Goal: Task Accomplishment & Management: Complete application form

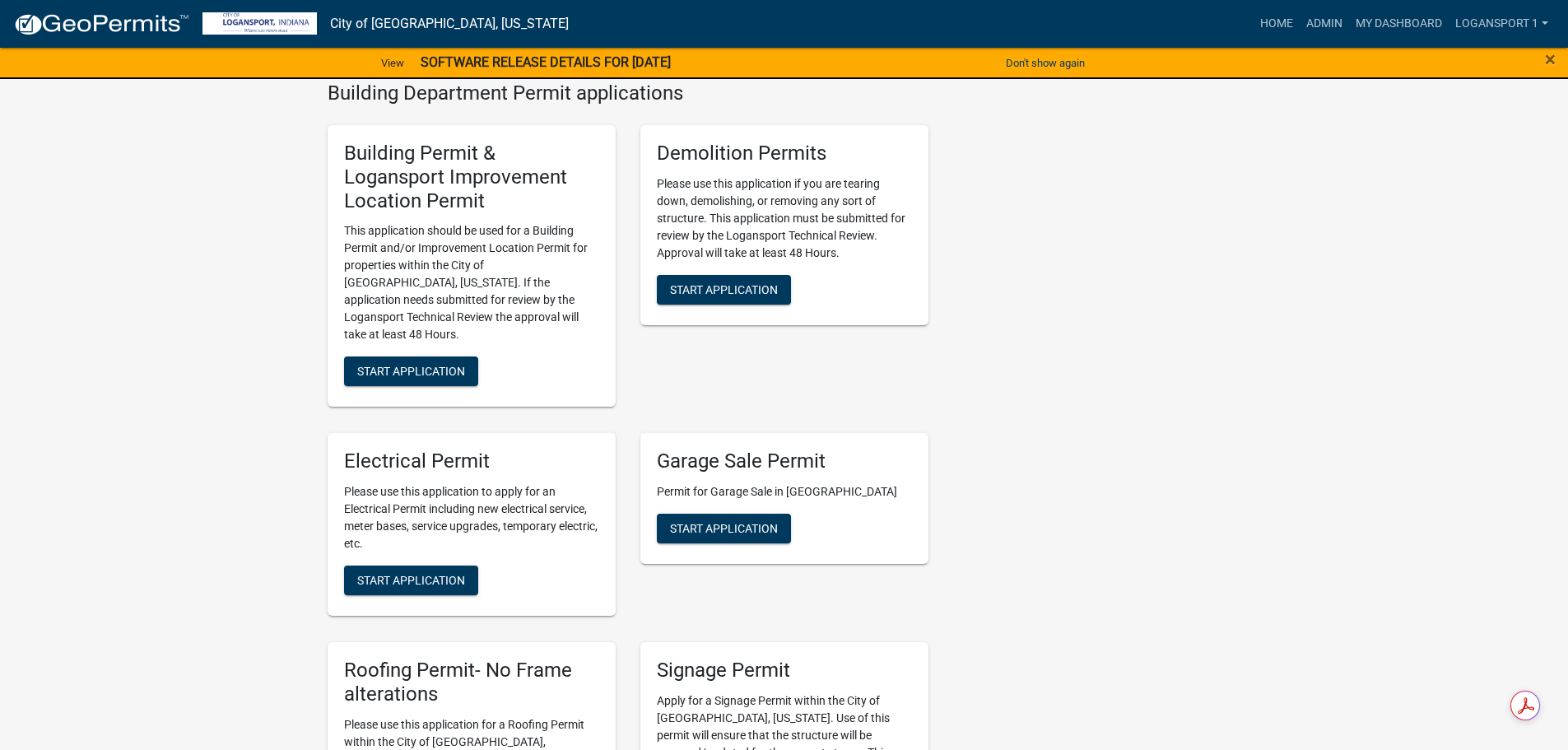
scroll to position [659, 0]
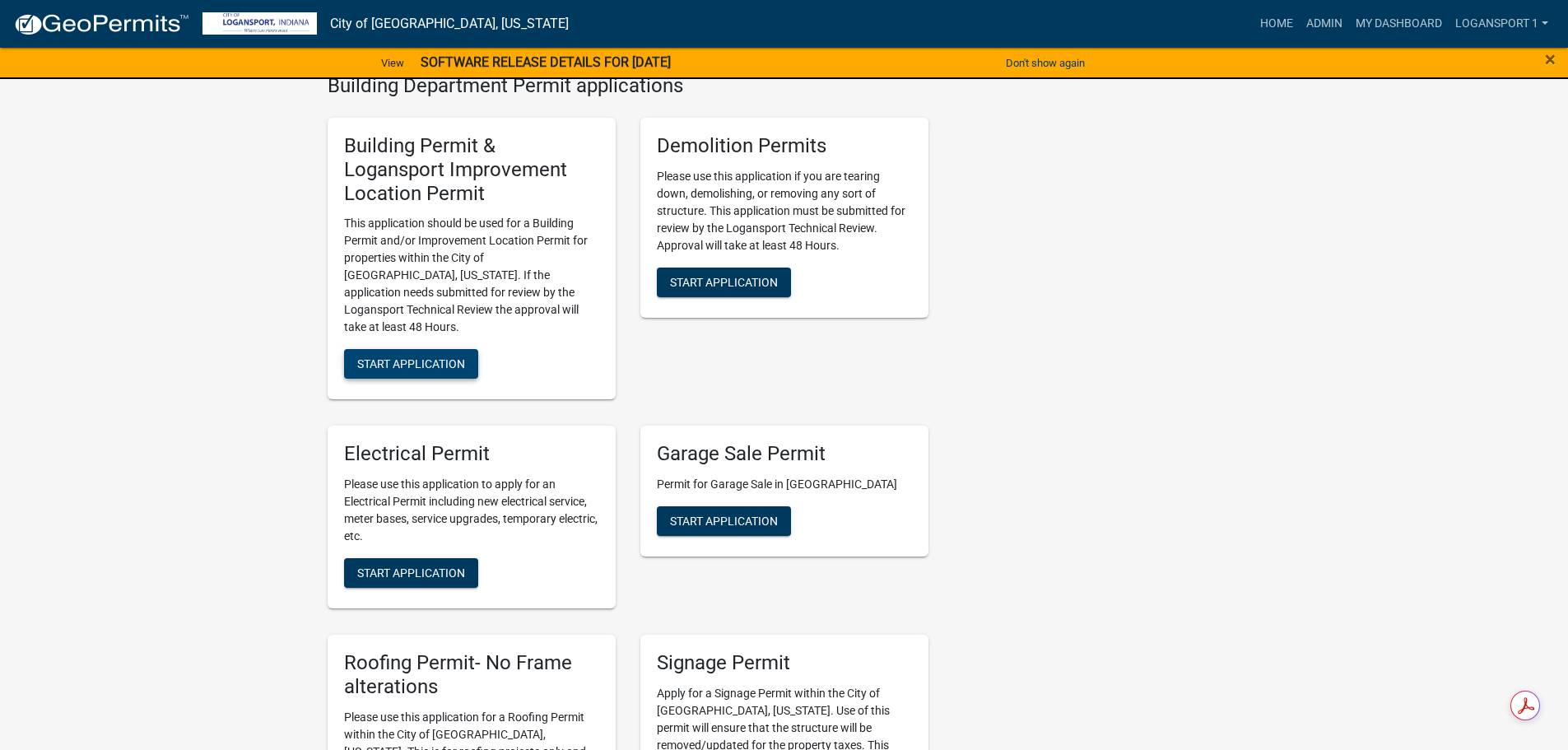
click at [395, 357] on span "Start Application" at bounding box center [411, 364] width 108 height 13
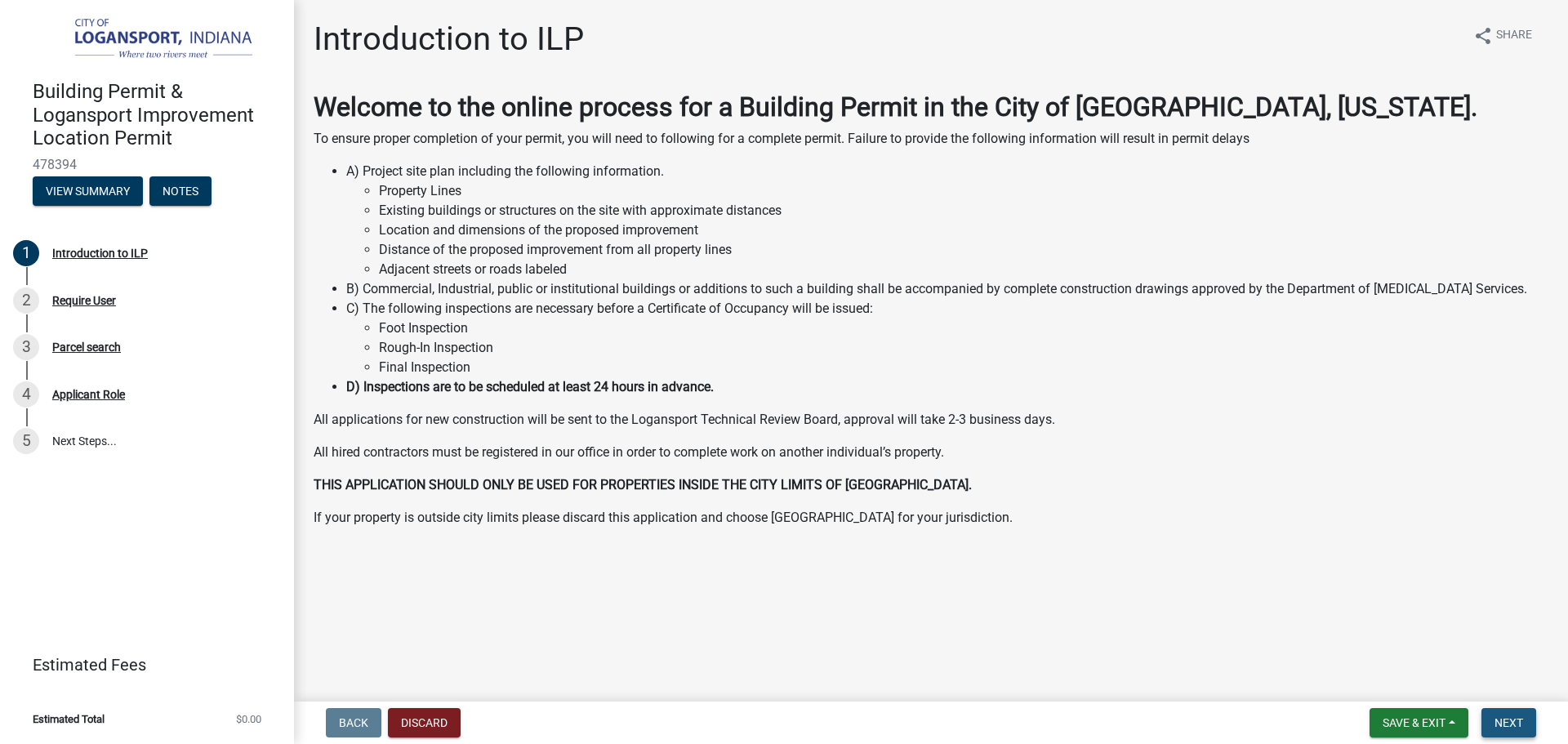
click at [1514, 726] on span "Next" at bounding box center [1508, 723] width 29 height 13
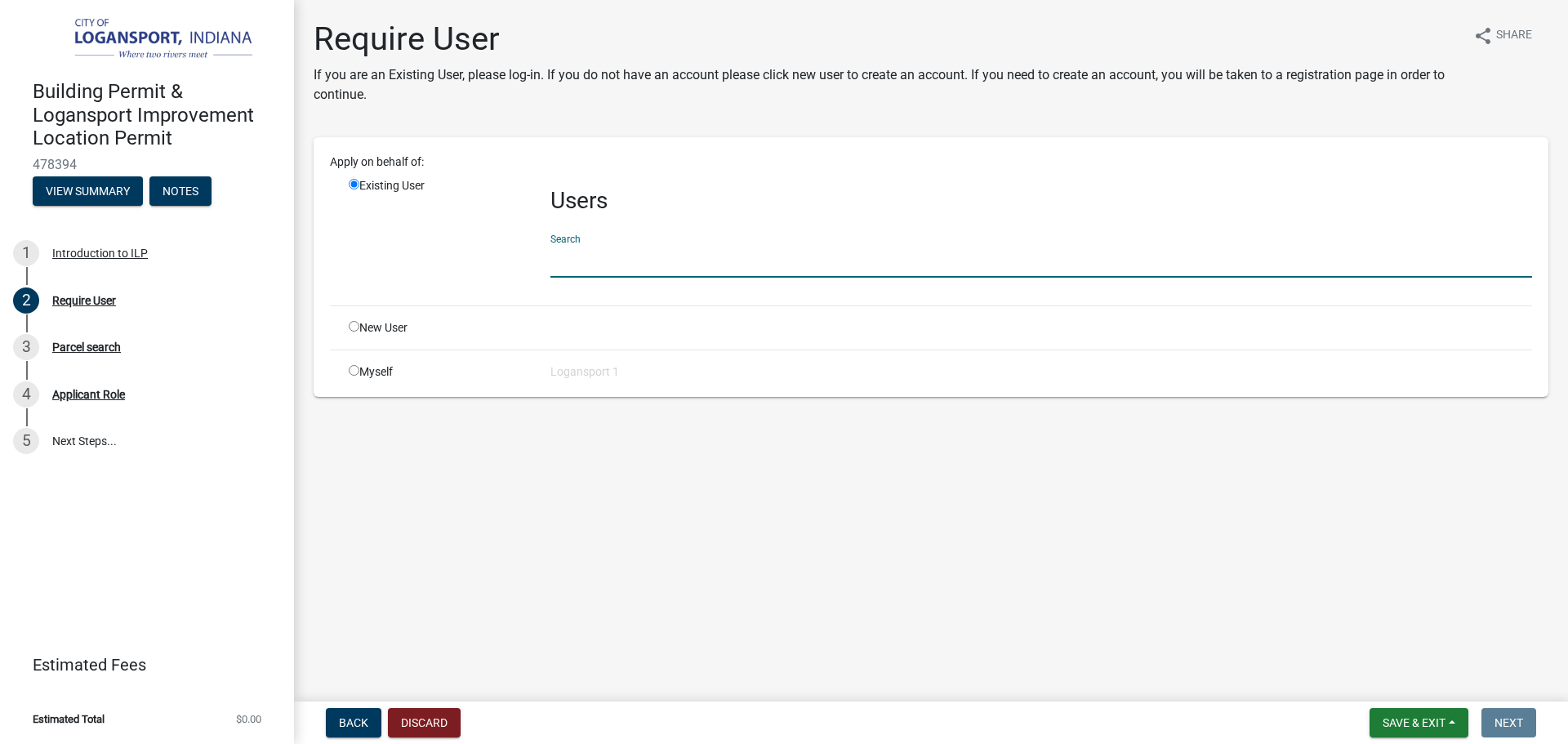
click at [576, 257] on input "text" at bounding box center [1040, 261] width 982 height 34
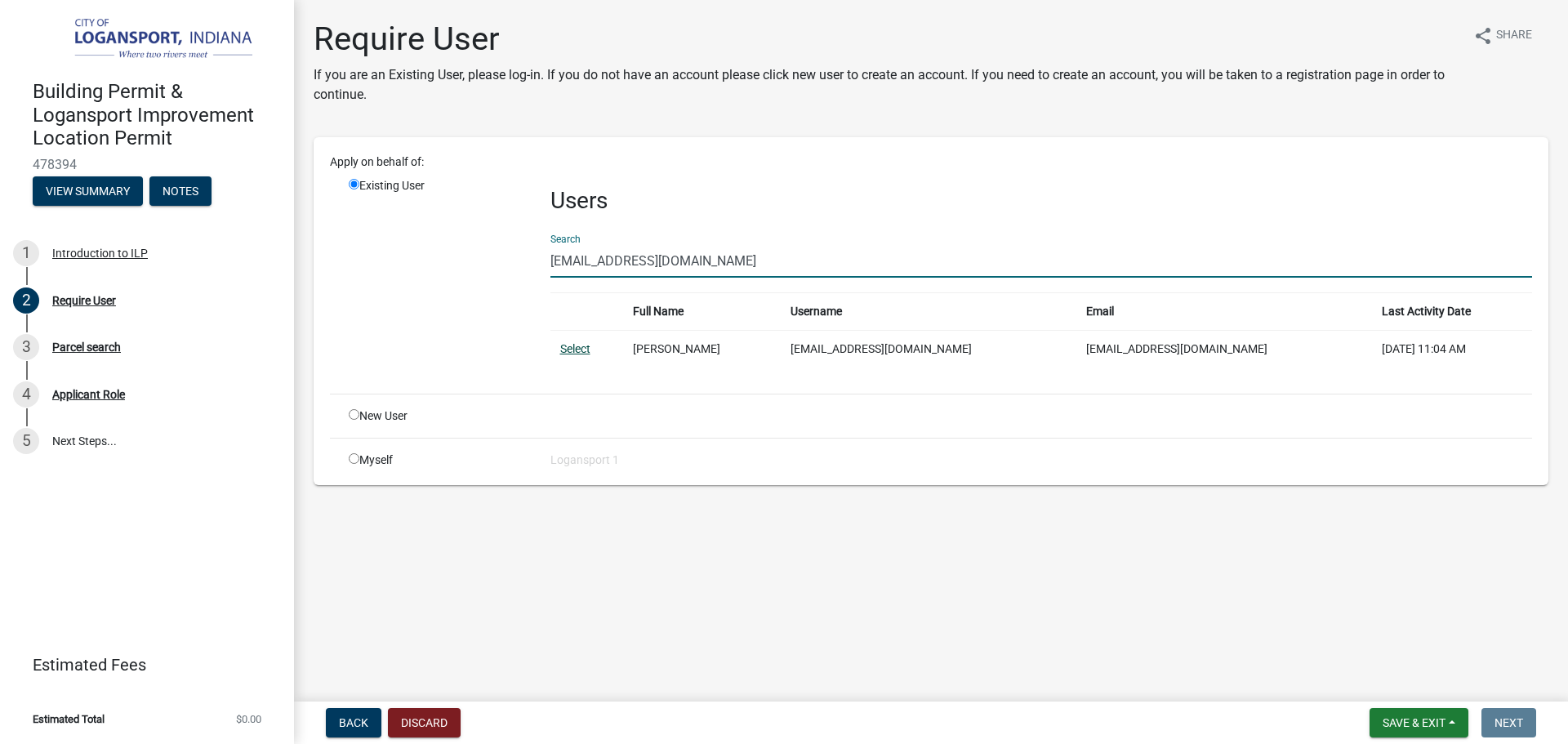
type input "[EMAIL_ADDRESS][DOMAIN_NAME]"
click at [576, 345] on link "Select" at bounding box center [575, 349] width 30 height 13
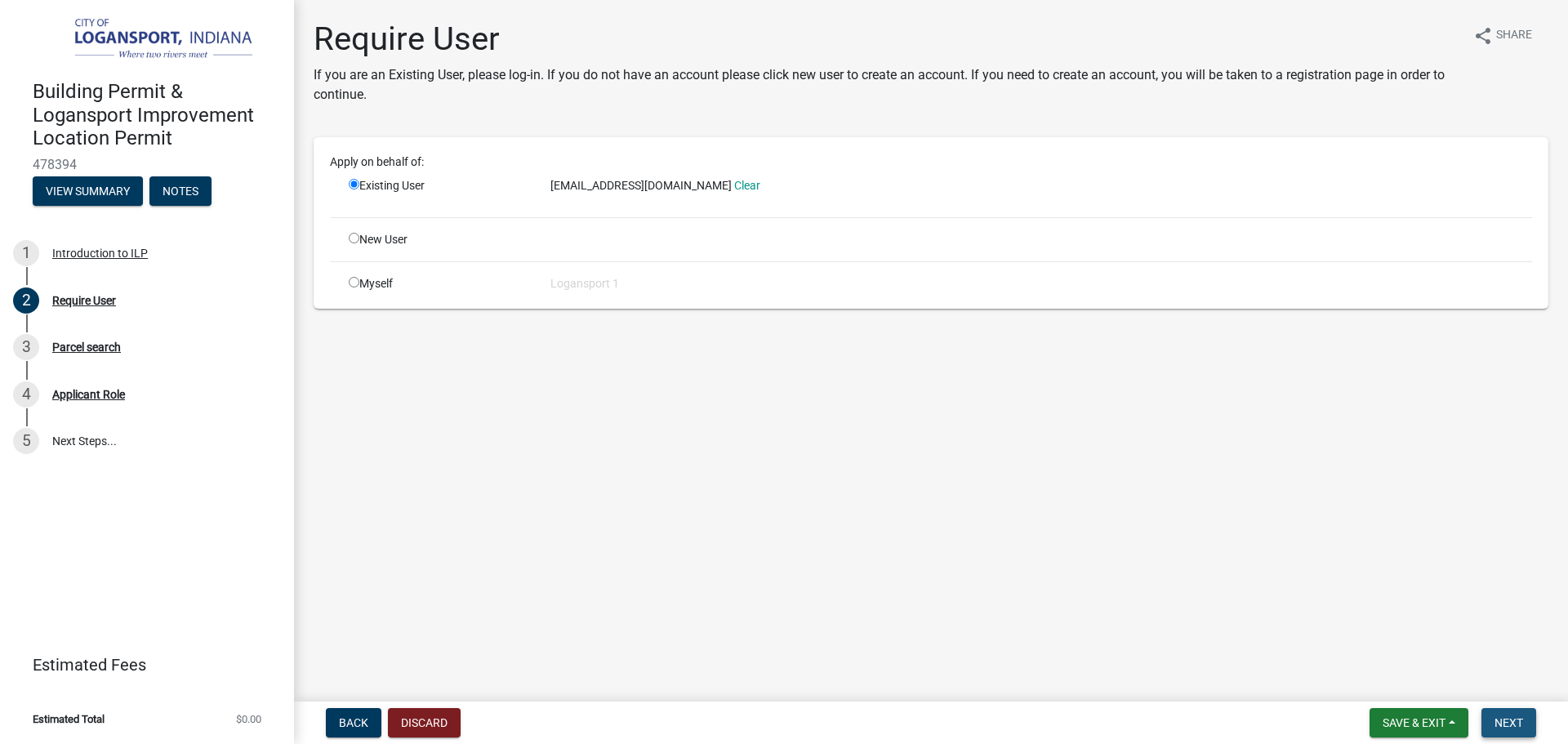
click at [1498, 724] on span "Next" at bounding box center [1508, 723] width 29 height 13
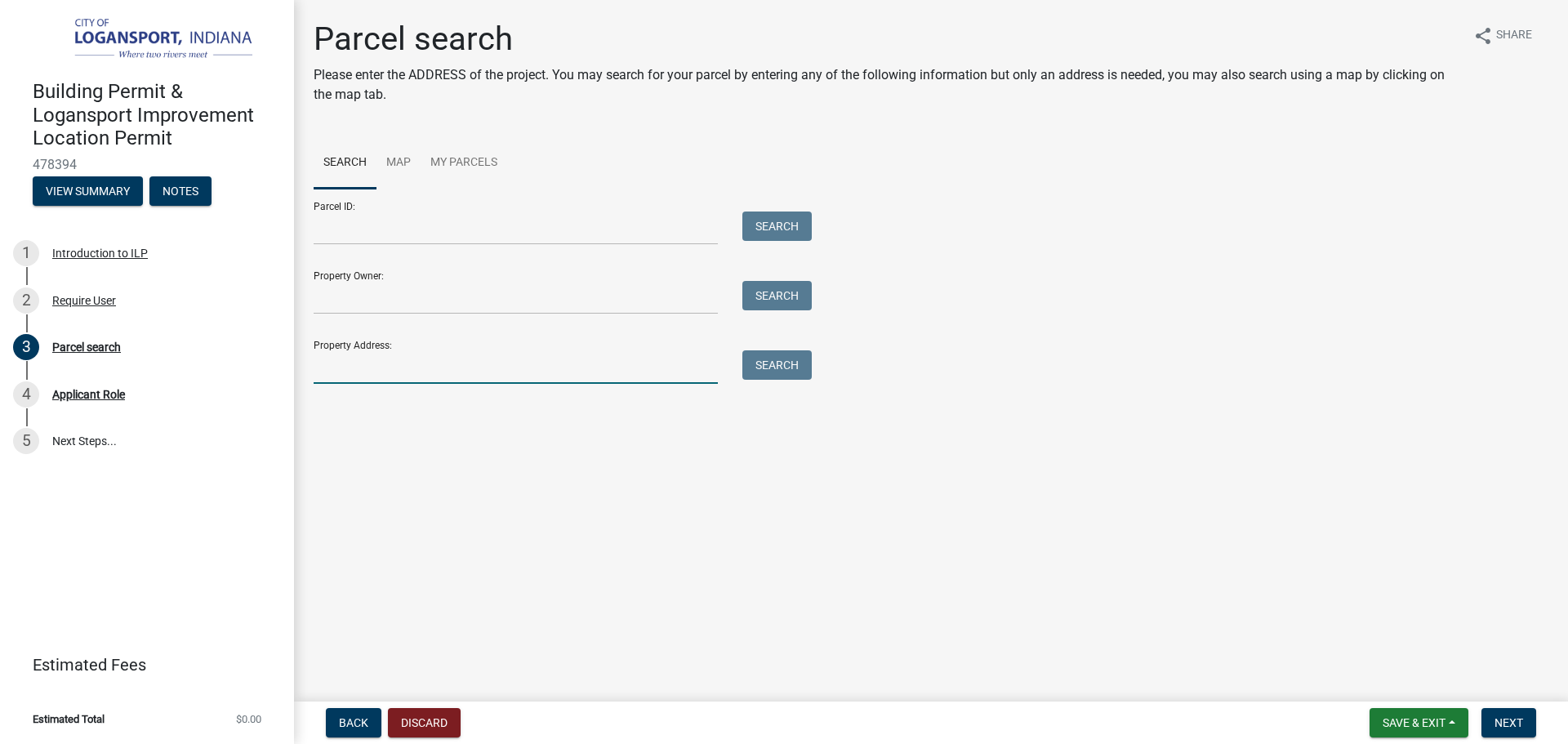
click at [509, 361] on input "Property Address:" at bounding box center [516, 367] width 405 height 34
type input "1318 high st"
click at [792, 357] on button "Search" at bounding box center [777, 365] width 69 height 30
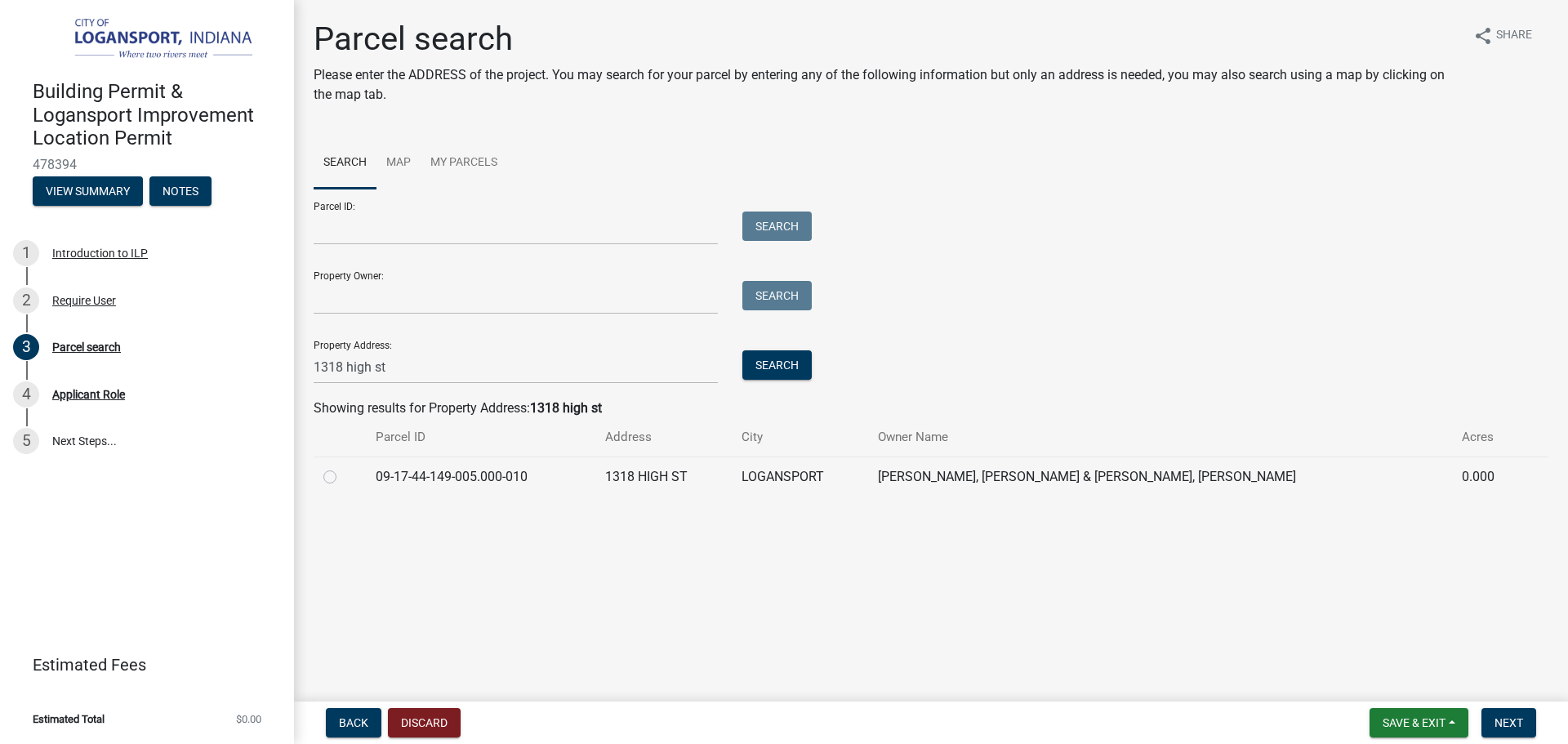
click at [343, 467] on label at bounding box center [343, 467] width 0 height 0
click at [343, 474] on input "radio" at bounding box center [348, 472] width 10 height 10
radio input "true"
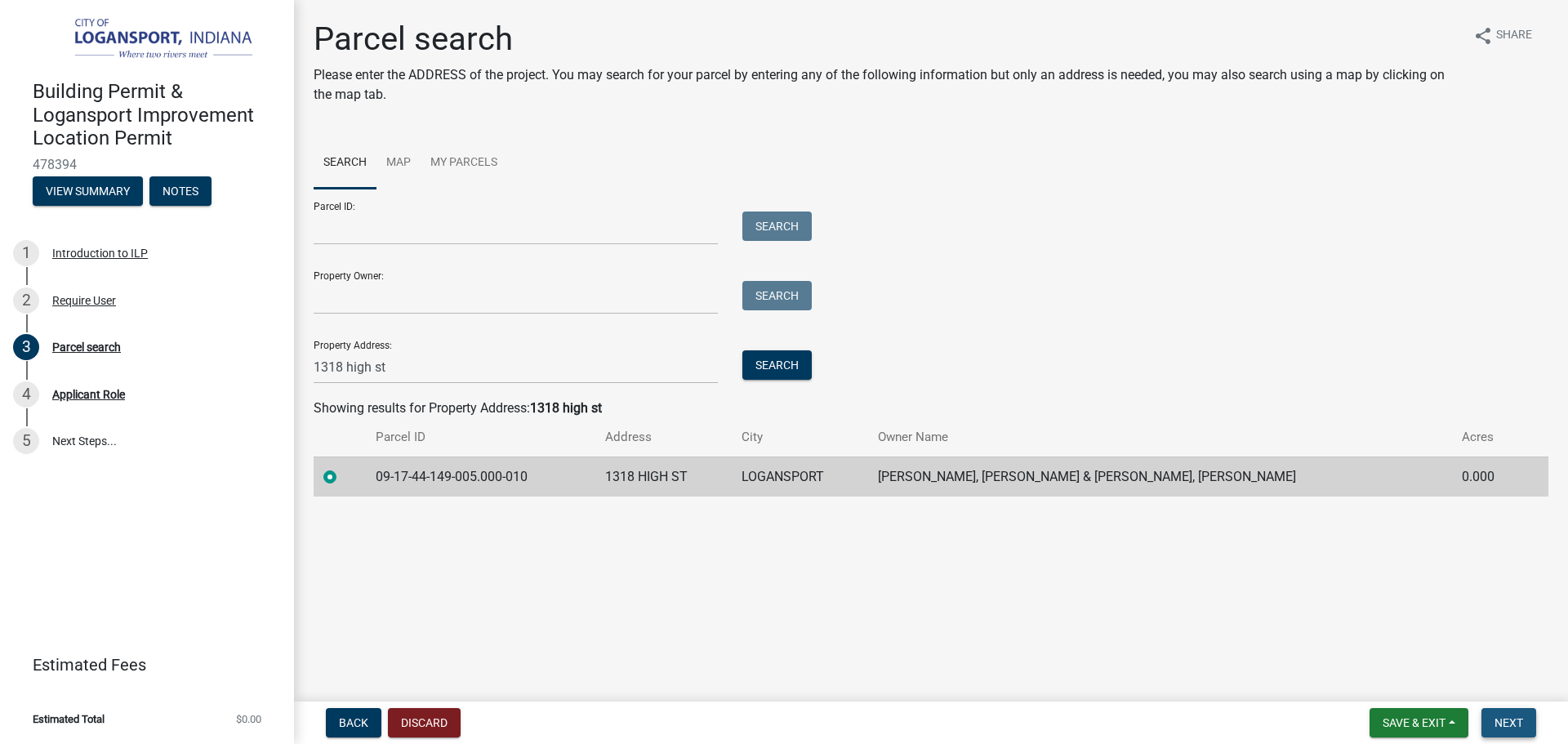
click at [1501, 713] on button "Next" at bounding box center [1508, 723] width 55 height 30
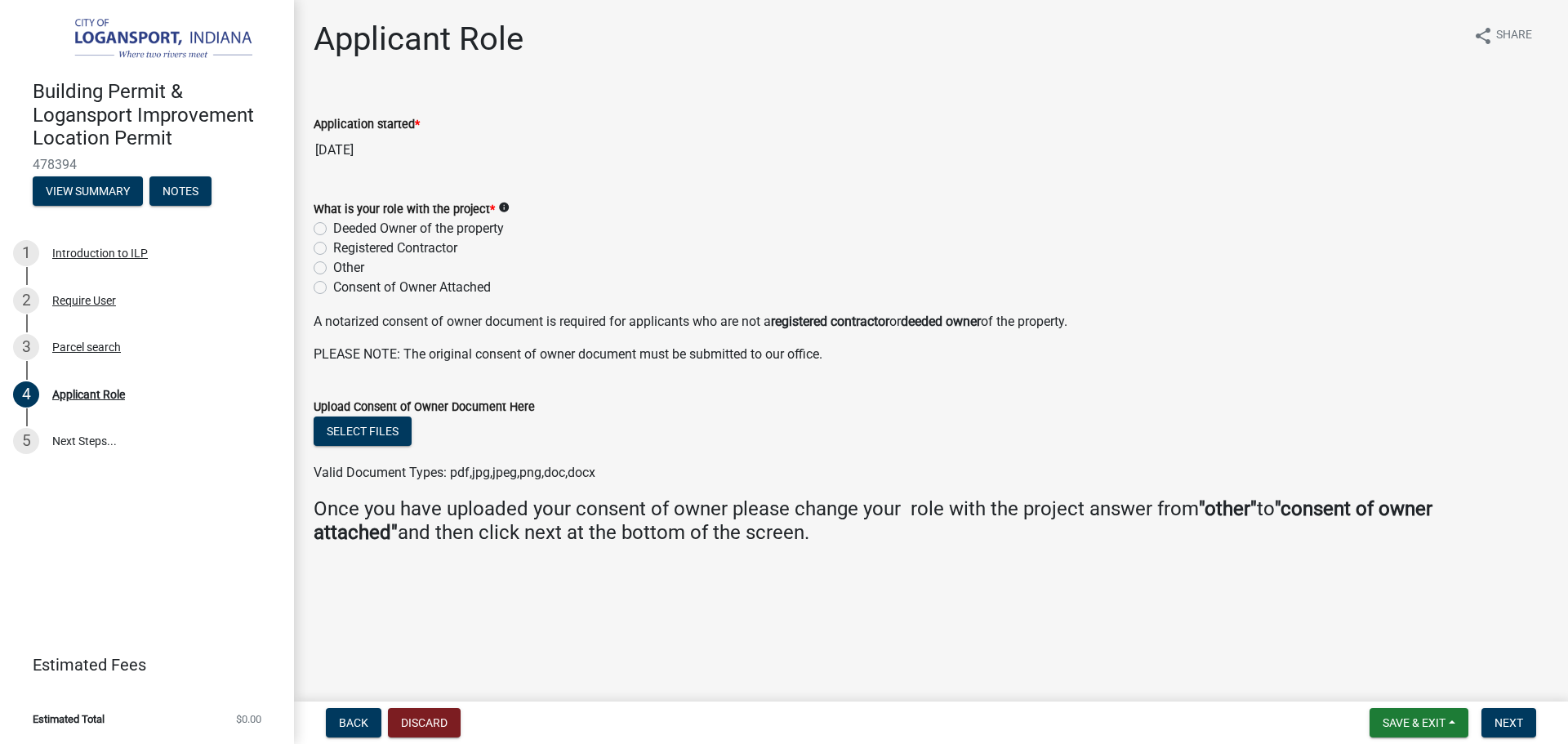
click at [333, 226] on label "Deeded Owner of the property" at bounding box center [418, 228] width 171 height 20
click at [333, 226] on input "Deeded Owner of the property" at bounding box center [337, 224] width 10 height 10
radio input "true"
click at [1508, 727] on span "Next" at bounding box center [1508, 723] width 29 height 13
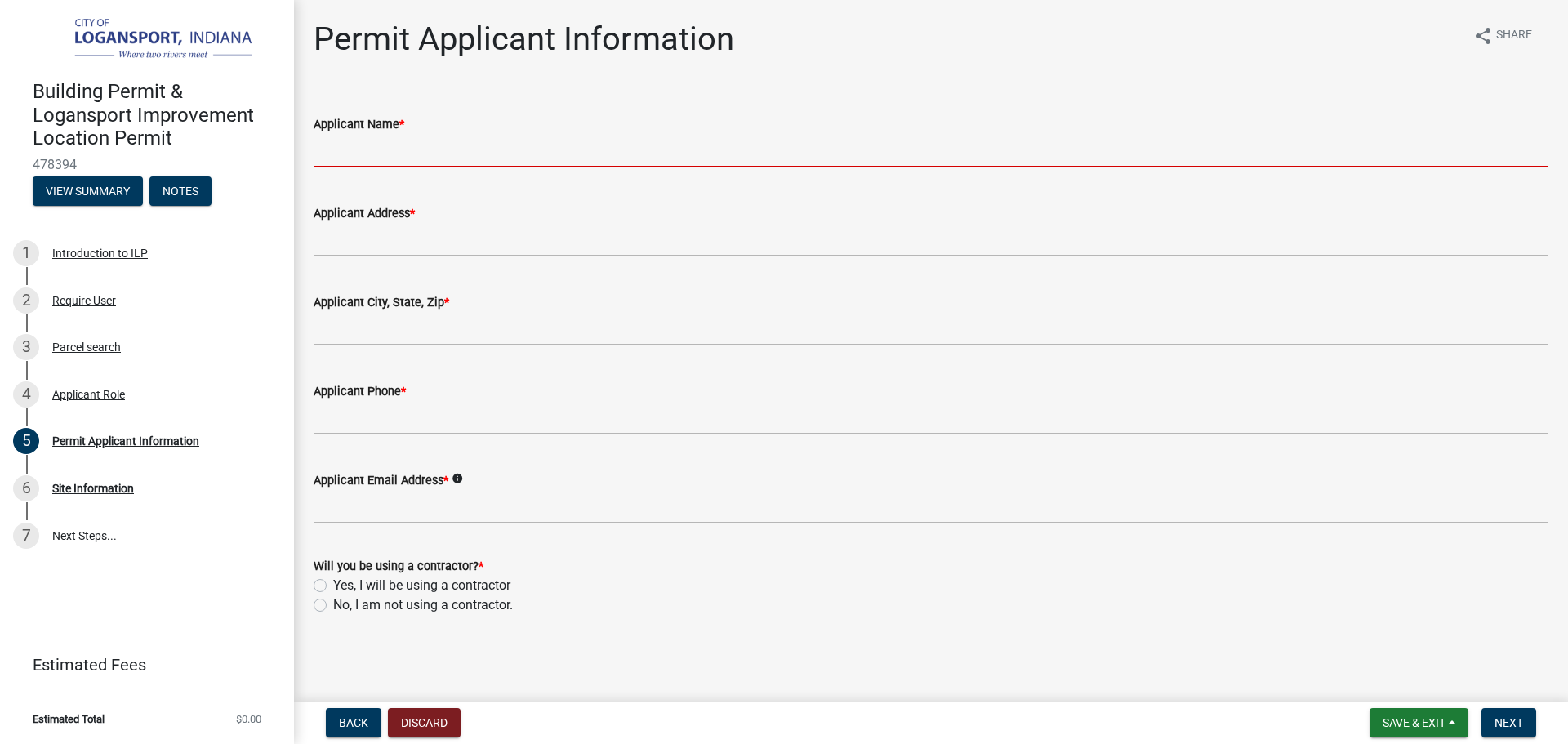
click at [474, 145] on input "Applicant Name *" at bounding box center [930, 151] width 1234 height 34
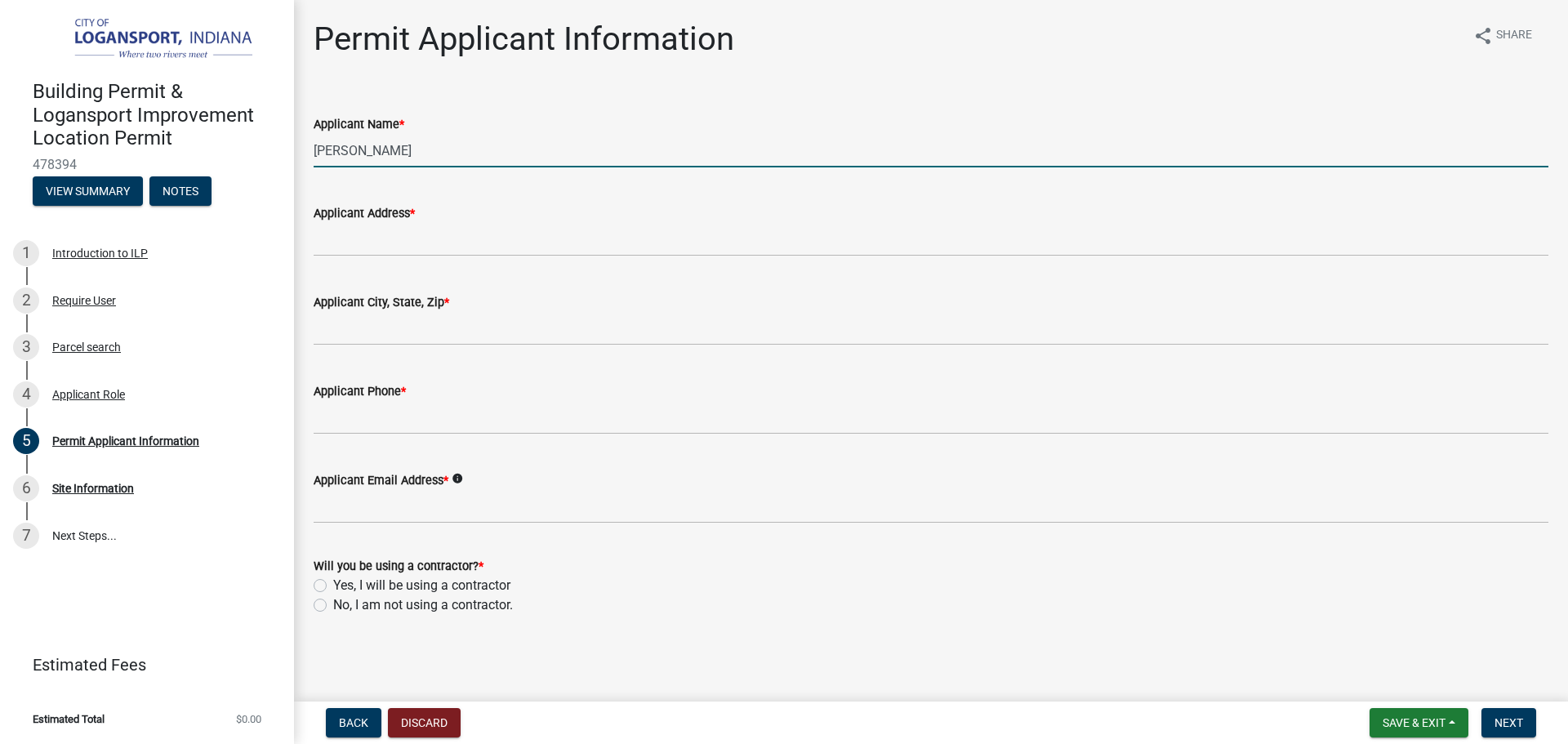
type input "[PERSON_NAME]"
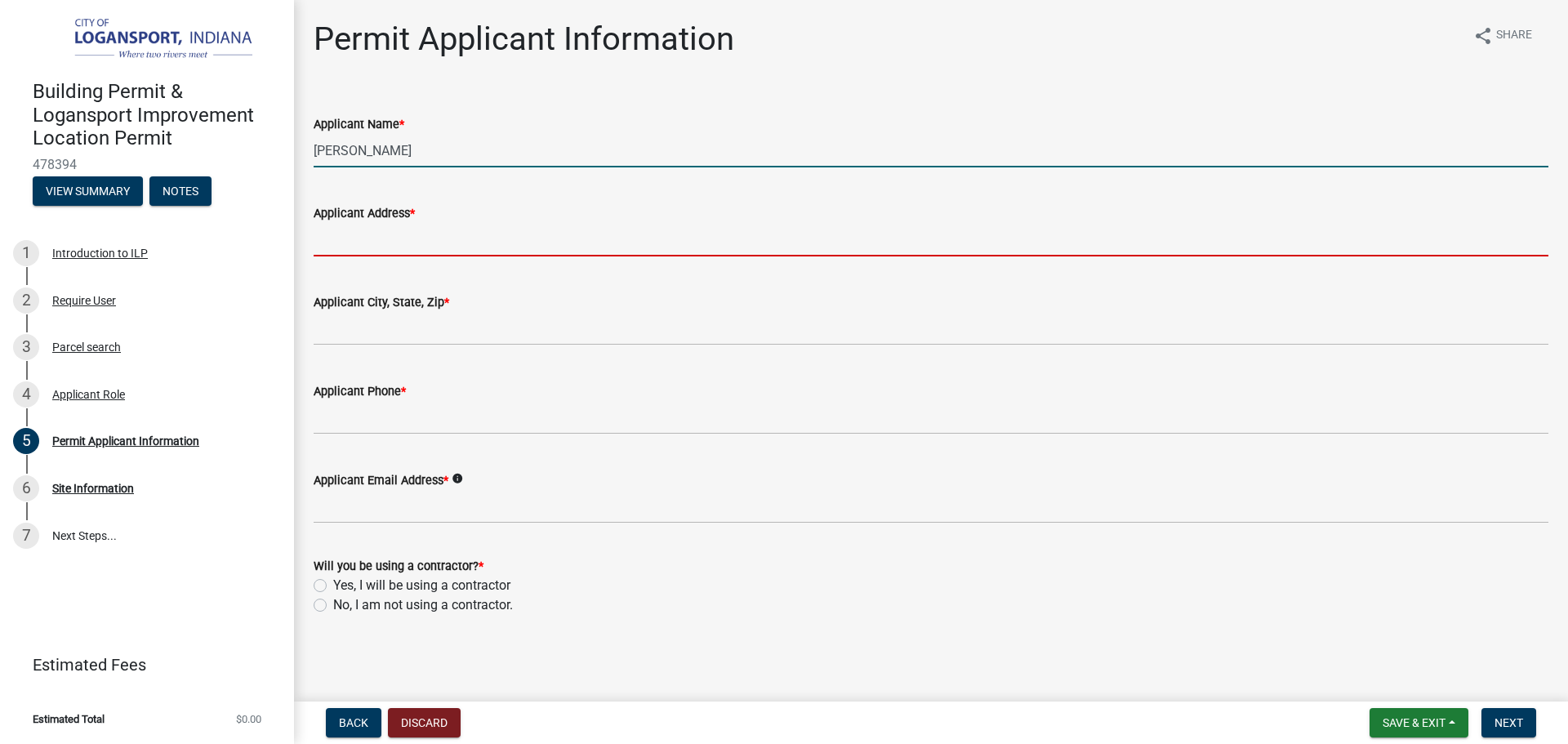
click at [484, 234] on input "Applicant Address *" at bounding box center [930, 240] width 1234 height 34
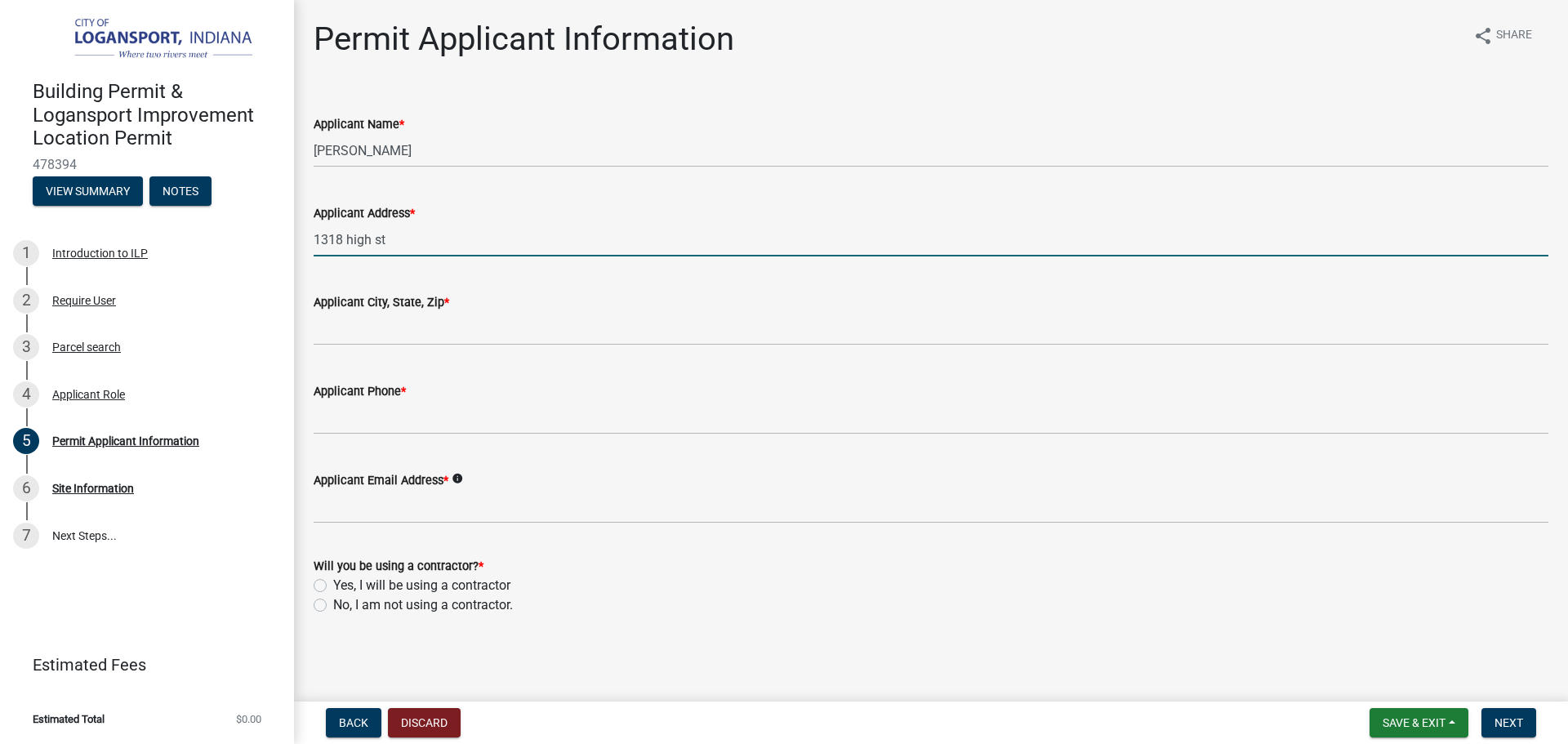
type input "1318 high st"
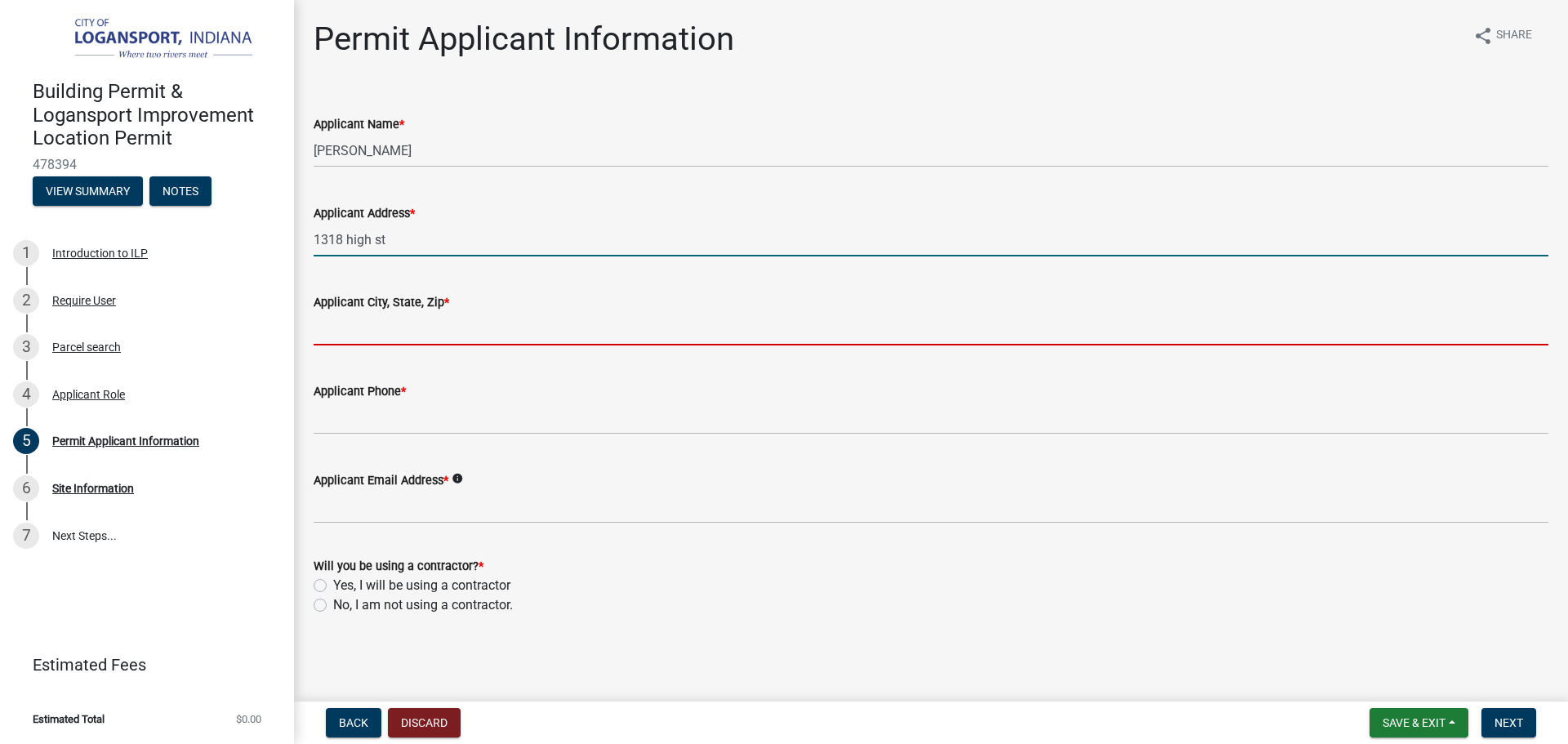
click at [485, 323] on input "Applicant City, State, Zip *" at bounding box center [930, 329] width 1234 height 34
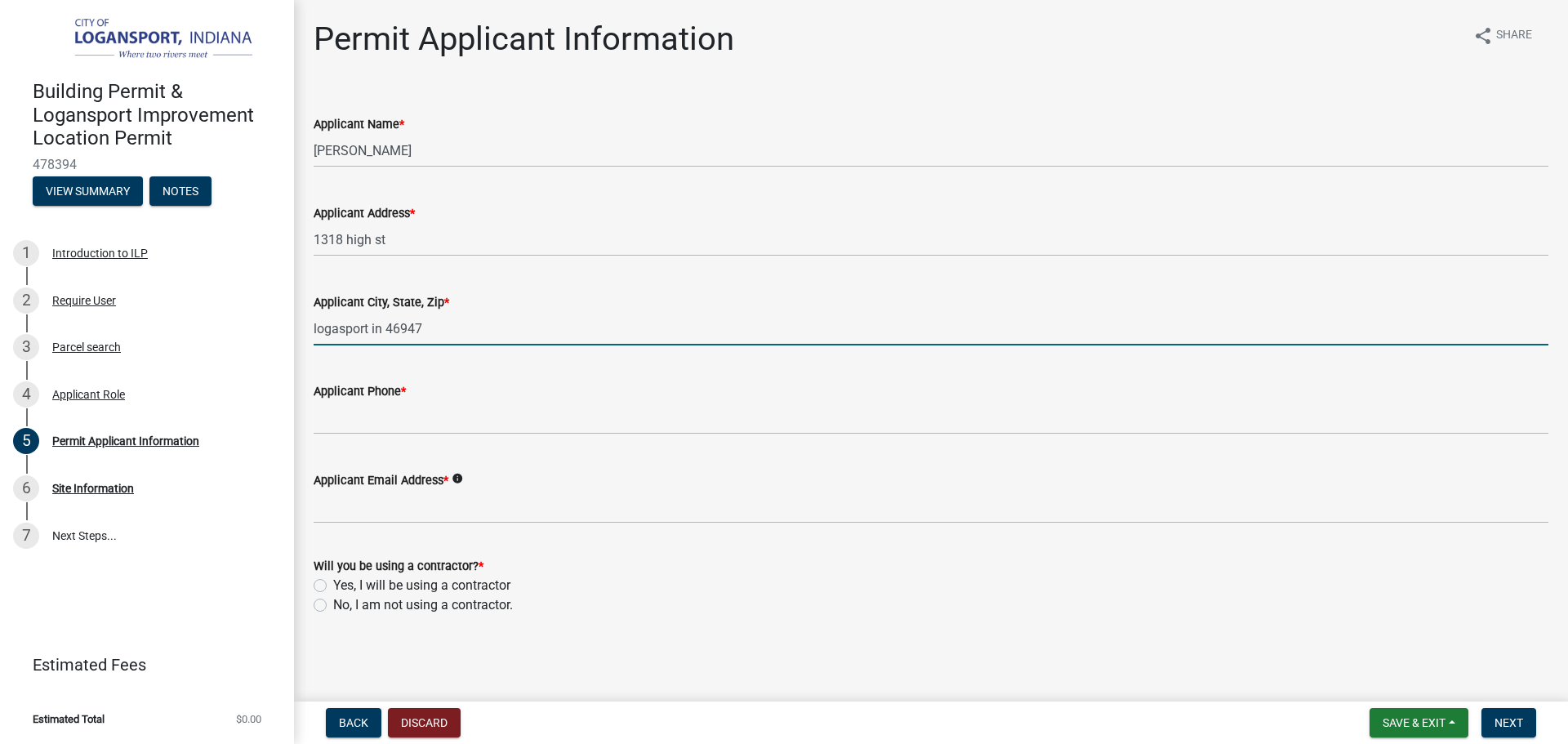
type input "logasport in 46947"
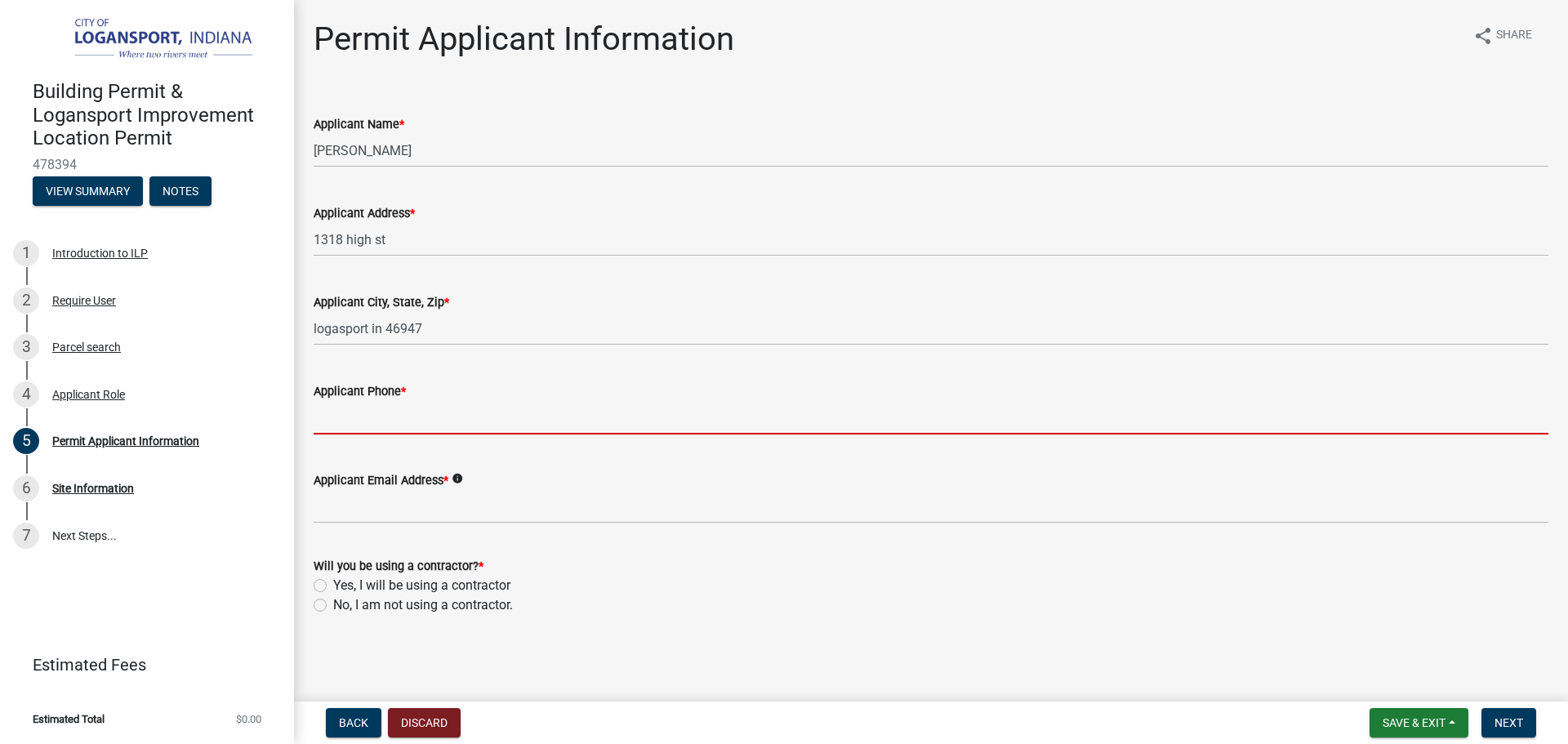
click at [437, 420] on input "Applicant Phone *" at bounding box center [930, 418] width 1234 height 34
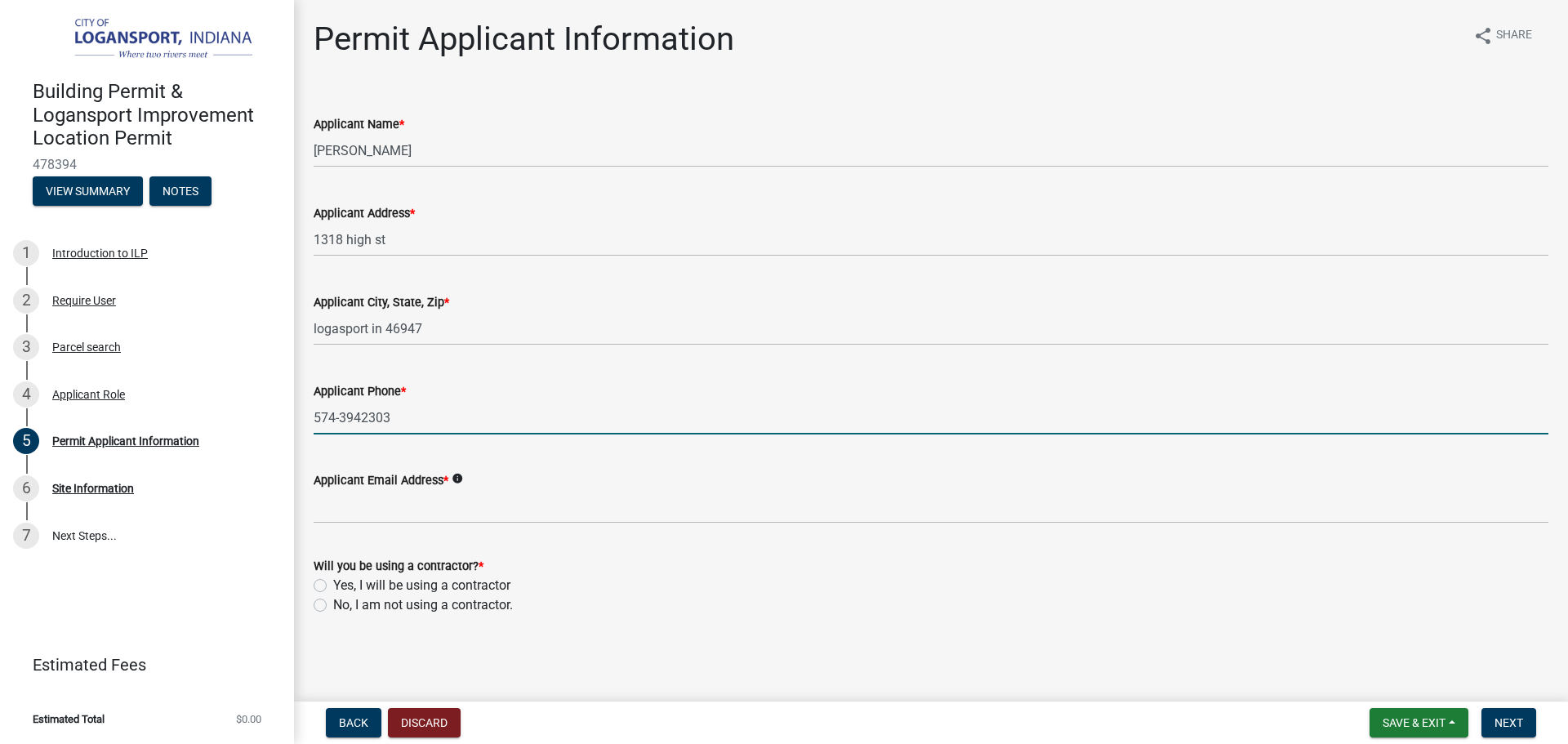
type input "574-3942303"
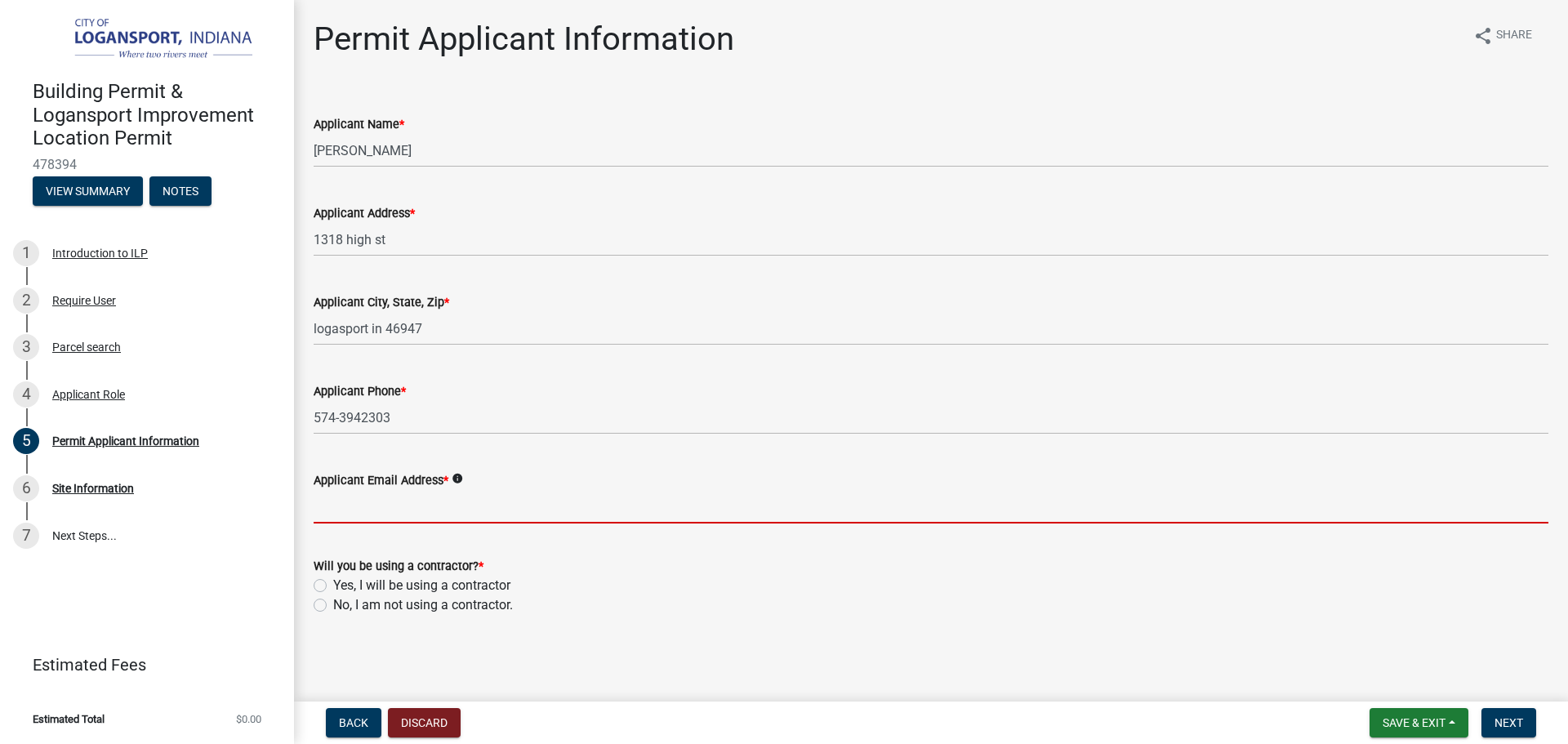
click at [496, 506] on input "Applicant Email Address *" at bounding box center [930, 506] width 1234 height 34
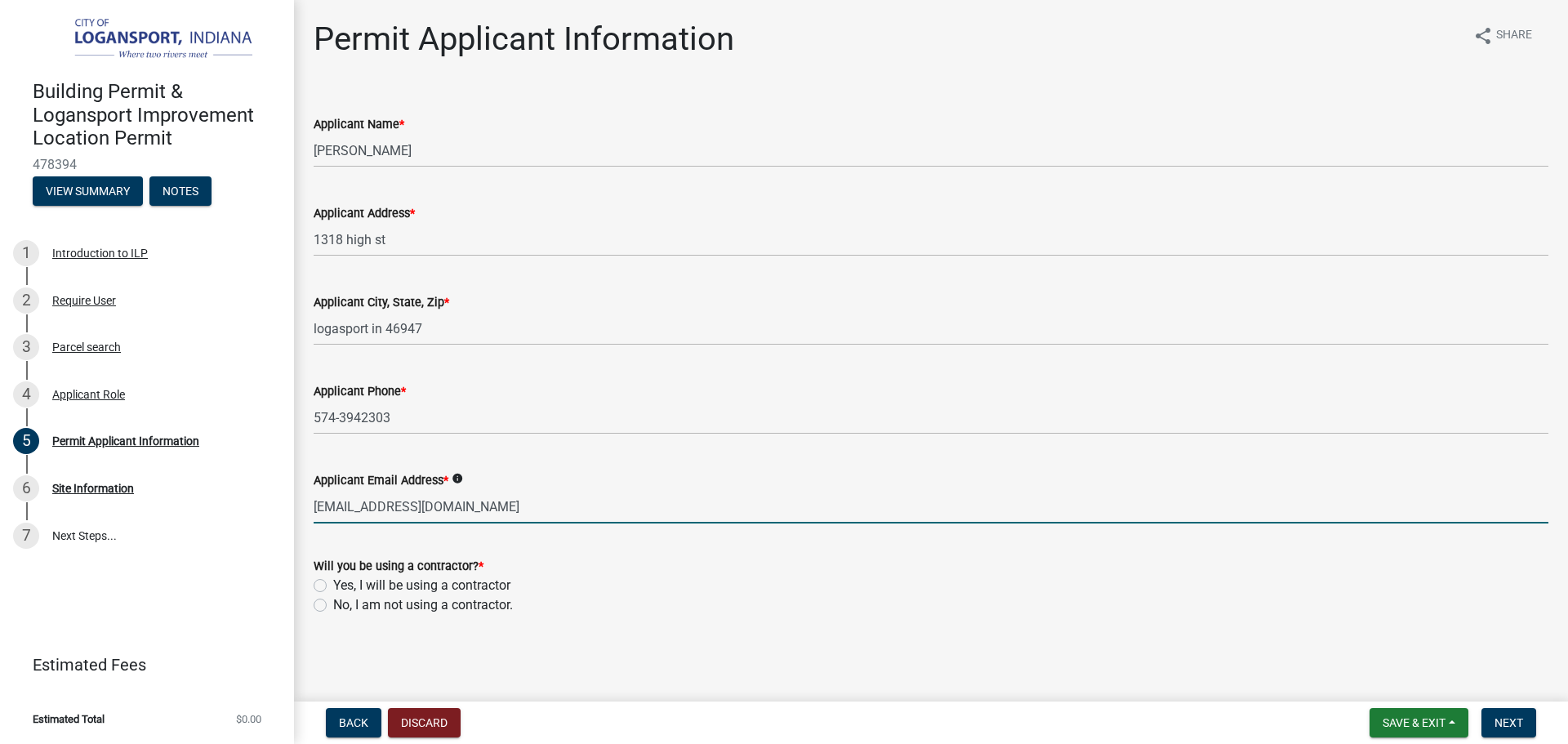
type input "[EMAIL_ADDRESS][DOMAIN_NAME]"
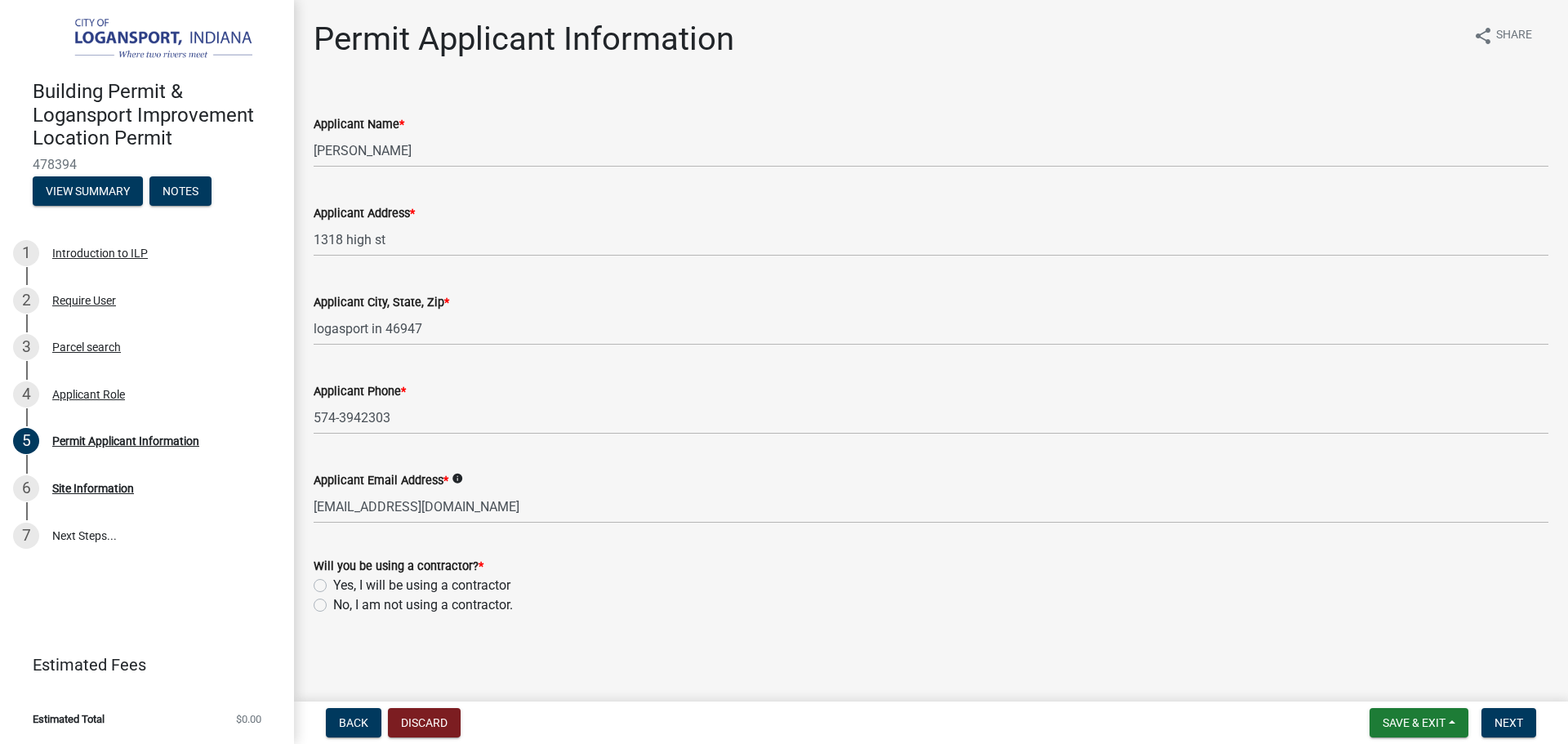
click at [333, 603] on label "No, I am not using a contractor." at bounding box center [422, 604] width 180 height 20
click at [333, 603] on input "No, I am not using a contractor." at bounding box center [337, 599] width 10 height 10
radio input "true"
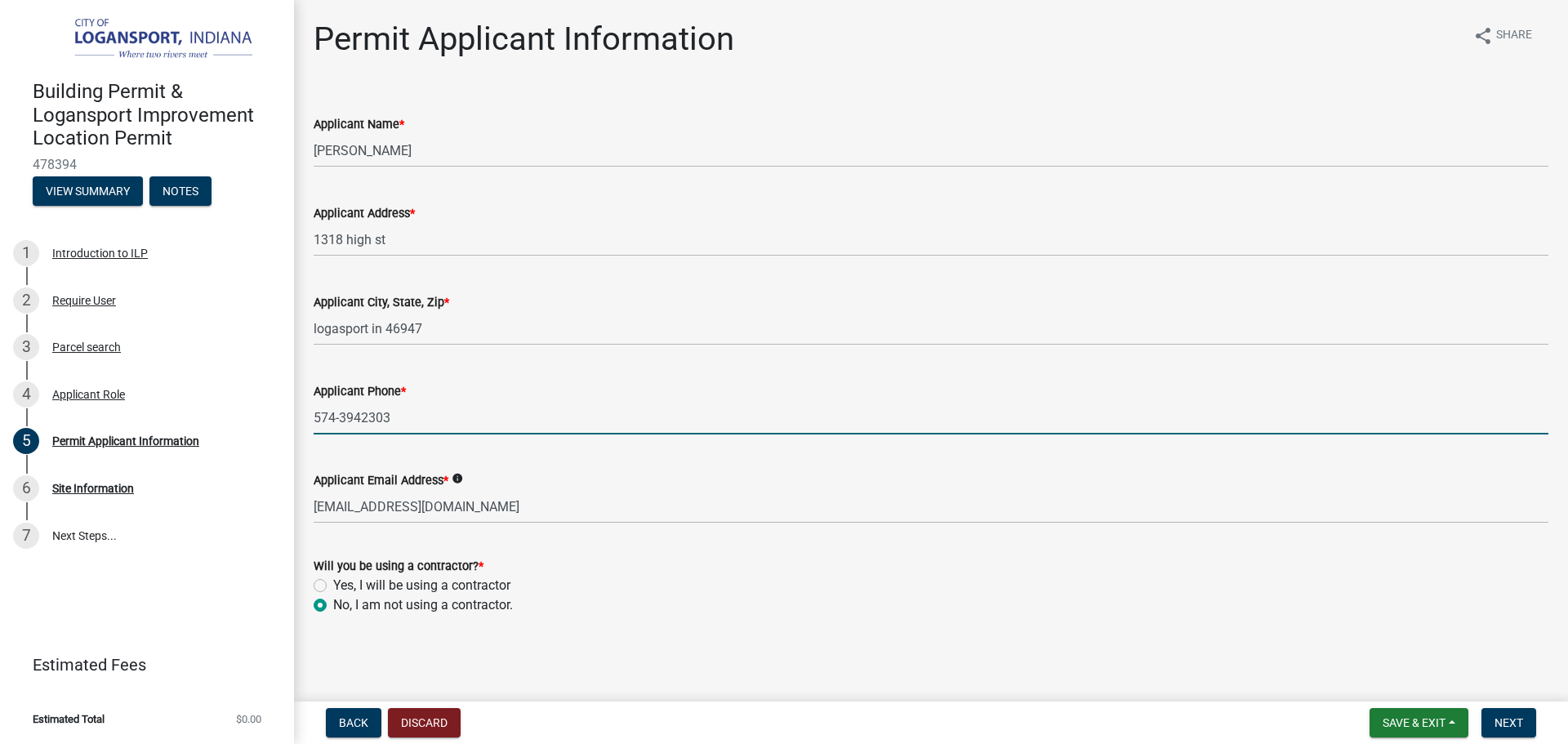
click at [405, 412] on input "574-3942303" at bounding box center [930, 418] width 1234 height 34
type input "574-3982303"
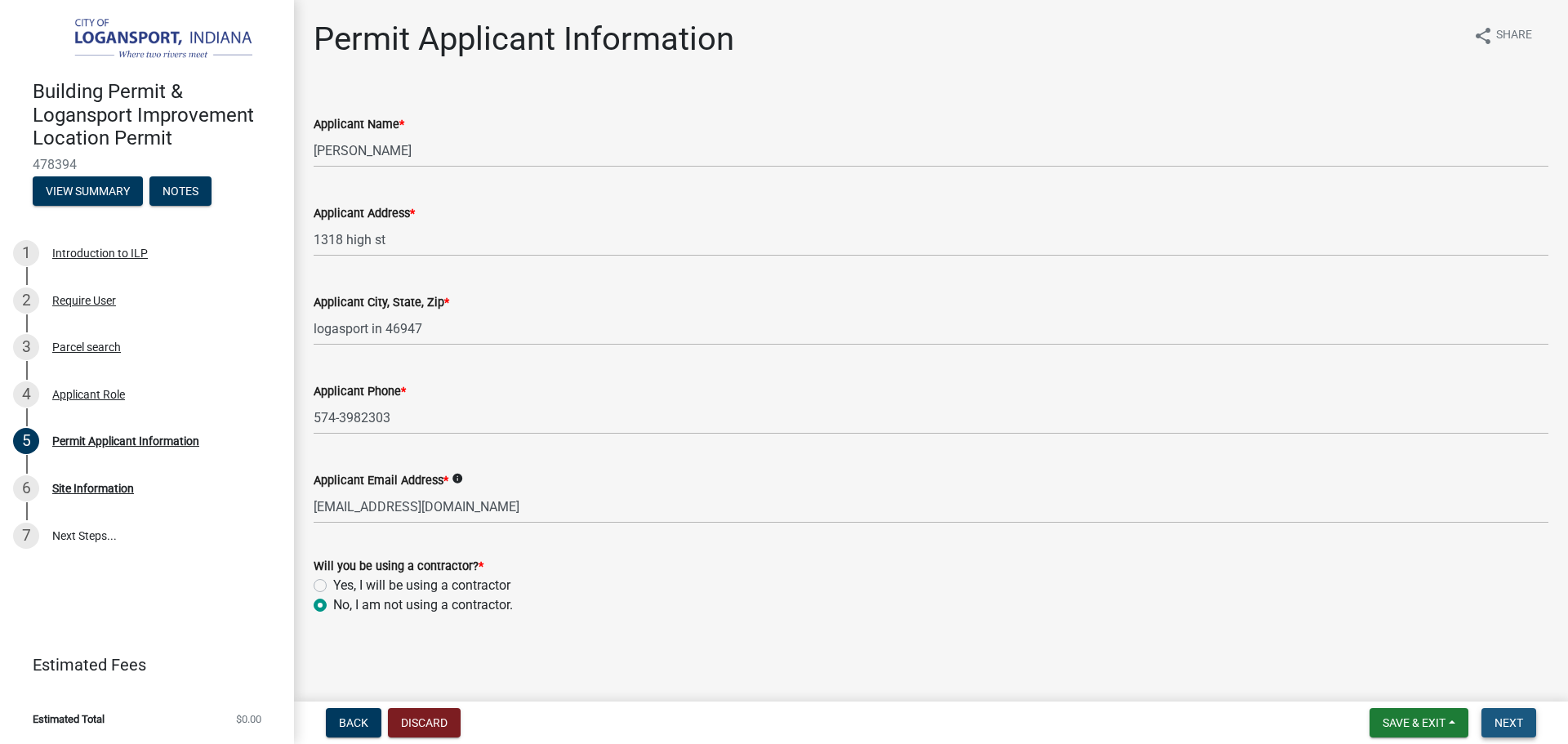
click at [1517, 721] on span "Next" at bounding box center [1508, 723] width 29 height 13
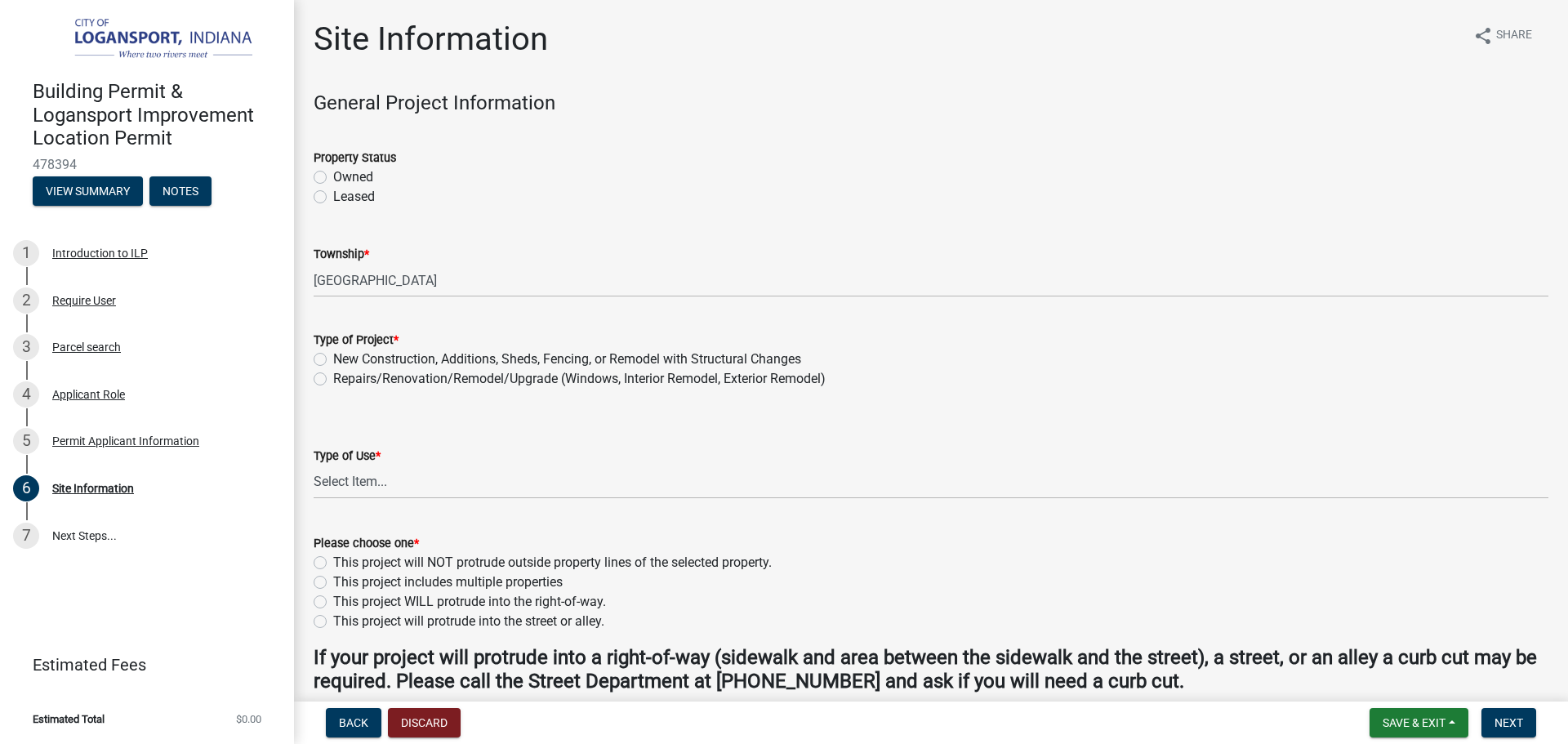
click at [333, 177] on label "Owned" at bounding box center [352, 177] width 40 height 20
click at [333, 177] on input "Owned" at bounding box center [337, 172] width 10 height 10
radio input "true"
click at [333, 194] on label "Leased" at bounding box center [353, 197] width 42 height 20
click at [333, 194] on input "Leased" at bounding box center [337, 192] width 10 height 10
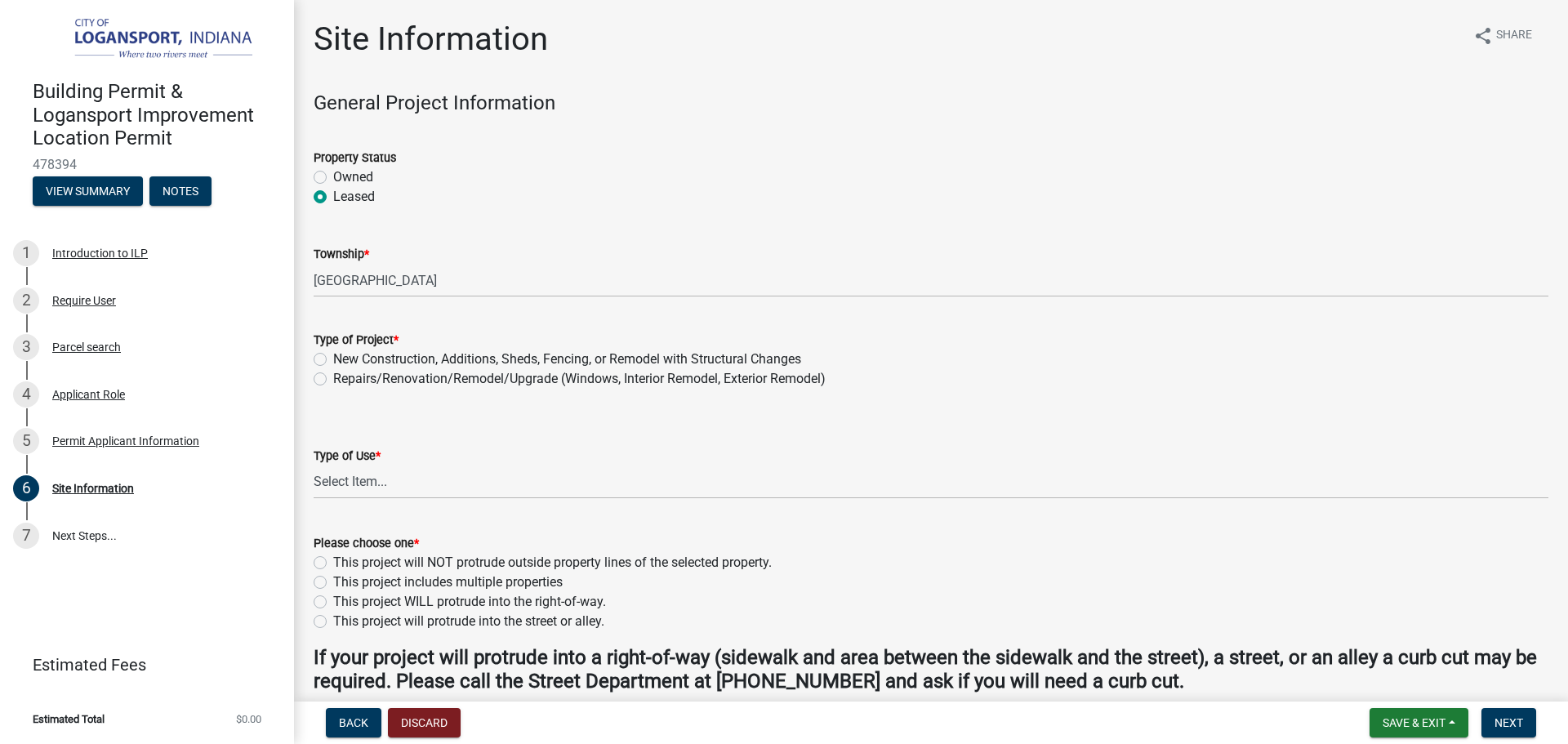
radio input "true"
click at [333, 377] on label "Repairs/Renovation/Remodel/Upgrade (Windows, Interior Remodel, Exterior Remodel)" at bounding box center [579, 379] width 492 height 20
click at [333, 377] on input "Repairs/Renovation/Remodel/Upgrade (Windows, Interior Remodel, Exterior Remodel)" at bounding box center [337, 374] width 10 height 10
radio input "true"
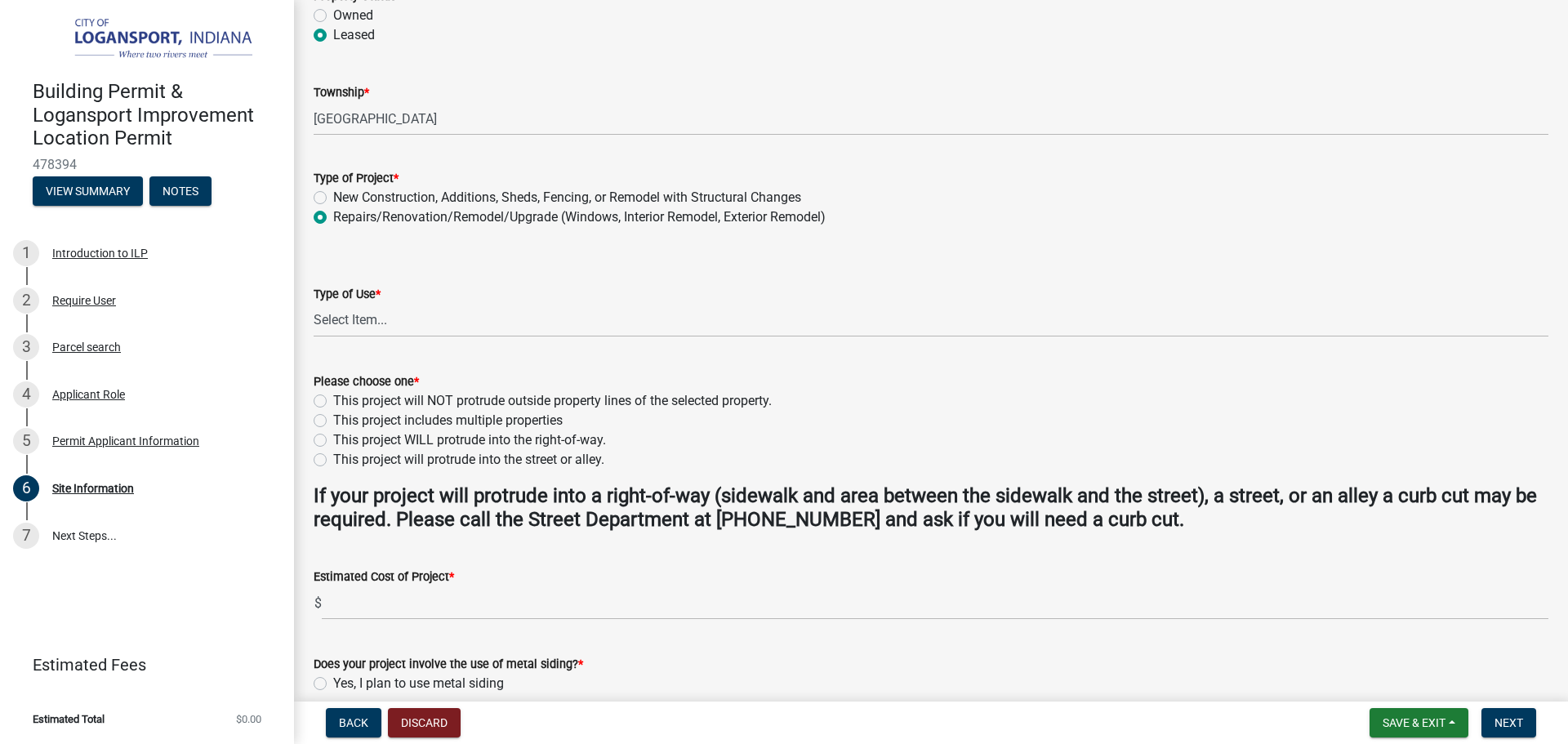
scroll to position [163, 0]
click at [391, 306] on select "Select Item... Residential Commercial/Industrial Agricultural Public/Semi Public" at bounding box center [930, 319] width 1234 height 34
click at [313, 302] on select "Select Item... Residential Commercial/Industrial Agricultural Public/Semi Public" at bounding box center [930, 319] width 1234 height 34
select select "62802869-e470-474a-8a4c-8dbe1ccdd5ac"
click at [333, 396] on label "This project will NOT protrude outside property lines of the selected property." at bounding box center [552, 399] width 438 height 20
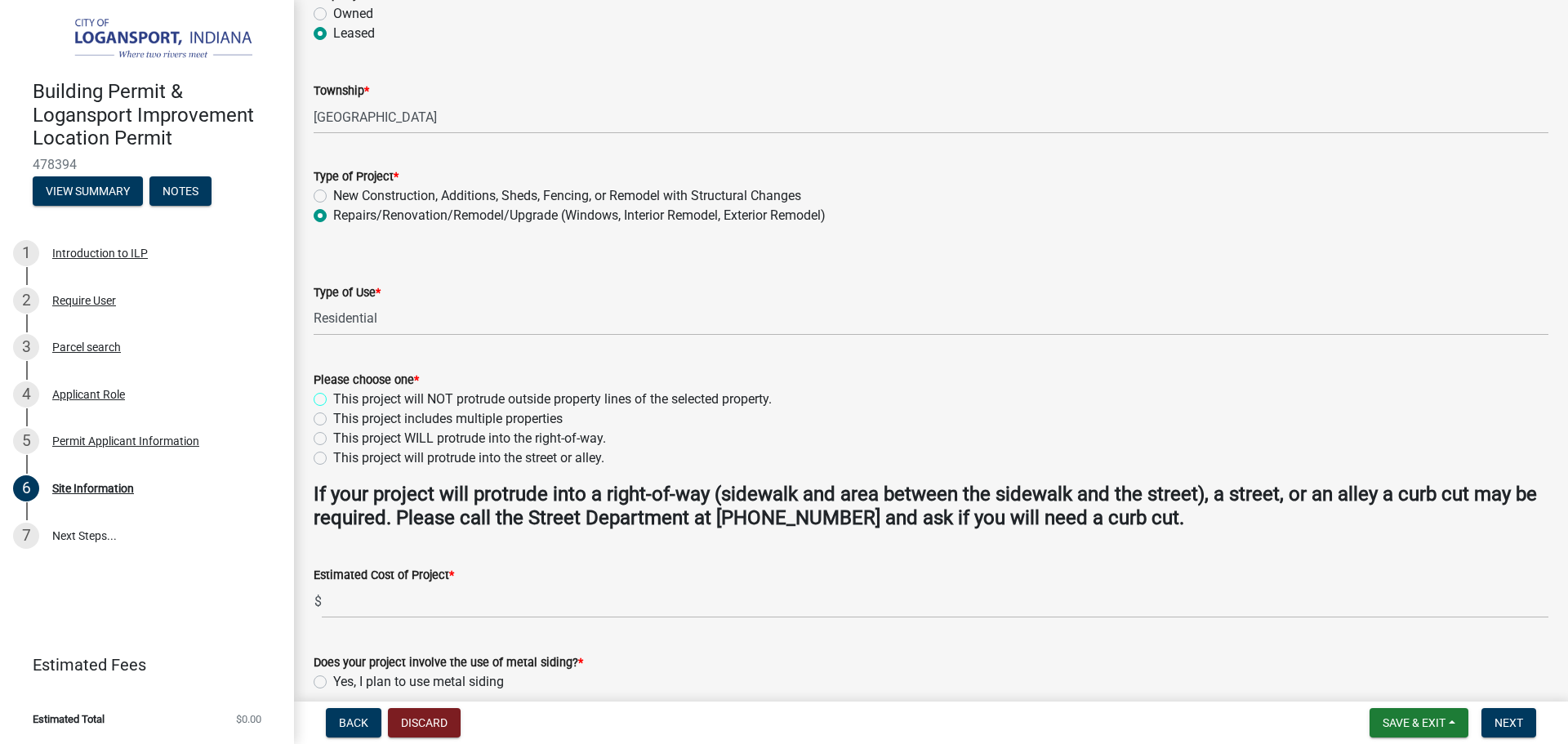
click at [333, 396] on input "This project will NOT protrude outside property lines of the selected property." at bounding box center [337, 394] width 10 height 10
radio input "true"
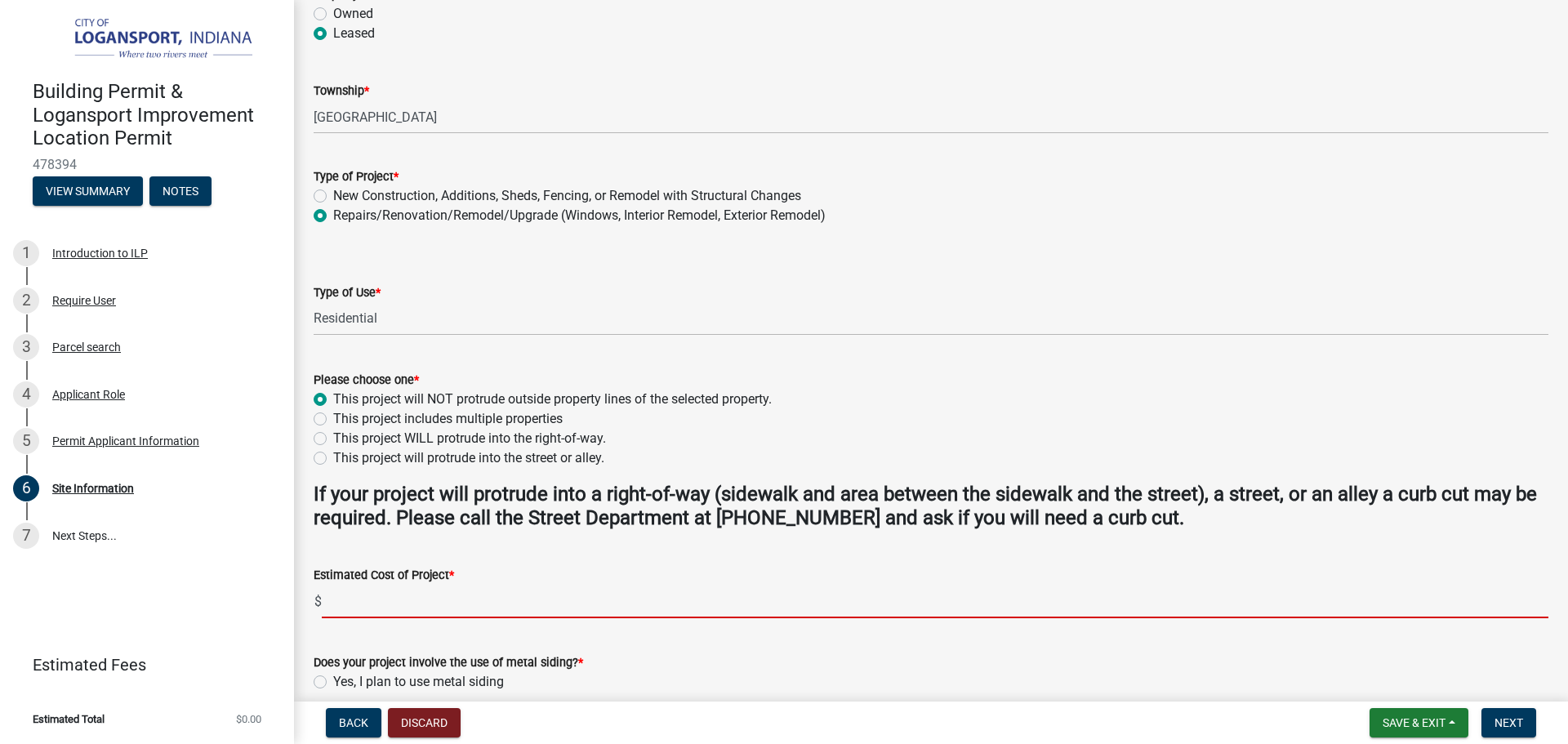
click at [386, 605] on input "text" at bounding box center [934, 601] width 1226 height 34
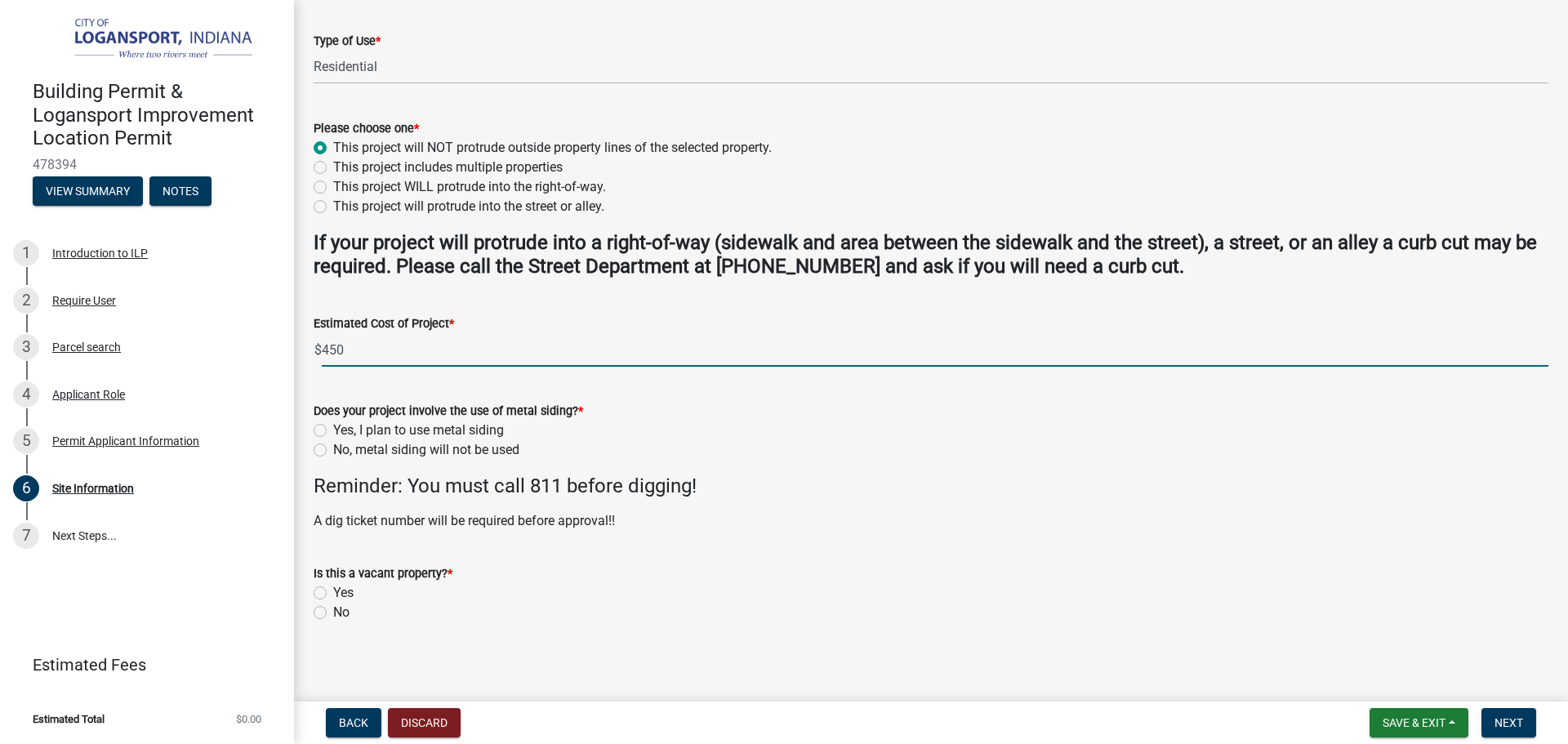
scroll to position [420, 0]
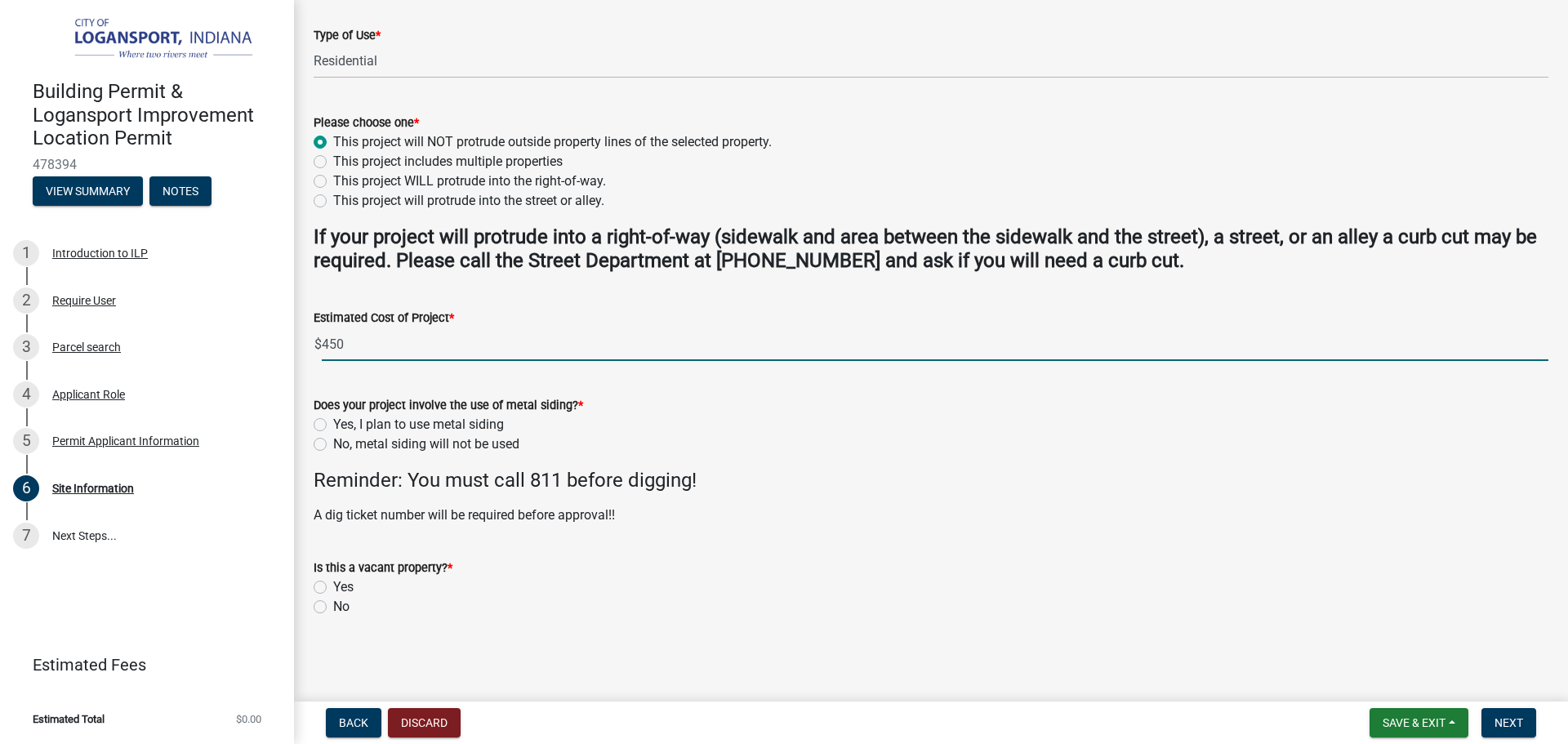
type input "450"
click at [333, 442] on label "No, metal siding will not be used" at bounding box center [426, 444] width 186 height 20
click at [333, 442] on input "No, metal siding will not be used" at bounding box center [337, 439] width 10 height 10
radio input "true"
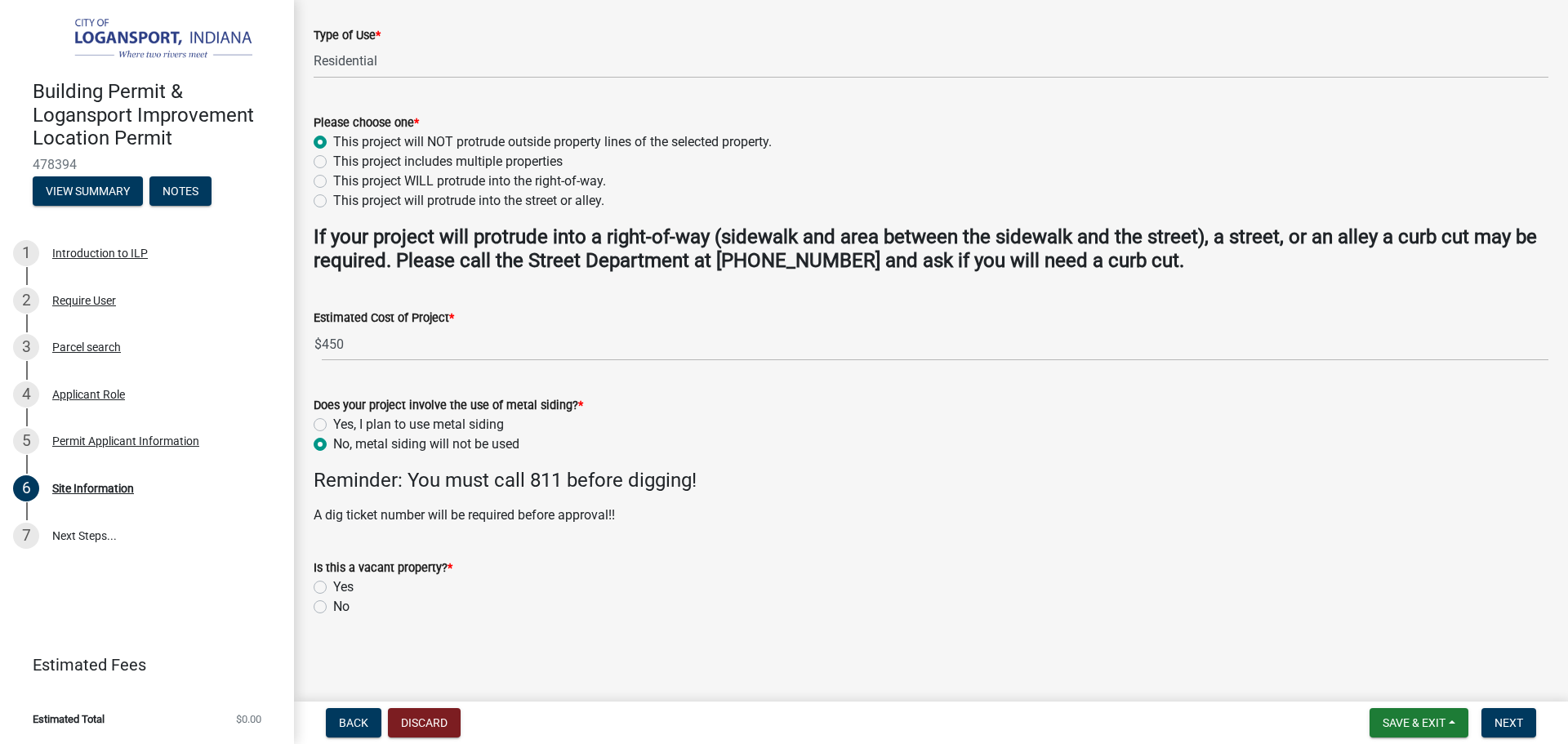
click at [333, 604] on label "No" at bounding box center [341, 606] width 17 height 20
click at [333, 604] on input "No" at bounding box center [337, 601] width 10 height 10
radio input "true"
click at [1515, 726] on span "Next" at bounding box center [1508, 723] width 29 height 13
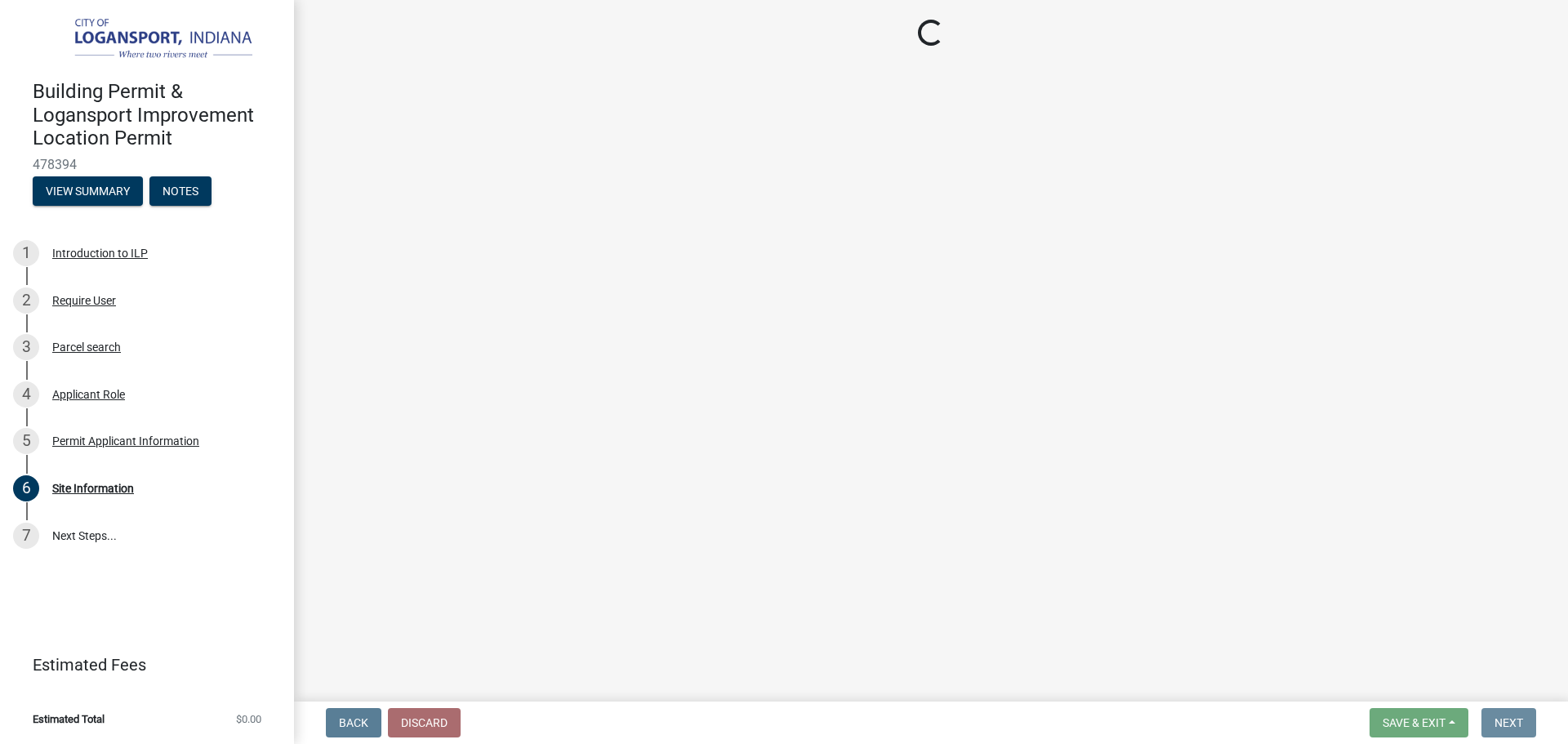
scroll to position [0, 0]
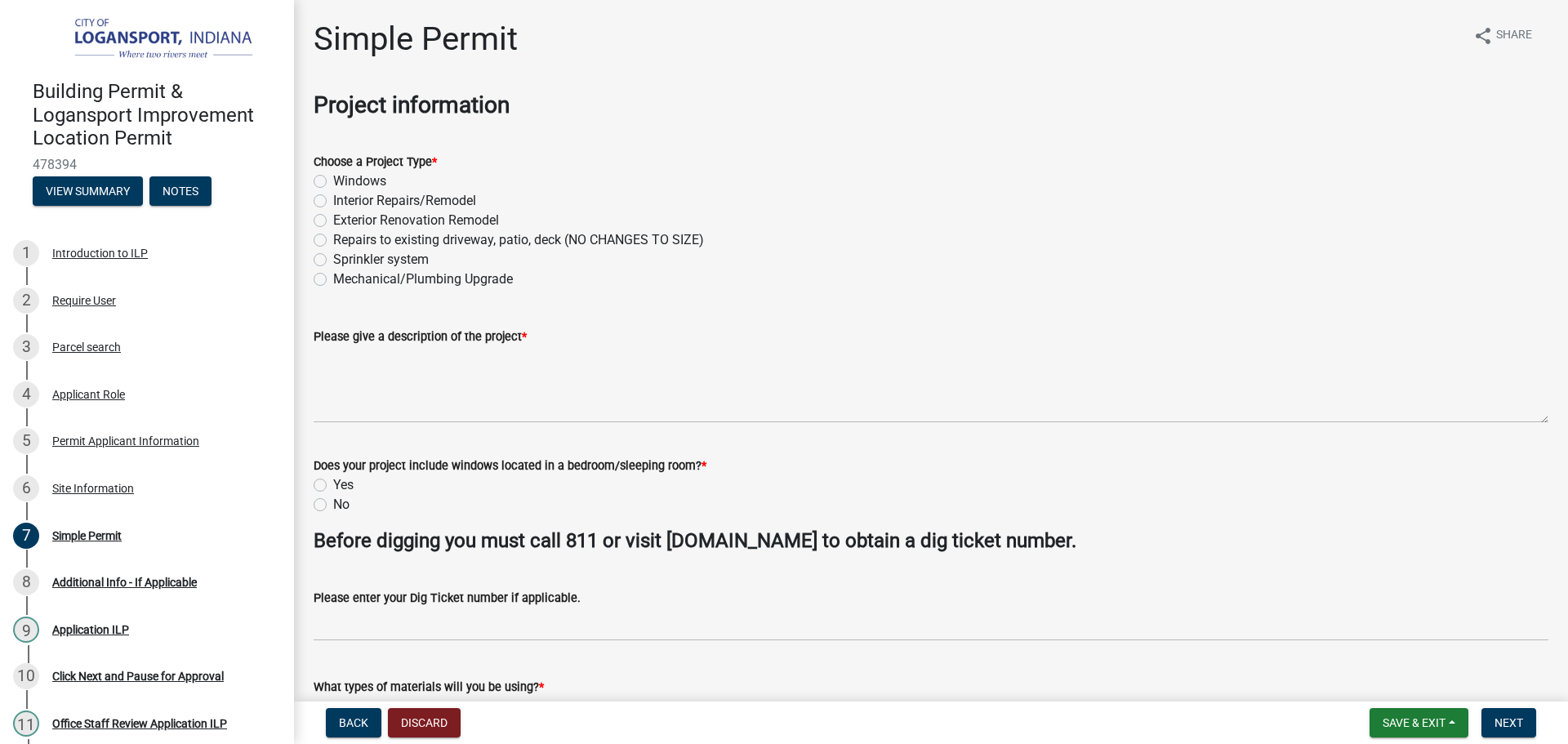
click at [333, 180] on label "Windows" at bounding box center [359, 181] width 53 height 20
click at [333, 180] on input "Windows" at bounding box center [337, 176] width 10 height 10
radio input "true"
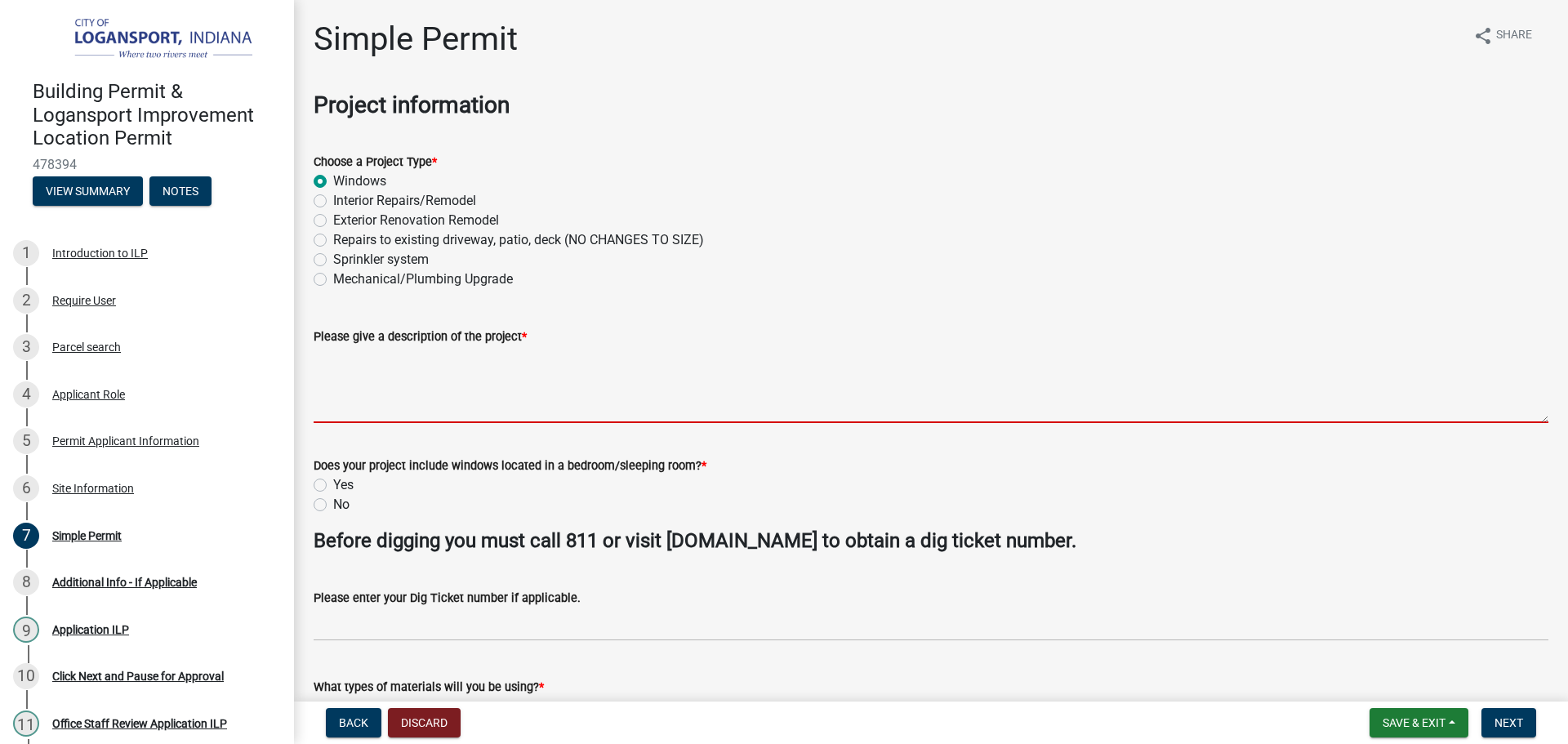
click at [403, 353] on textarea "Please give a description of the project *" at bounding box center [930, 384] width 1234 height 76
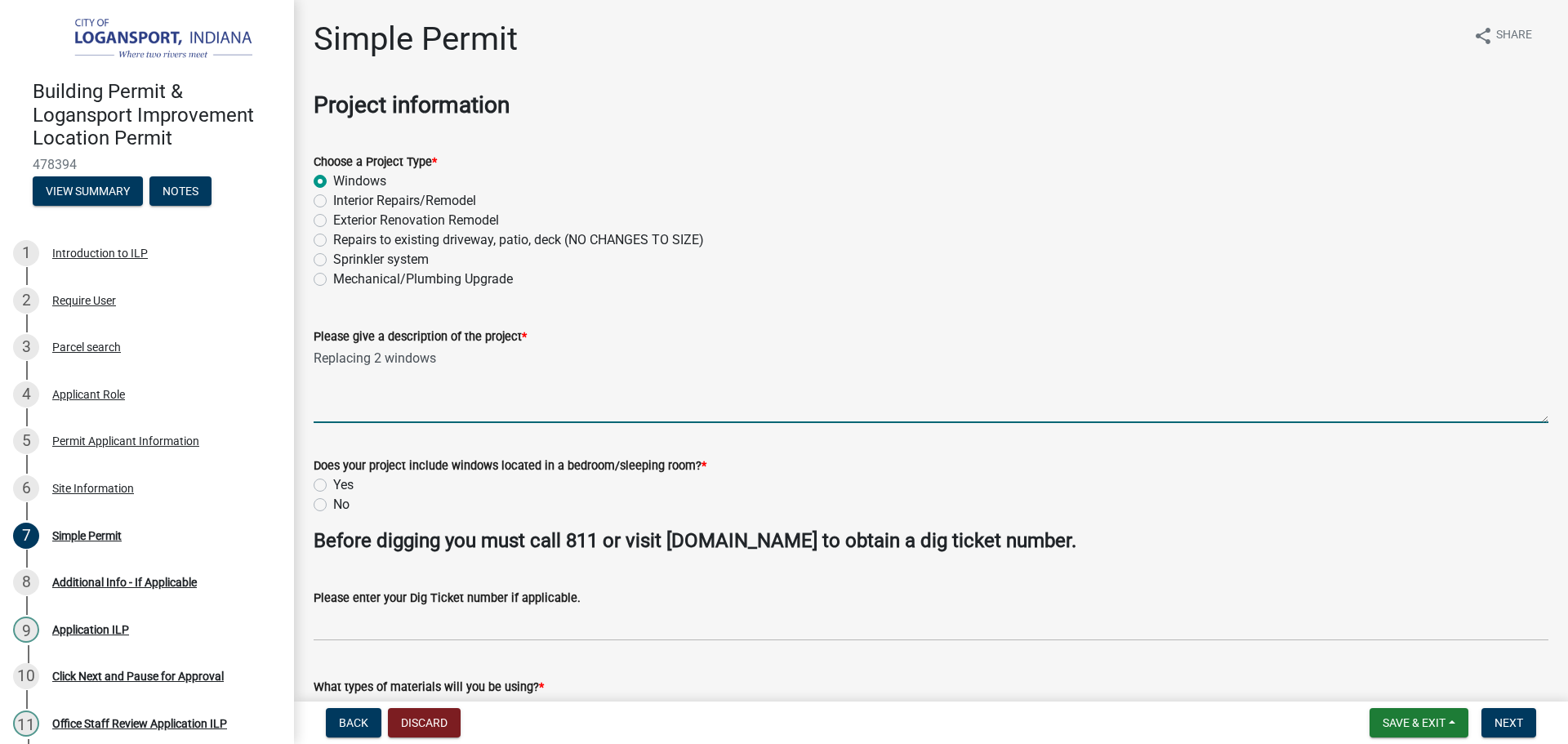
type textarea "Replacing 2 windows"
click at [333, 482] on label "Yes" at bounding box center [343, 485] width 21 height 20
click at [333, 482] on input "Yes" at bounding box center [337, 480] width 10 height 10
radio input "true"
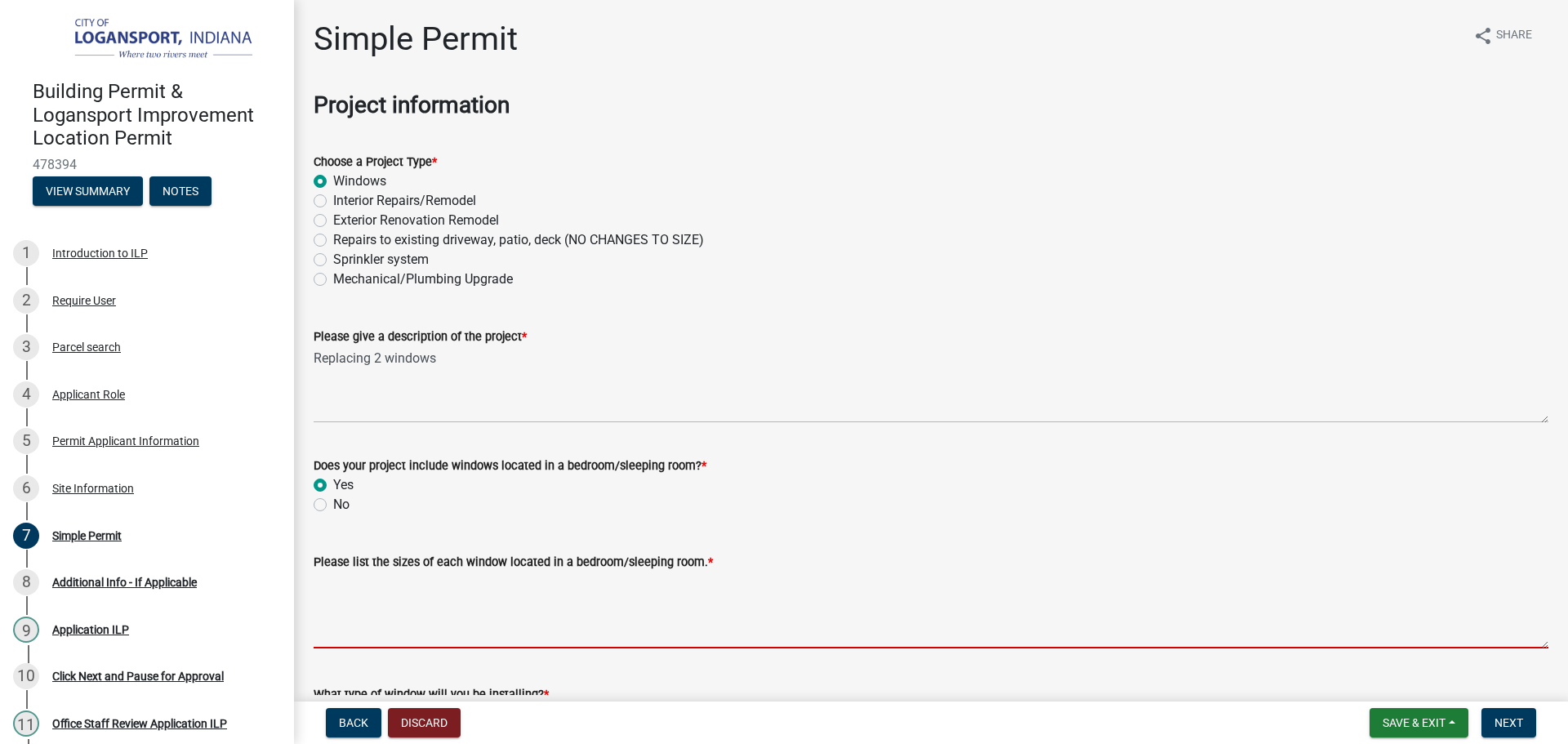
click at [385, 590] on textarea "Please list the sizes of each window located in a bedroom/sleeping room. *" at bounding box center [930, 610] width 1234 height 76
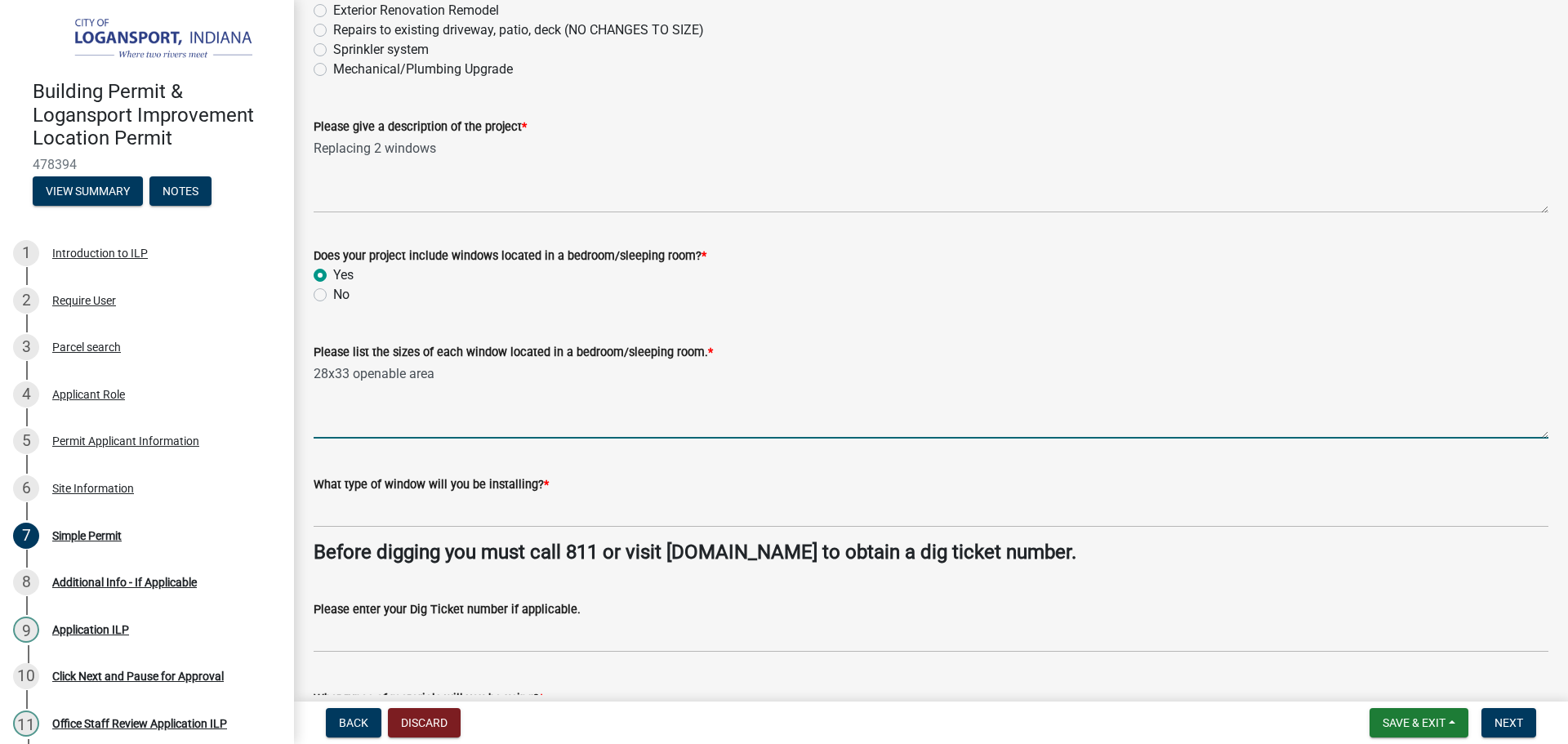
scroll to position [245, 0]
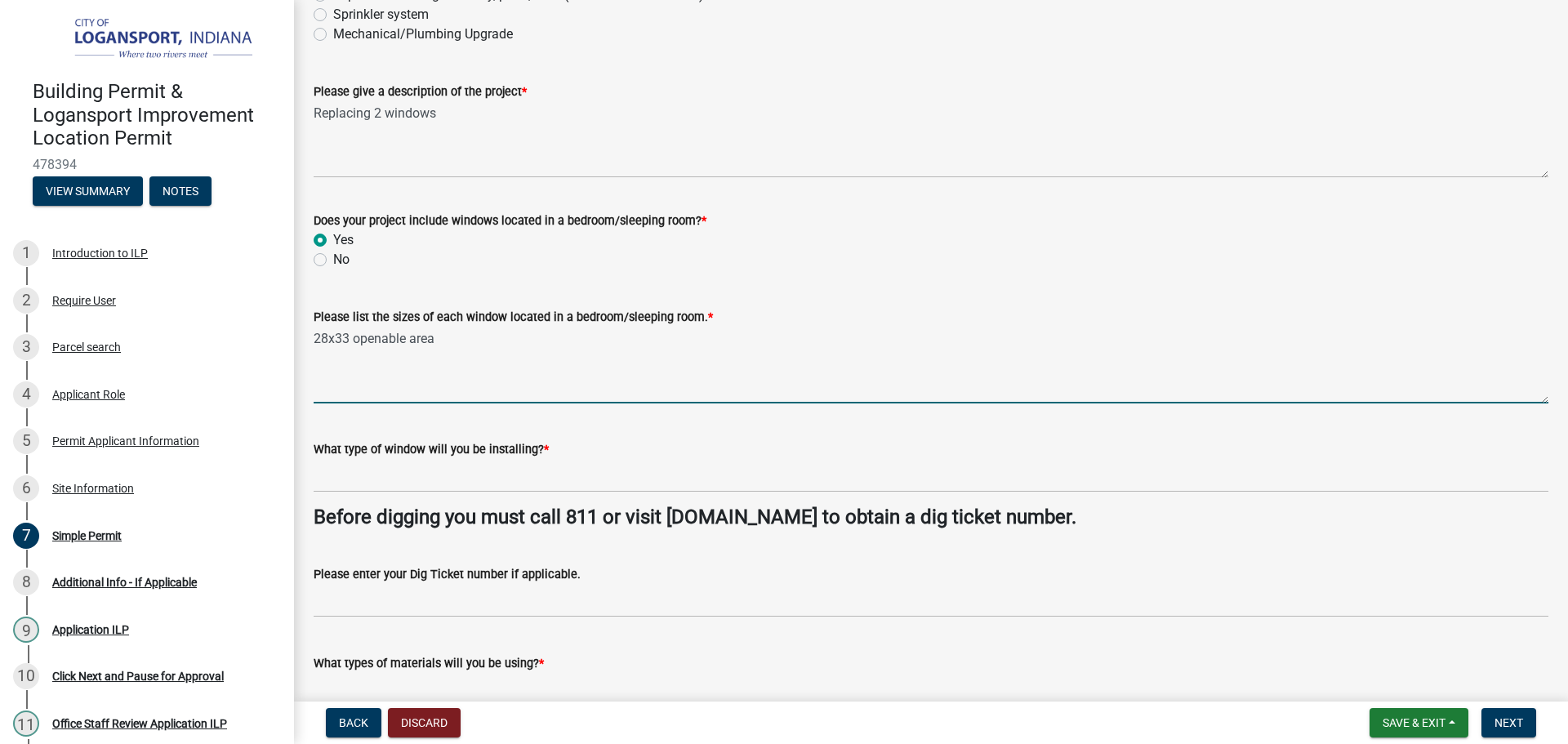
type textarea "28x33 openable area"
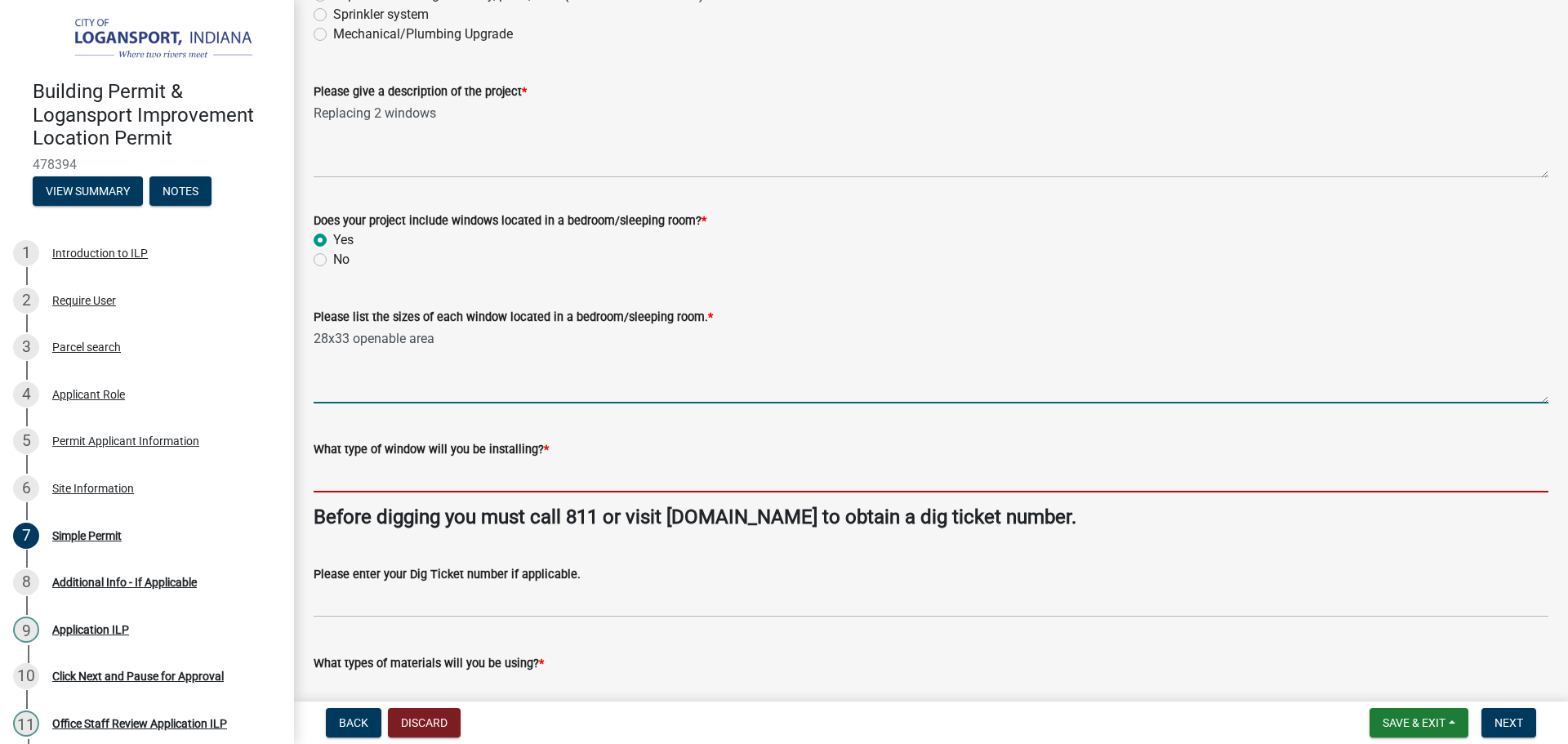
click at [357, 472] on input "What type of window will you be installing? *" at bounding box center [930, 475] width 1234 height 34
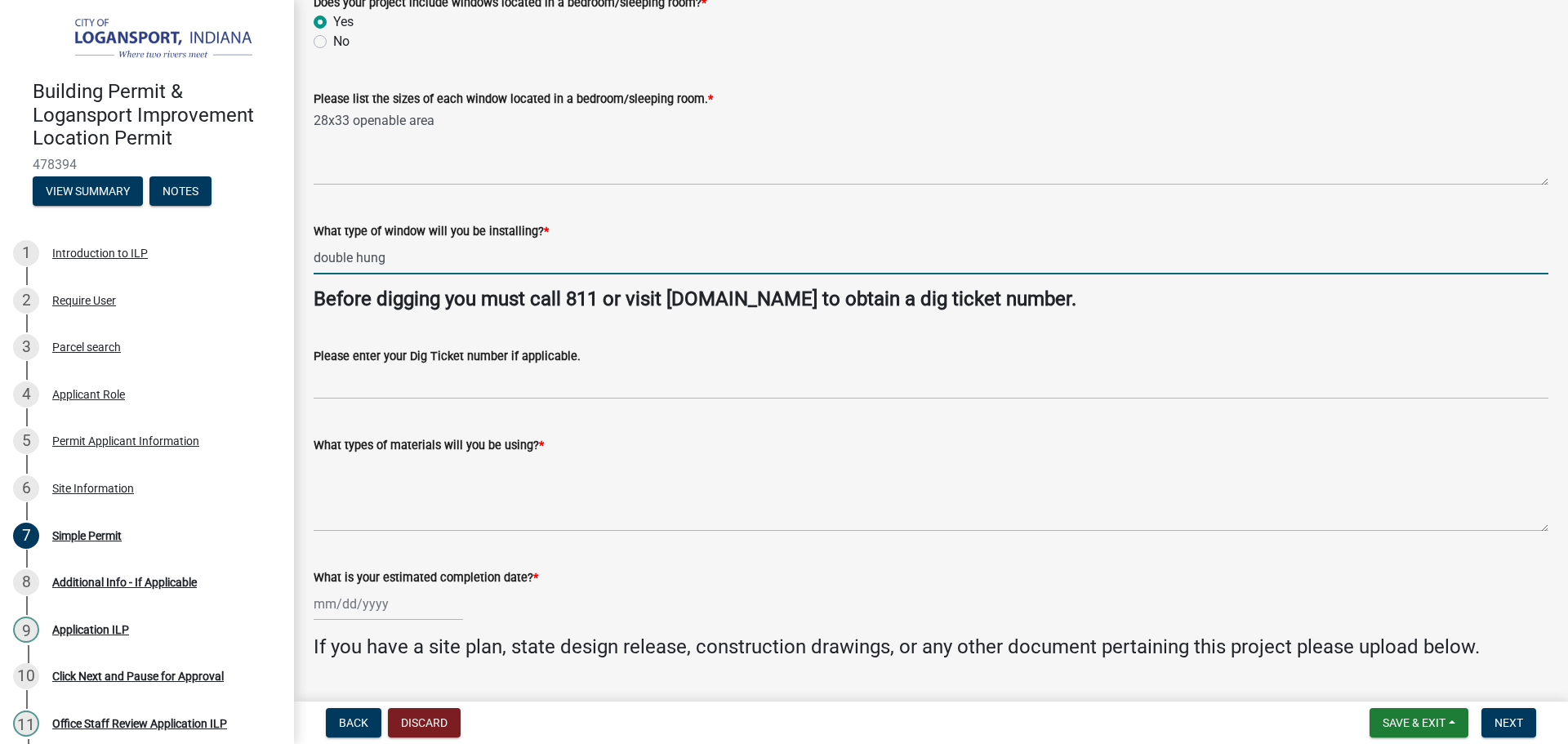
scroll to position [489, 0]
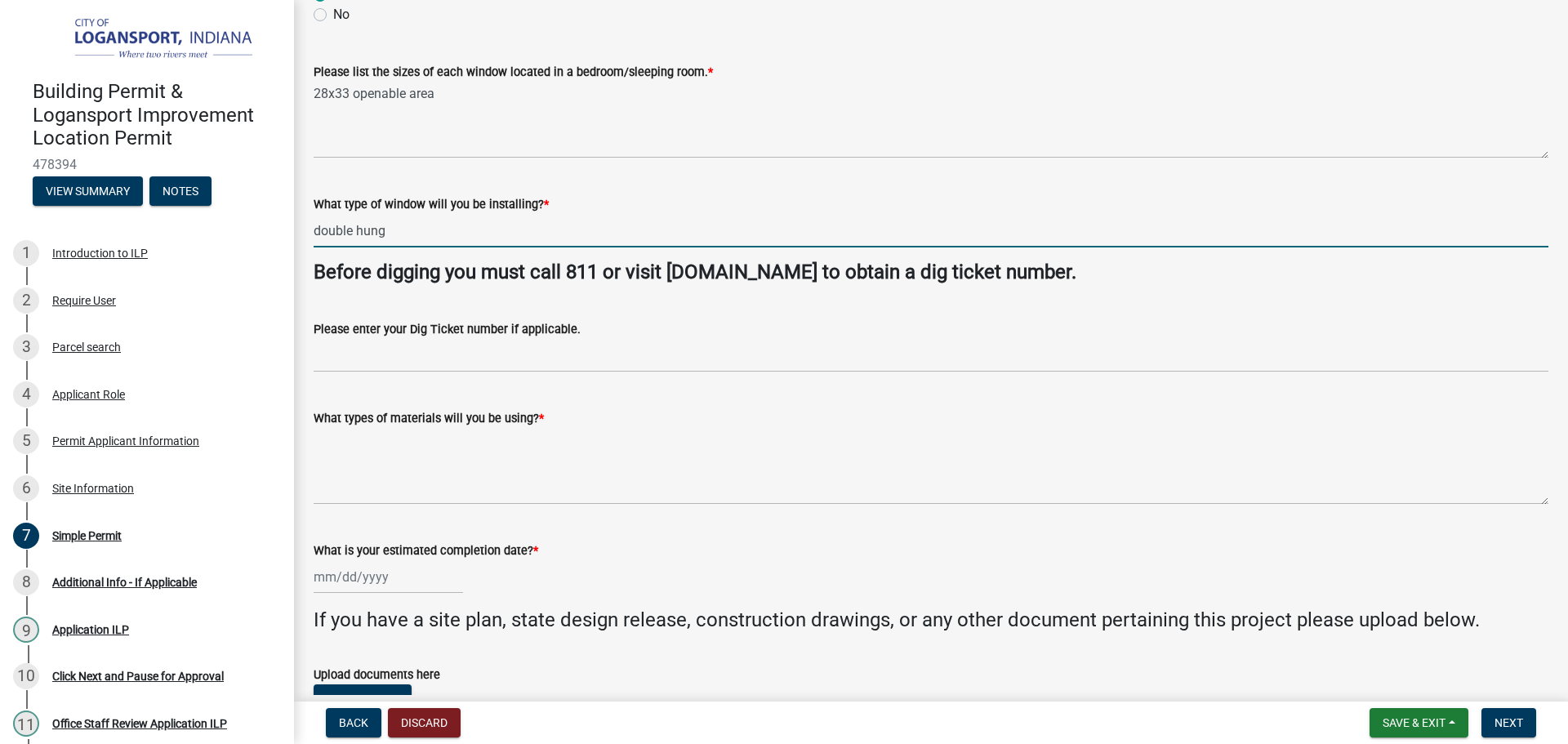
type input "double hung"
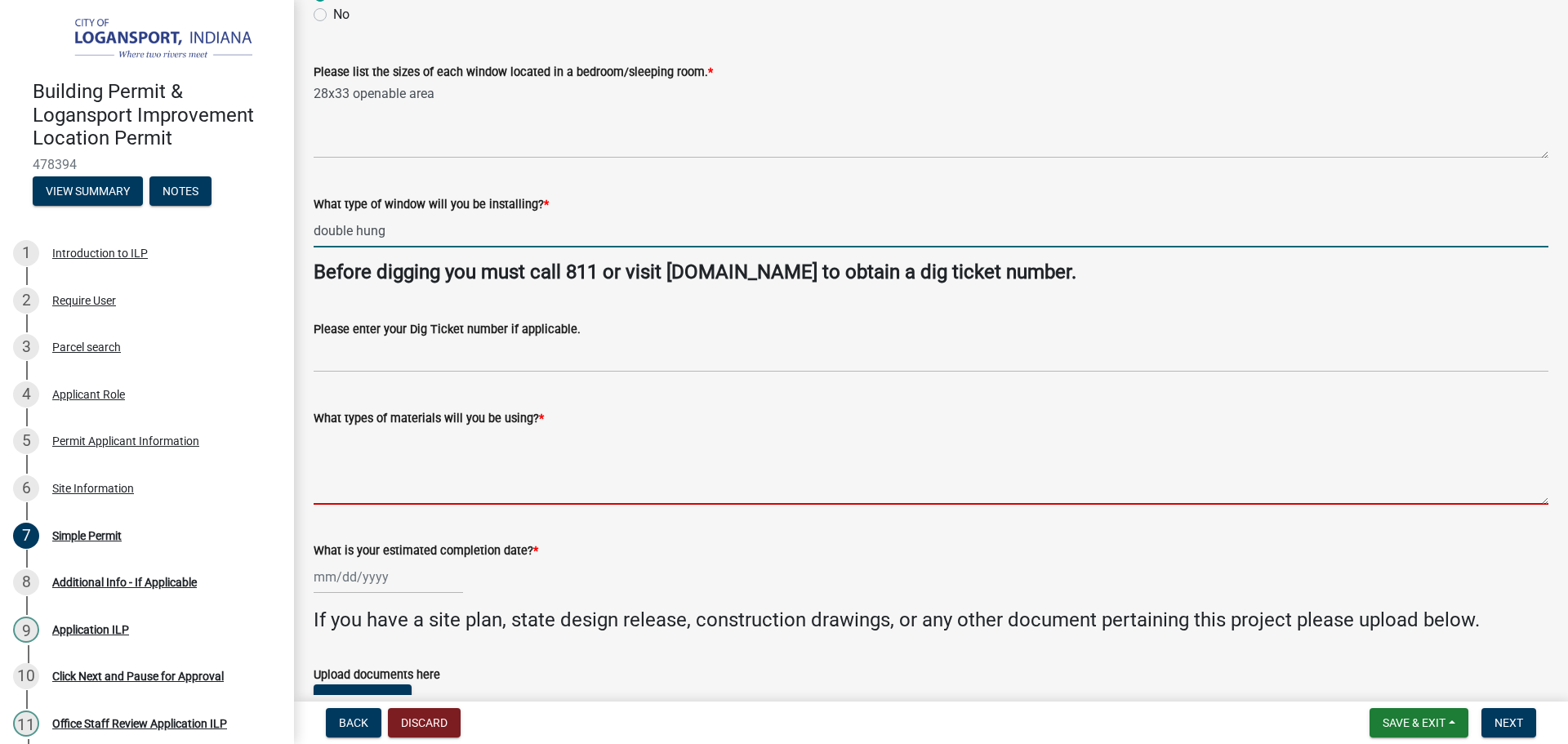
click at [443, 474] on textarea "What types of materials will you be using? *" at bounding box center [930, 466] width 1234 height 76
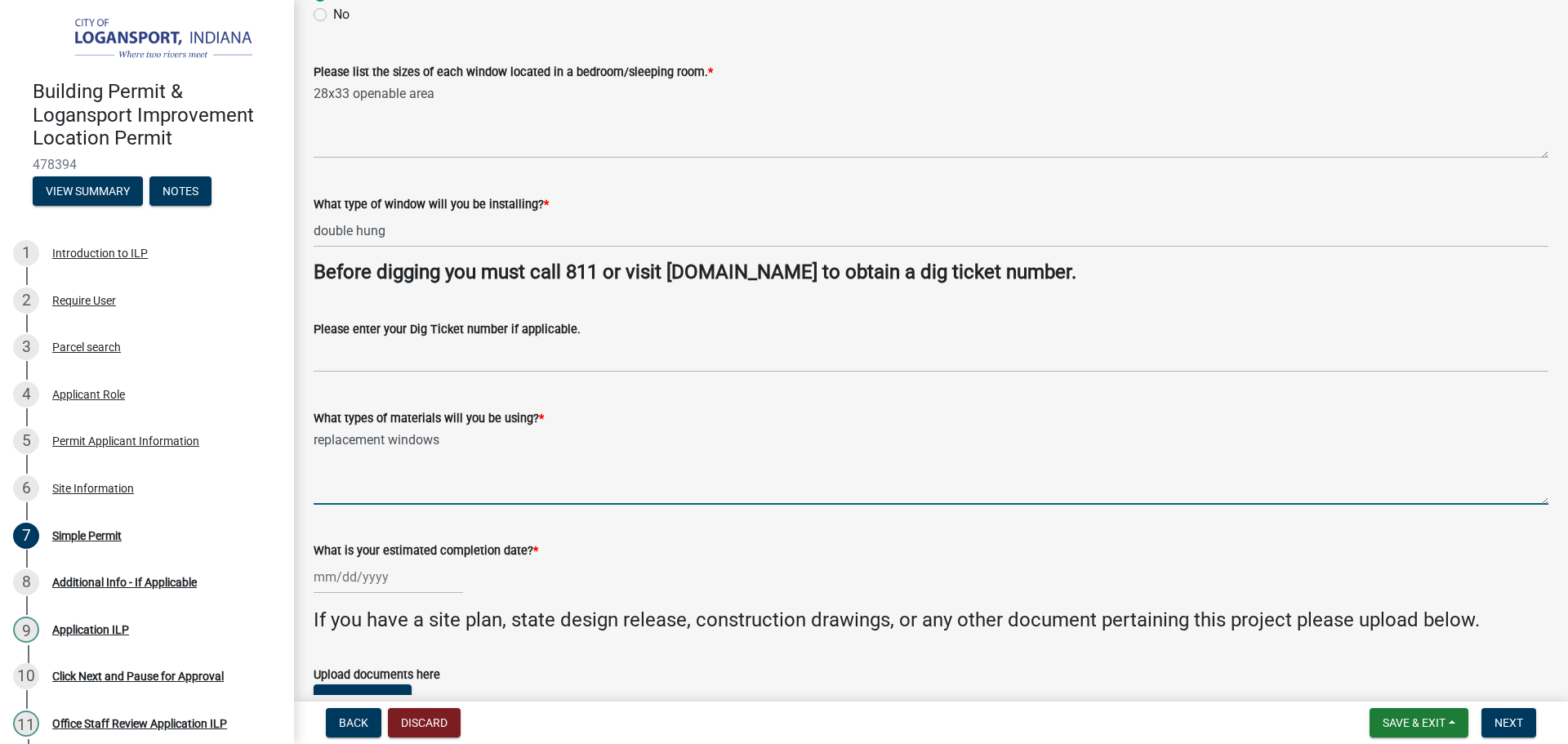
type textarea "replacement windows"
click at [352, 580] on div at bounding box center [388, 577] width 149 height 34
select select "9"
select select "2025"
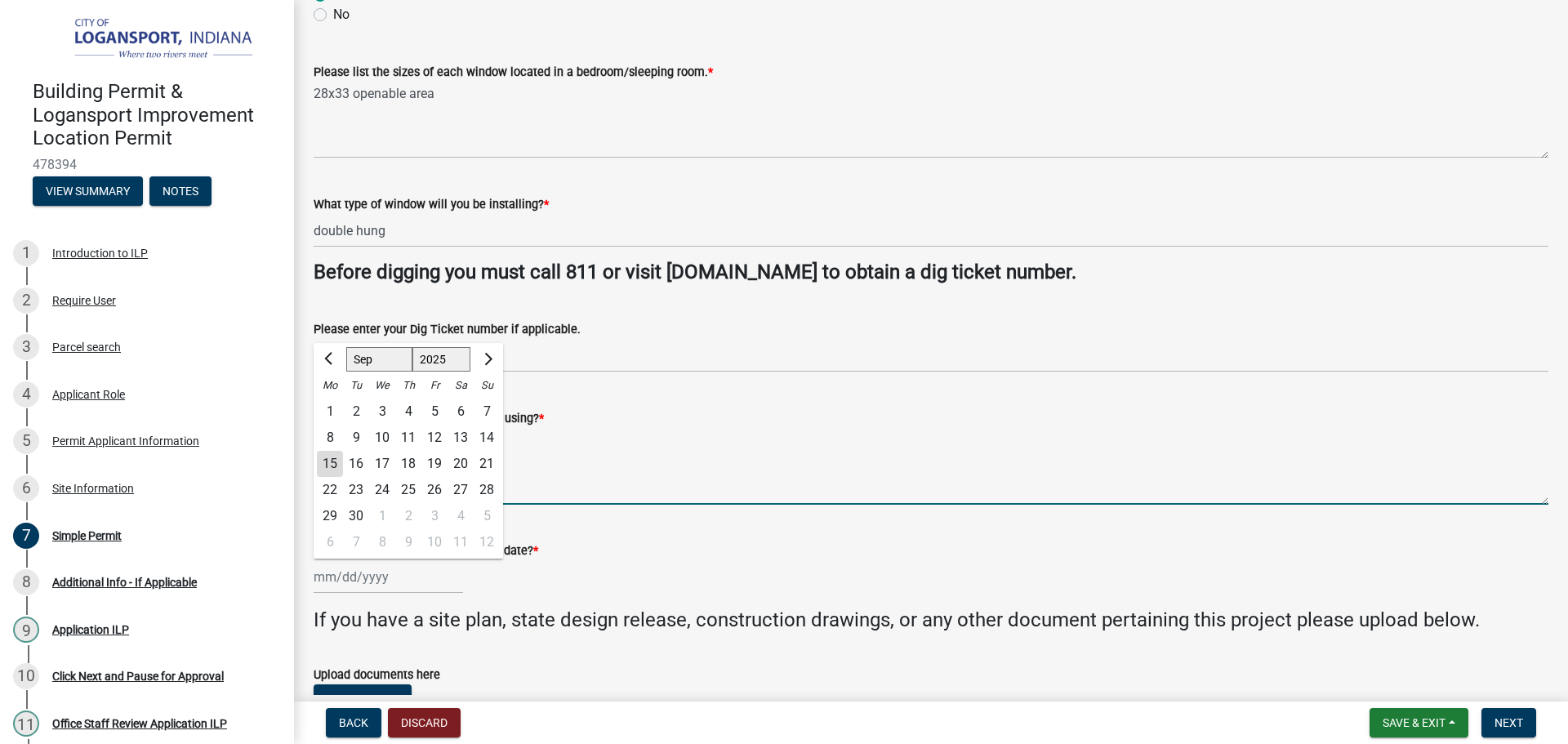
click at [587, 486] on textarea "replacement windows" at bounding box center [930, 466] width 1234 height 76
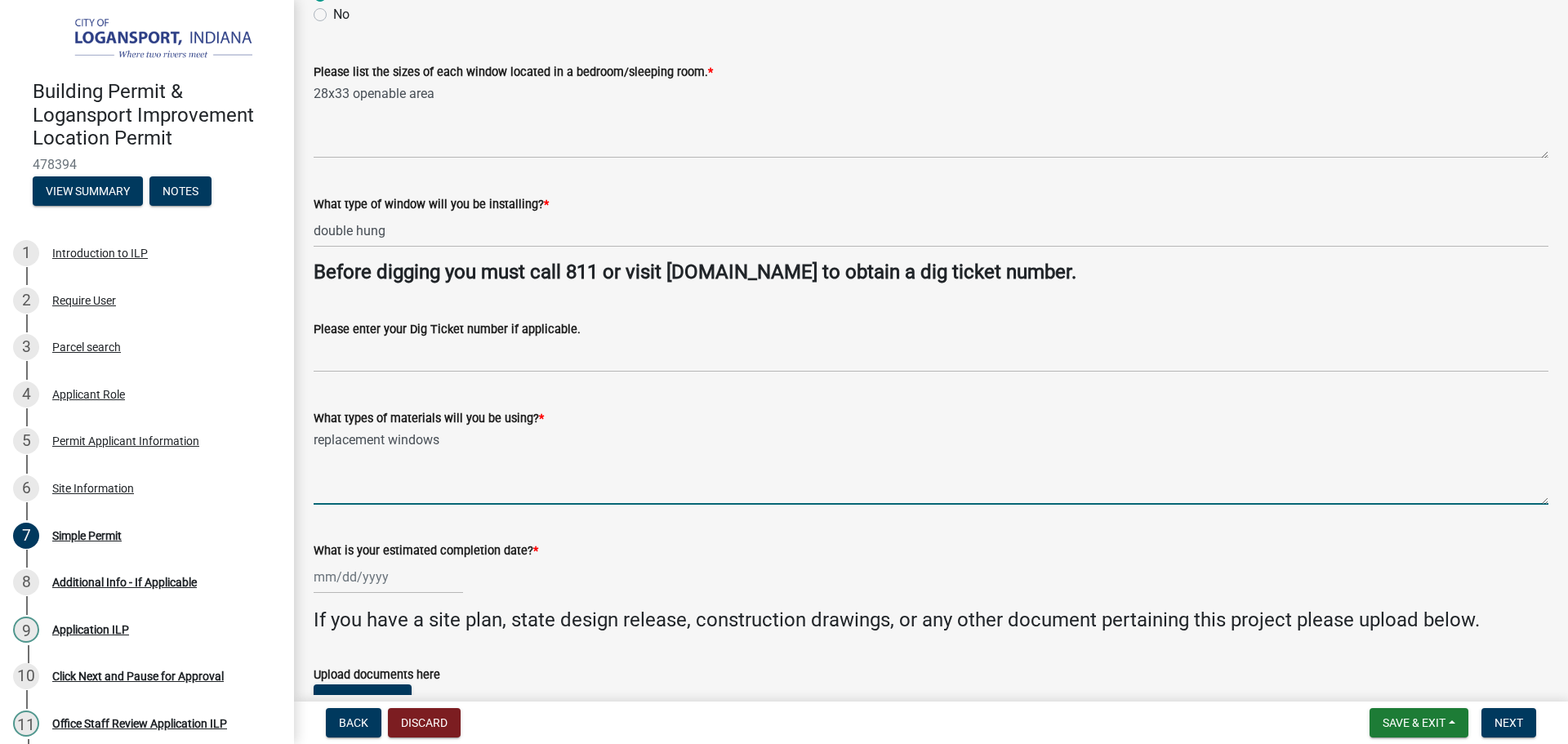
select select "9"
select select "2025"
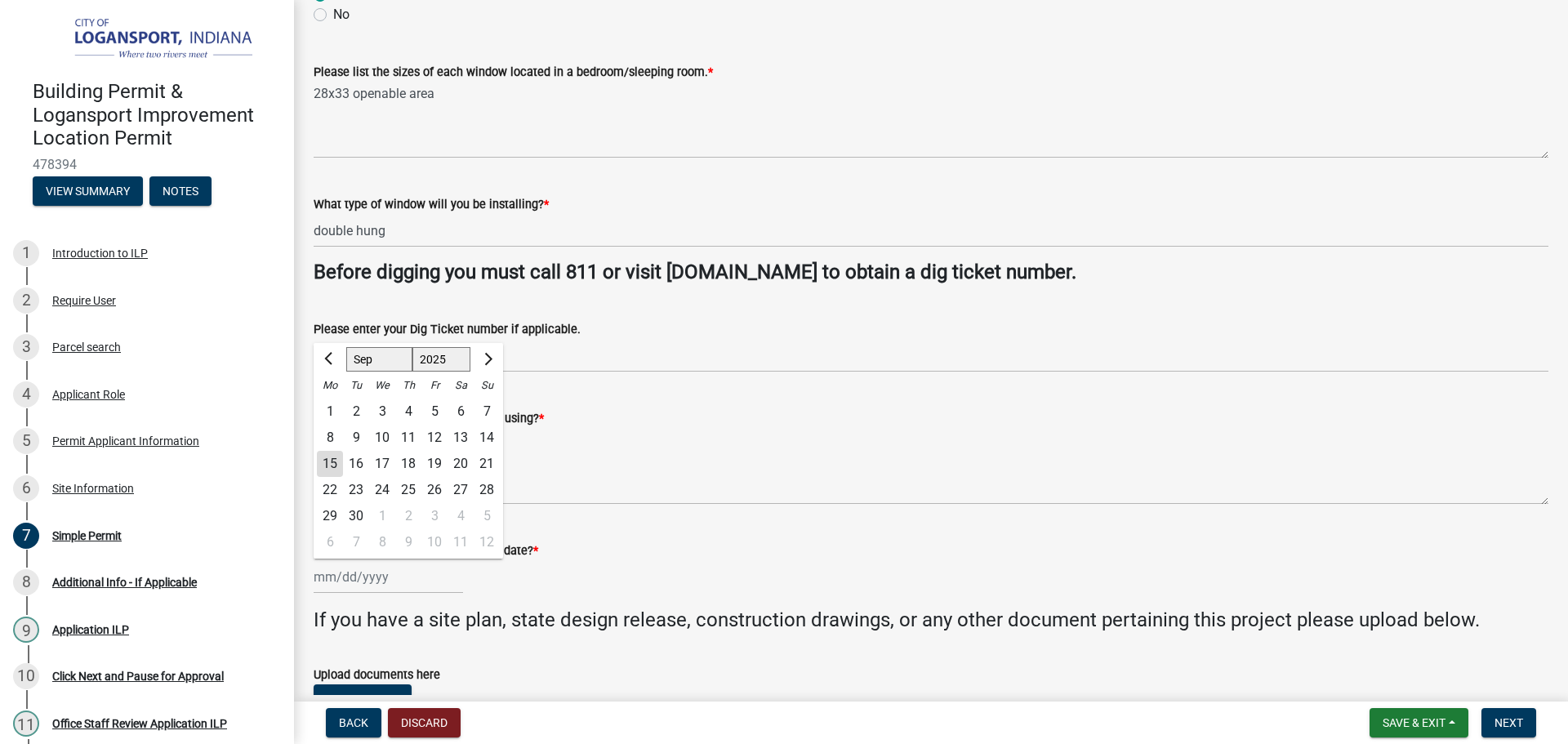
drag, startPoint x: 337, startPoint y: 575, endPoint x: 385, endPoint y: 583, distance: 48.7
click at [337, 575] on input "What is your estimated completion date? *" at bounding box center [388, 577] width 149 height 34
click at [385, 583] on input "What is your estimated completion date? *" at bounding box center [388, 577] width 149 height 34
click at [678, 519] on div "What is your estimated completion date? * [PERSON_NAME] Apr [PERSON_NAME][DATE]…" at bounding box center [930, 555] width 1234 height 76
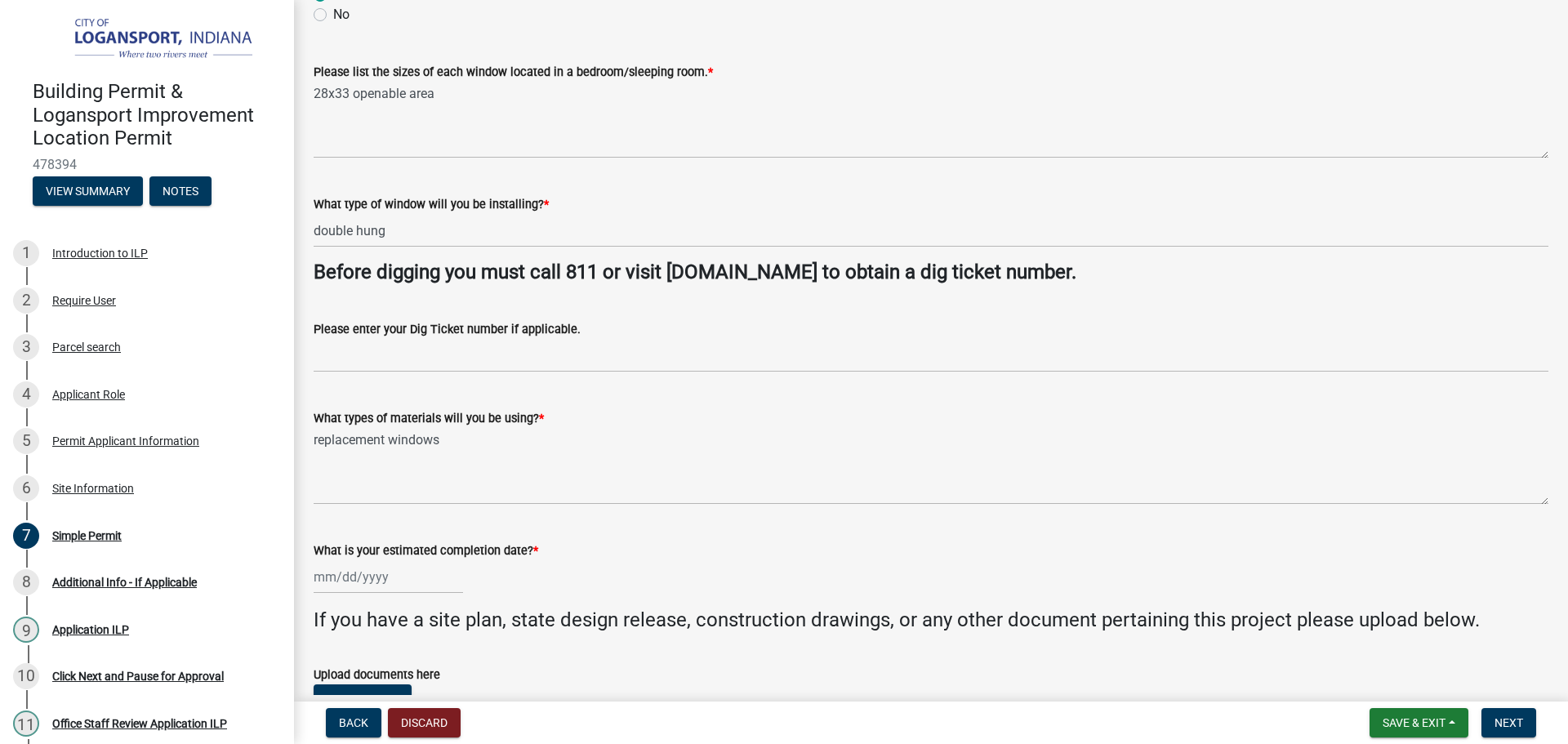
select select "9"
select select "2025"
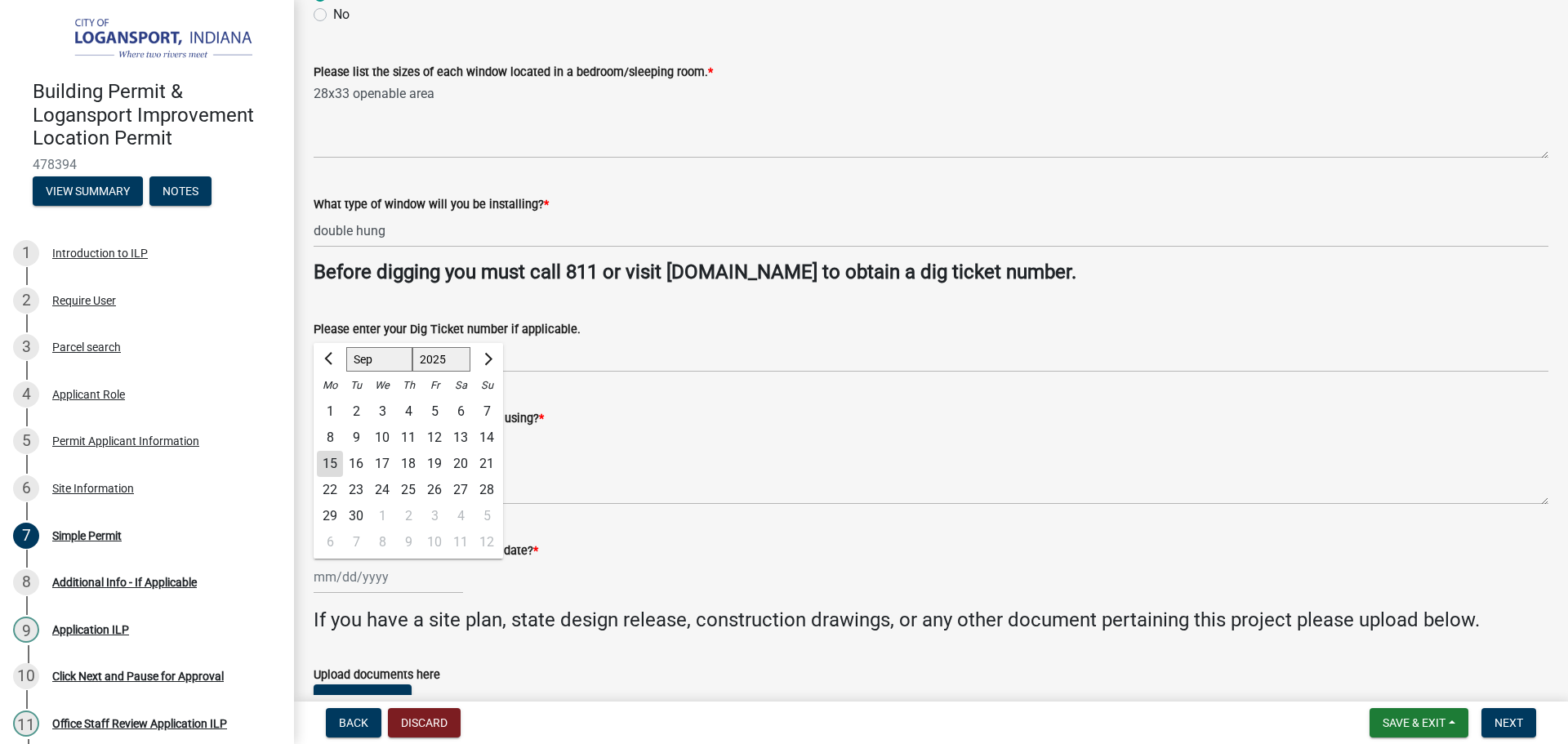
click at [411, 580] on div "[PERSON_NAME] Feb Mar Apr [PERSON_NAME][DATE] Oct Nov [DATE] 1526 1527 1528 152…" at bounding box center [388, 577] width 149 height 34
click at [412, 580] on input "What is your estimated completion date? *" at bounding box center [388, 577] width 149 height 34
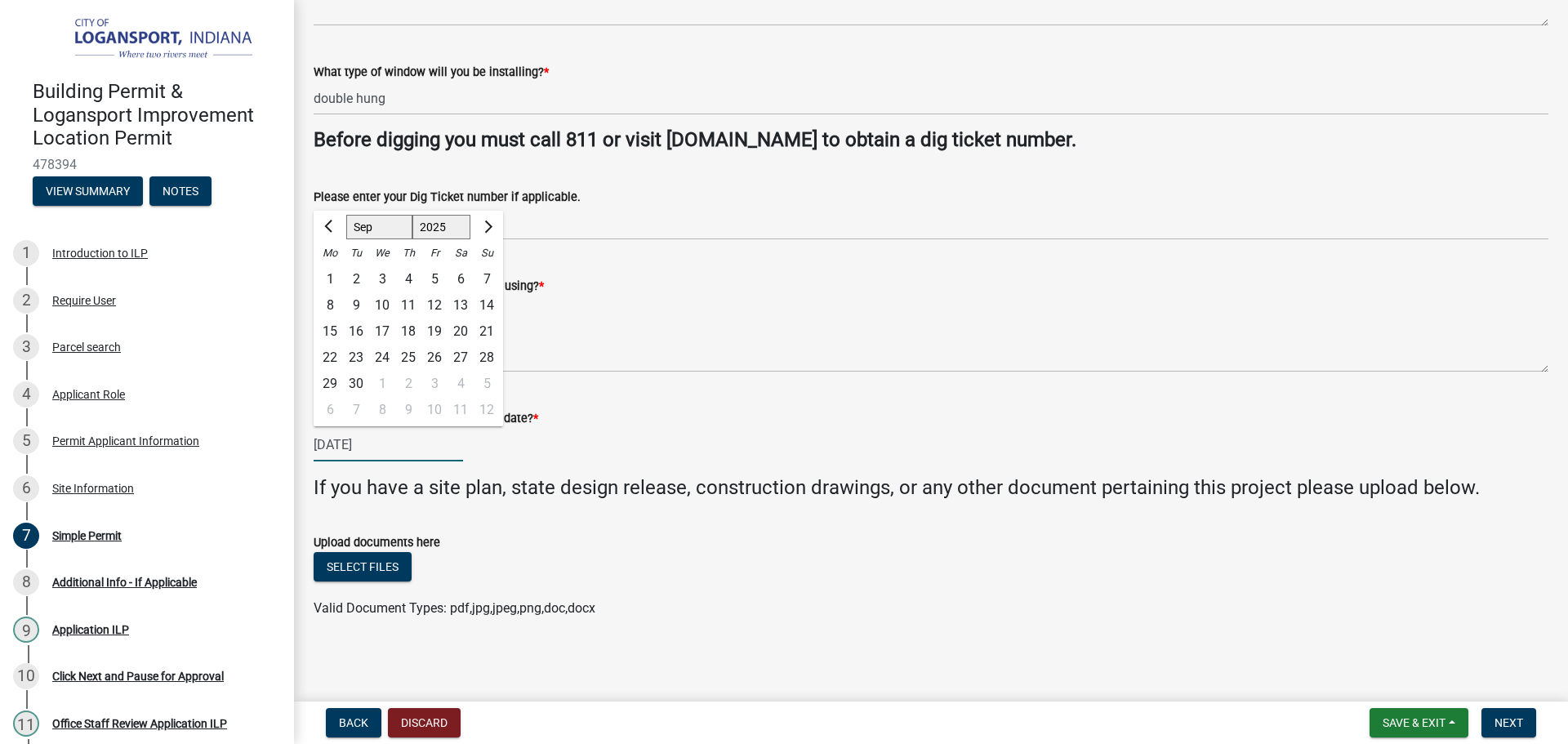
scroll to position [624, 0]
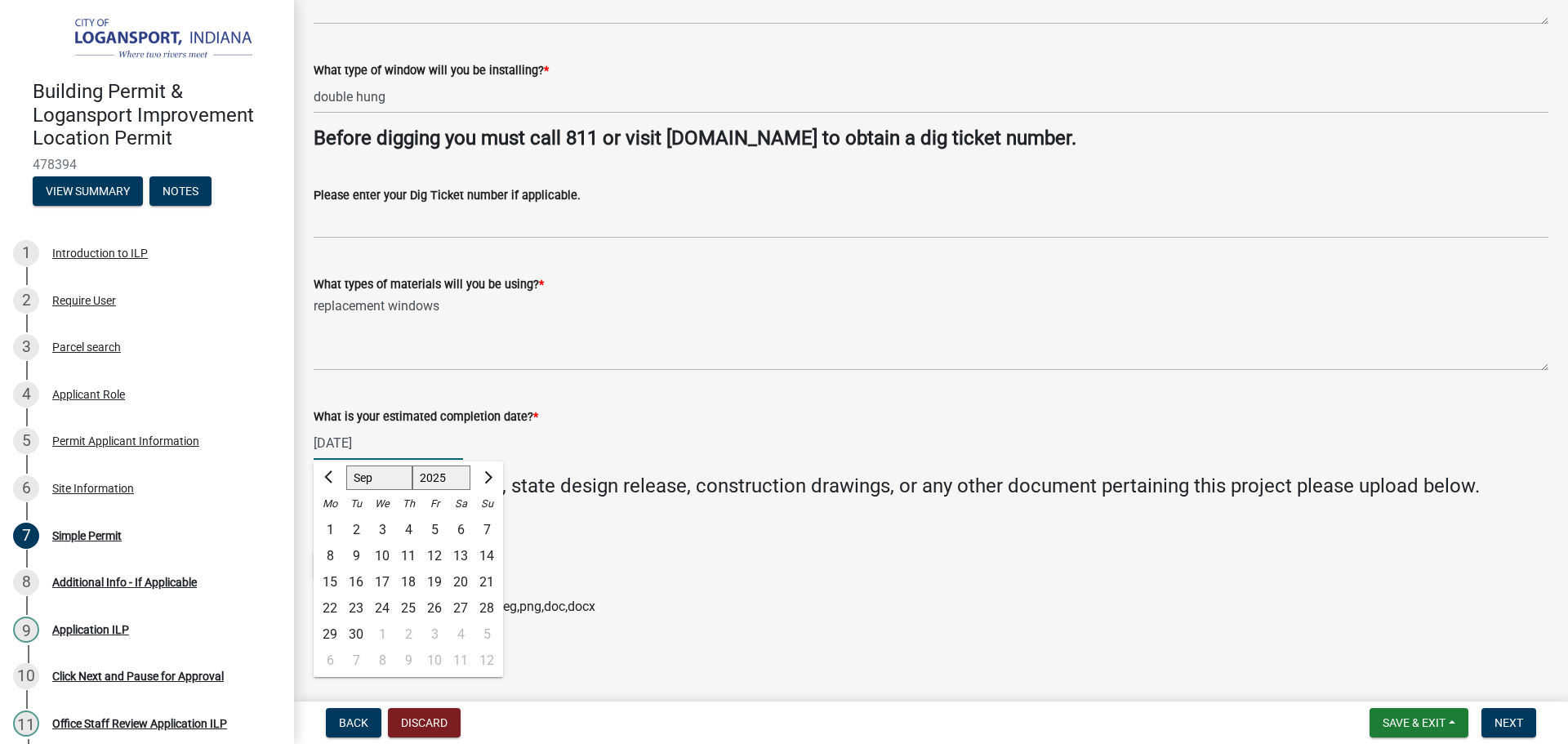
type input "[DATE]"
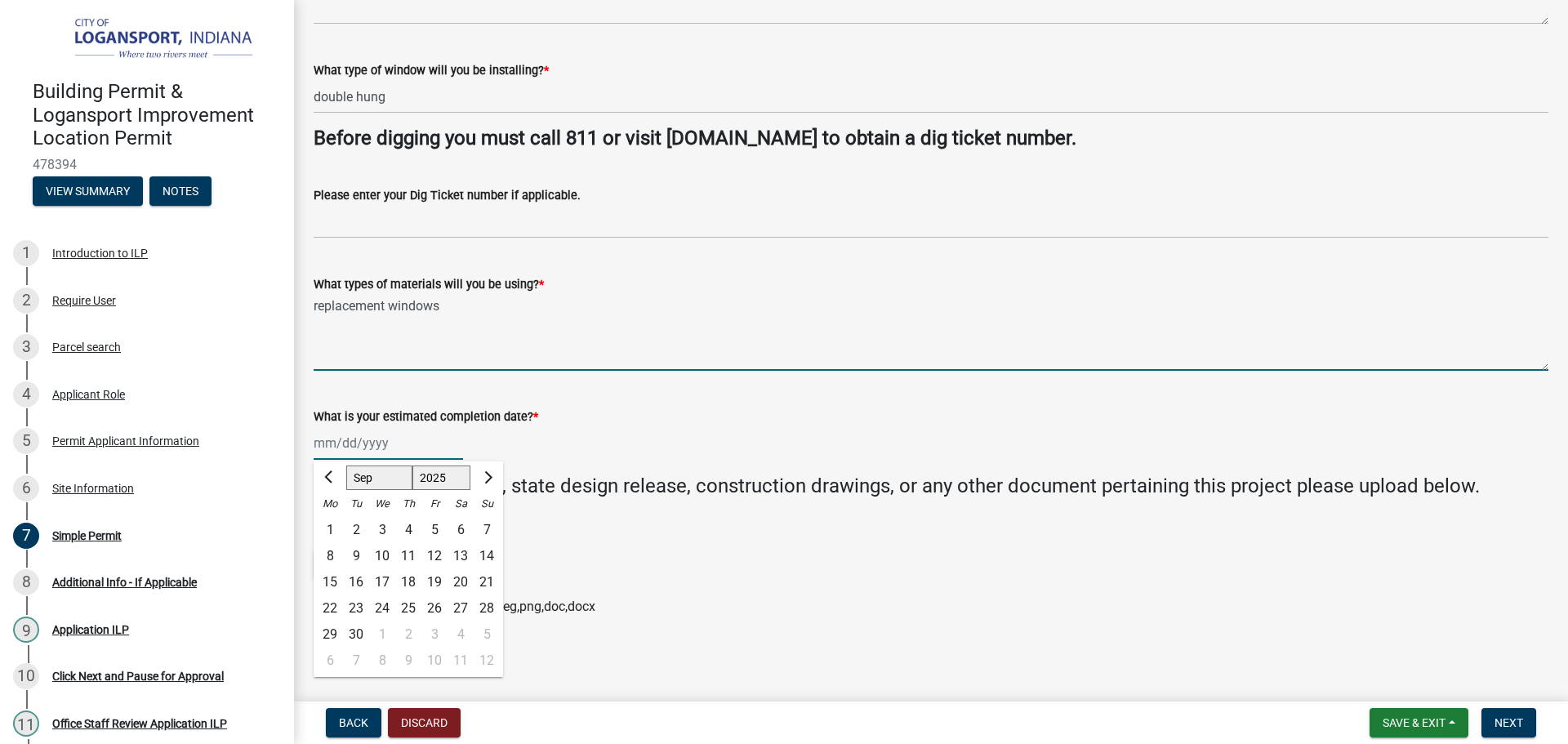
click at [926, 303] on textarea "replacement windows" at bounding box center [930, 332] width 1234 height 76
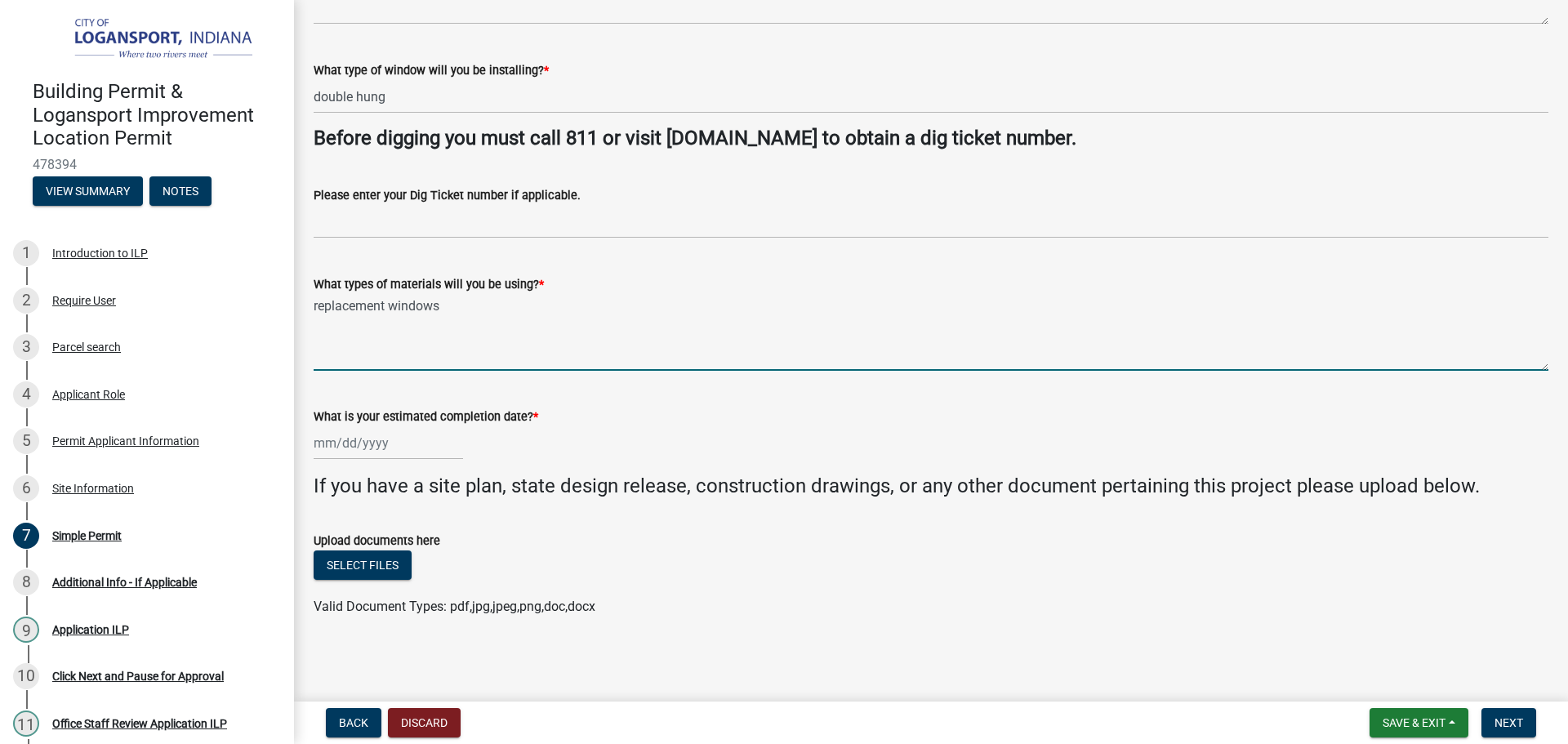
click at [332, 439] on div at bounding box center [388, 443] width 149 height 34
select select "9"
select select "2025"
click at [769, 324] on textarea "replacement windows" at bounding box center [930, 332] width 1234 height 76
click at [338, 438] on div at bounding box center [388, 443] width 149 height 34
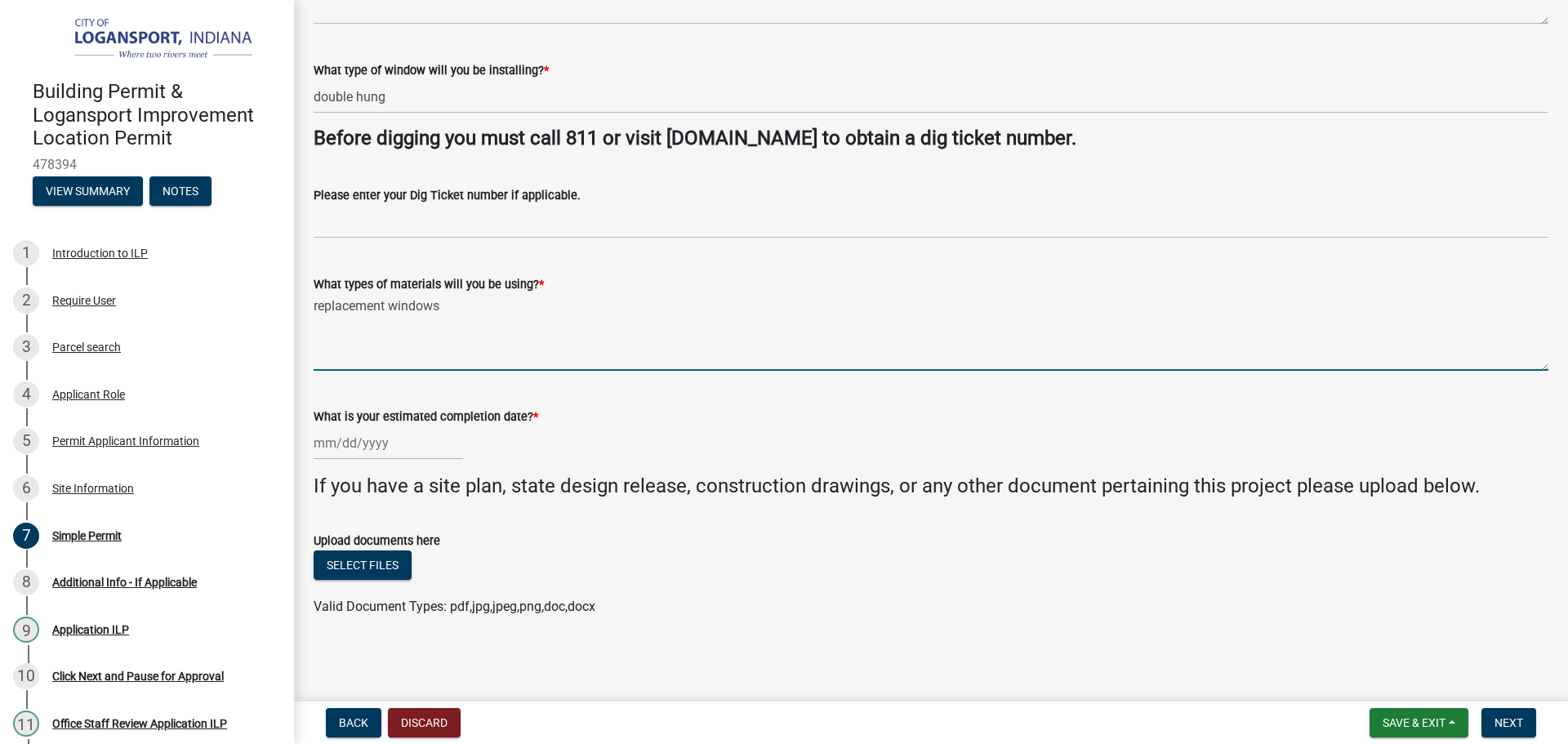
select select "9"
select select "2025"
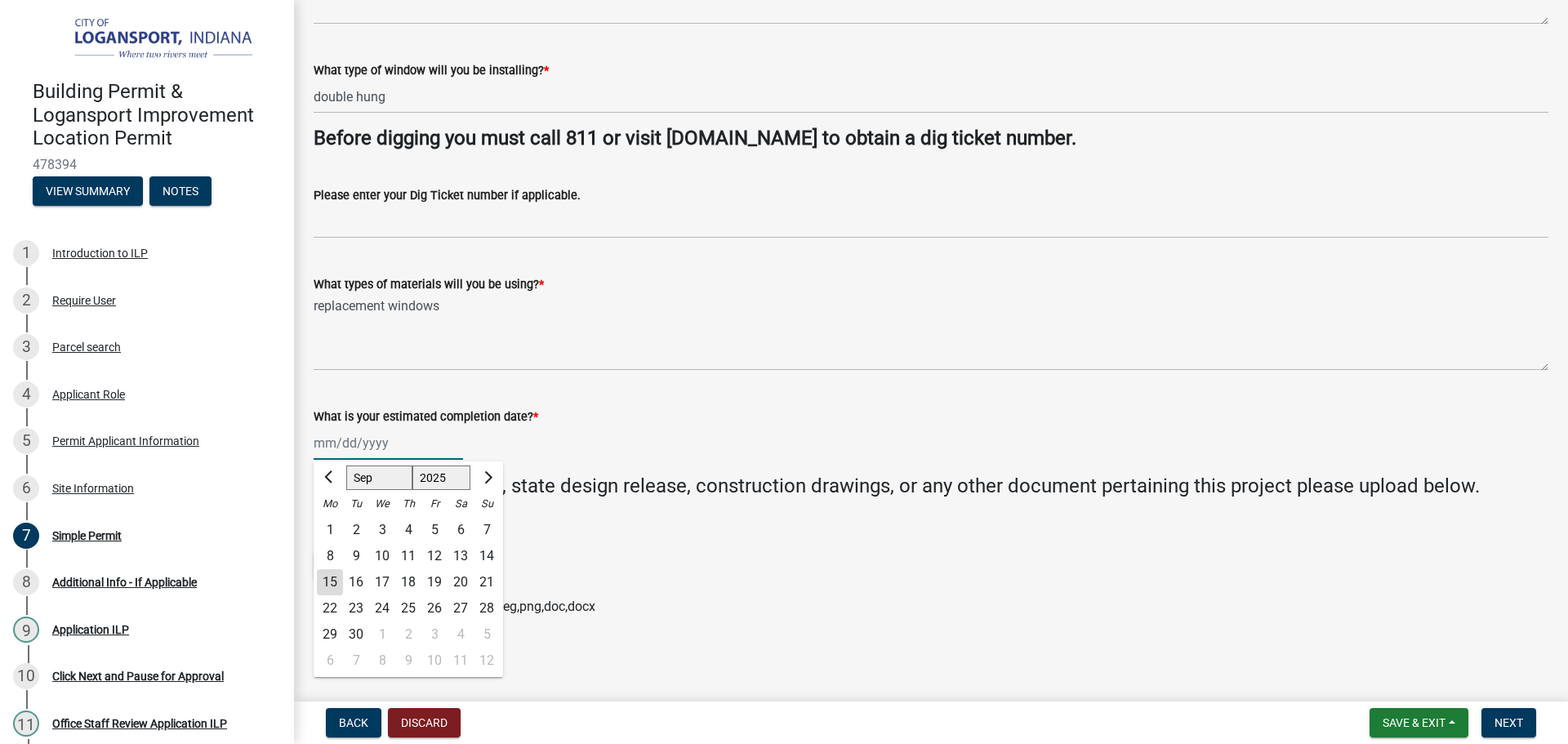
click at [338, 438] on input "What is your estimated completion date? *" at bounding box center [388, 443] width 149 height 34
type input "[DATE]"
click at [488, 608] on div "28" at bounding box center [487, 608] width 26 height 26
type input "[DATE]"
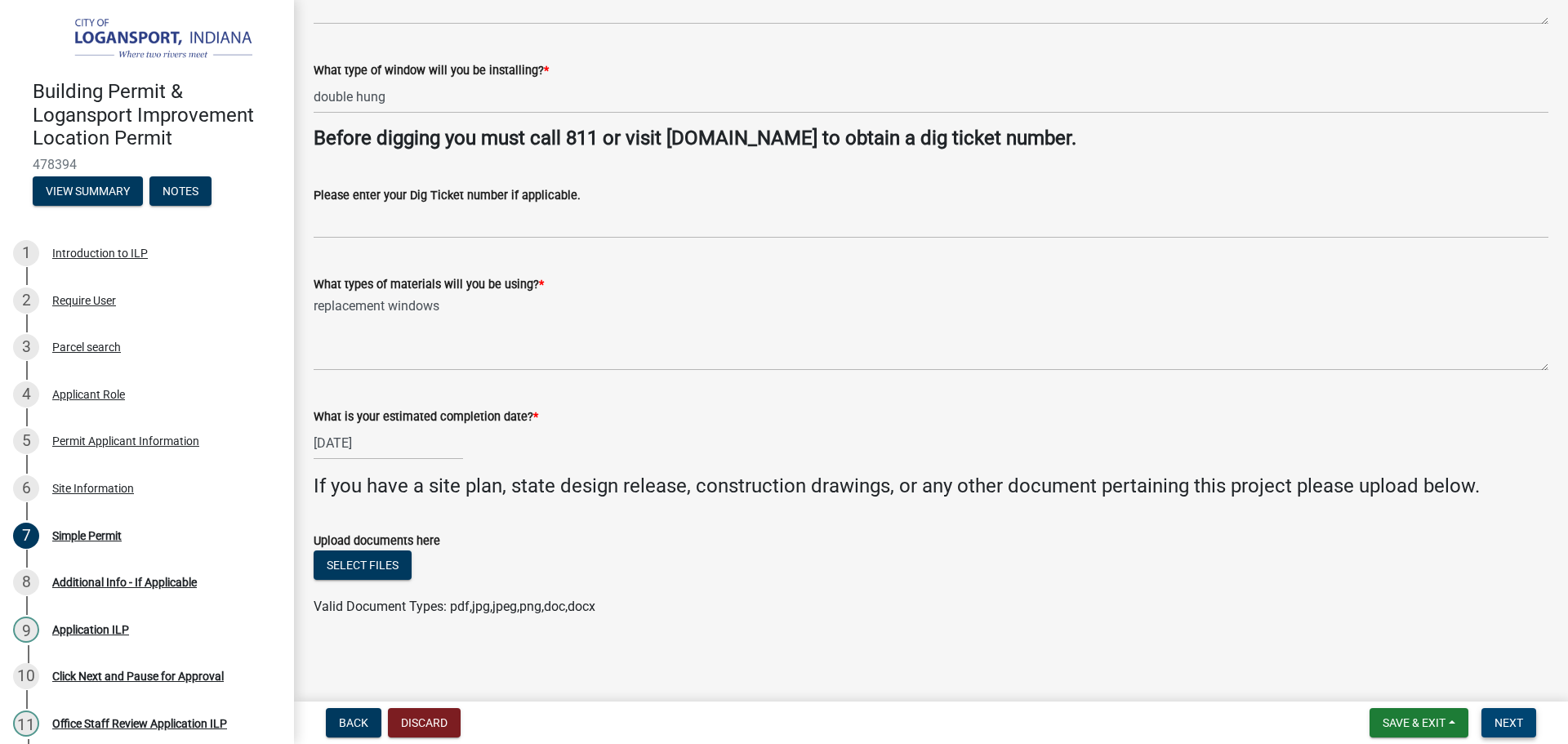
click at [1512, 722] on span "Next" at bounding box center [1508, 723] width 29 height 13
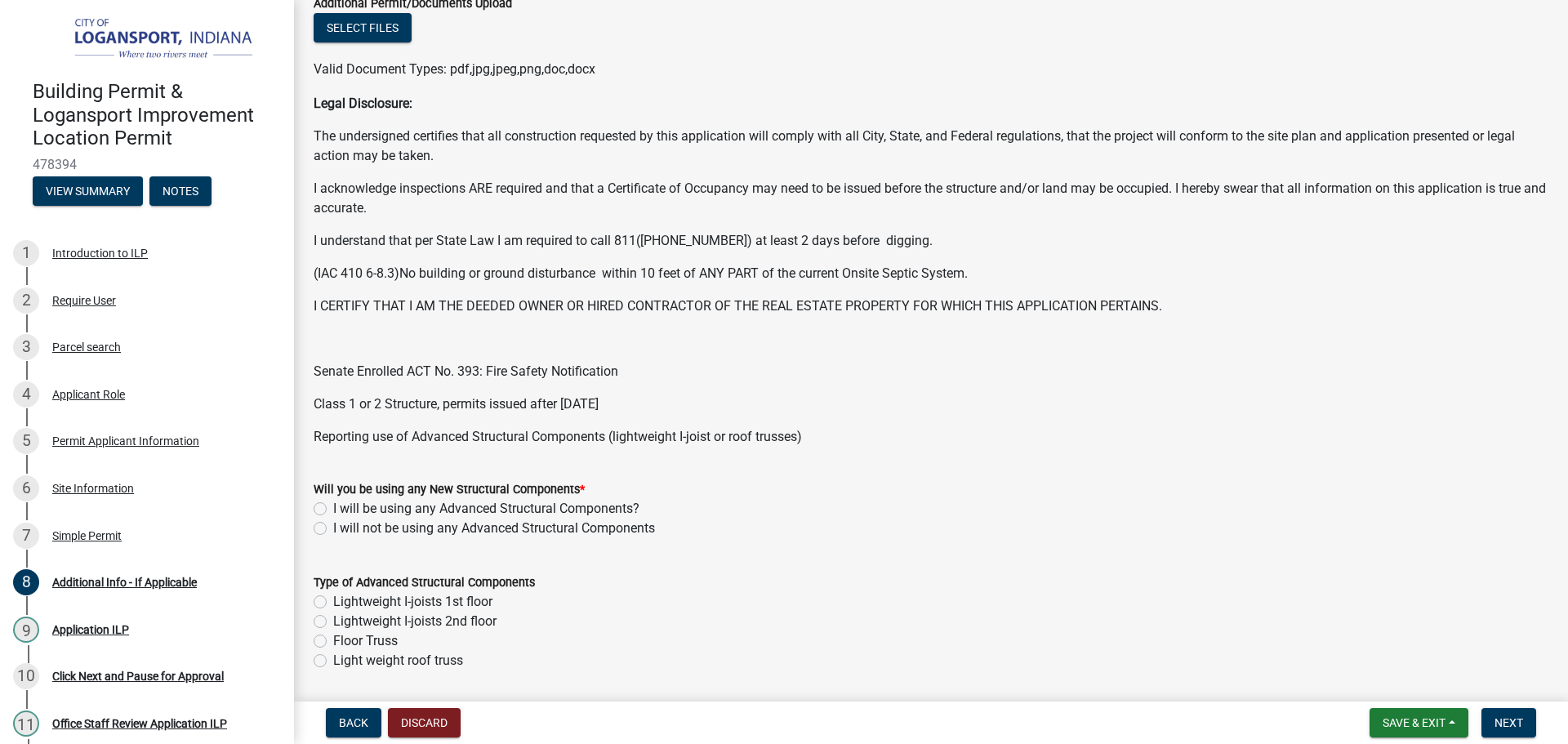
scroll to position [408, 0]
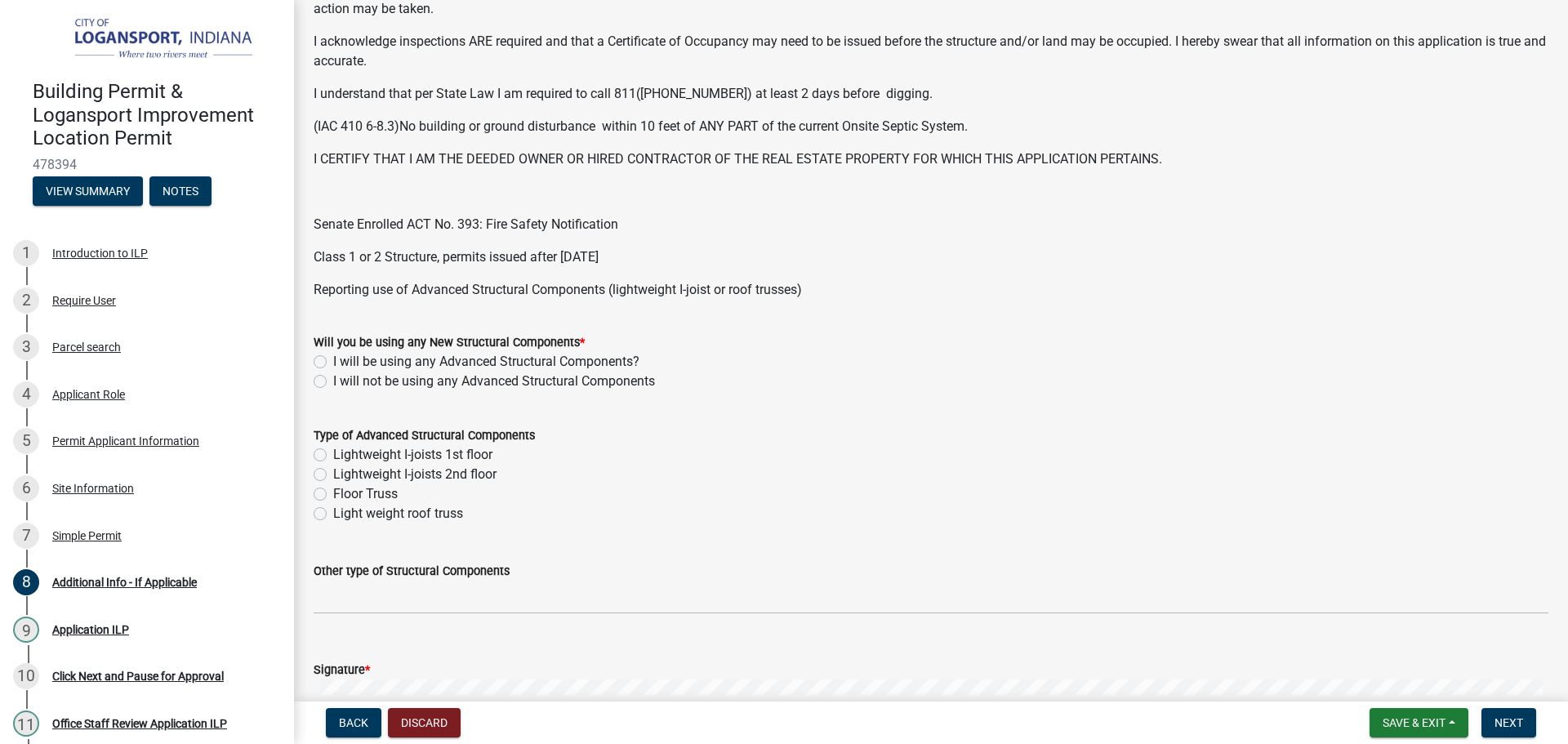
click at [321, 373] on div "I will not be using any Advanced Structural Components" at bounding box center [930, 380] width 1234 height 20
click at [333, 378] on label "I will not be using any Advanced Structural Components" at bounding box center [493, 380] width 322 height 20
click at [333, 378] on input "I will not be using any Advanced Structural Components" at bounding box center [337, 376] width 10 height 10
radio input "true"
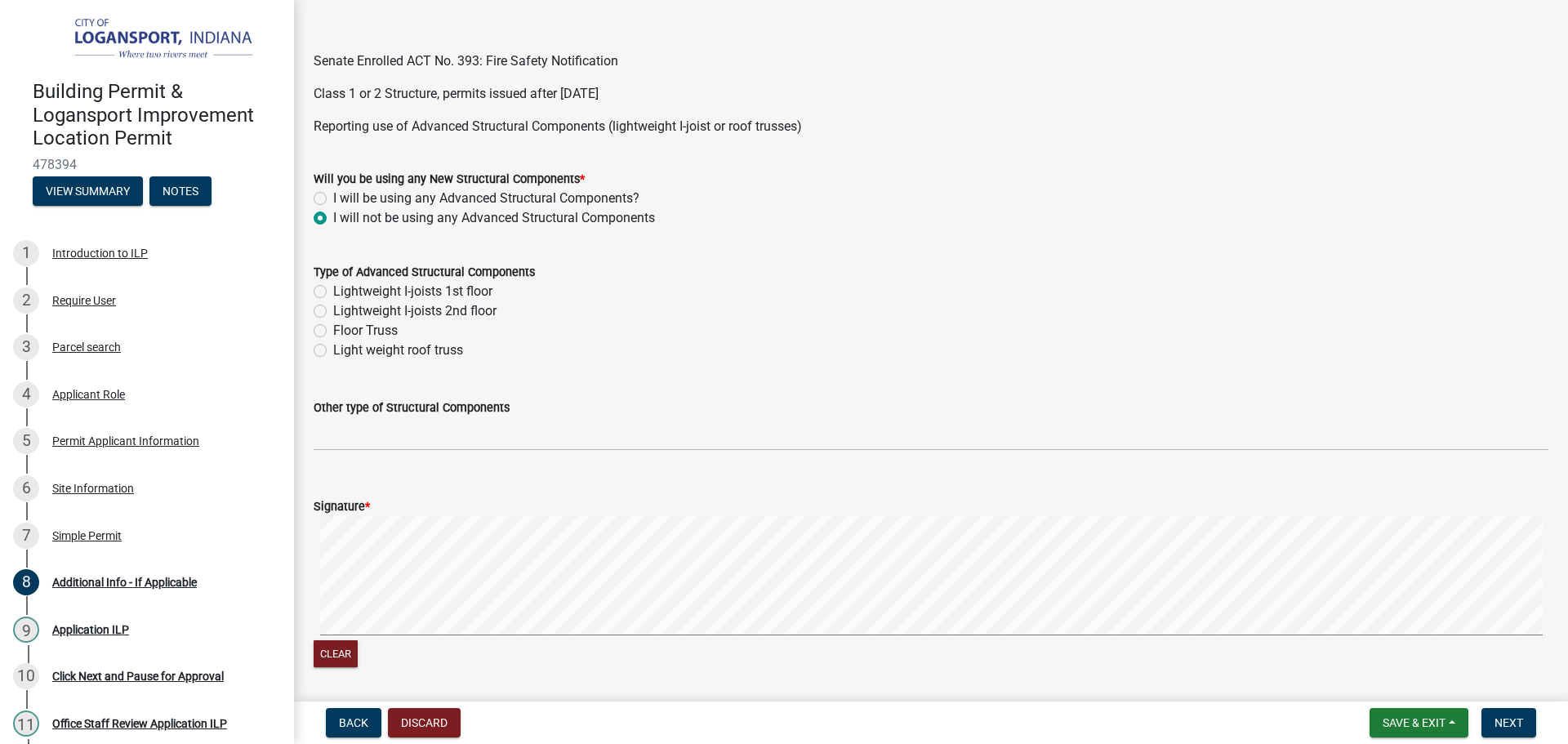
scroll to position [735, 0]
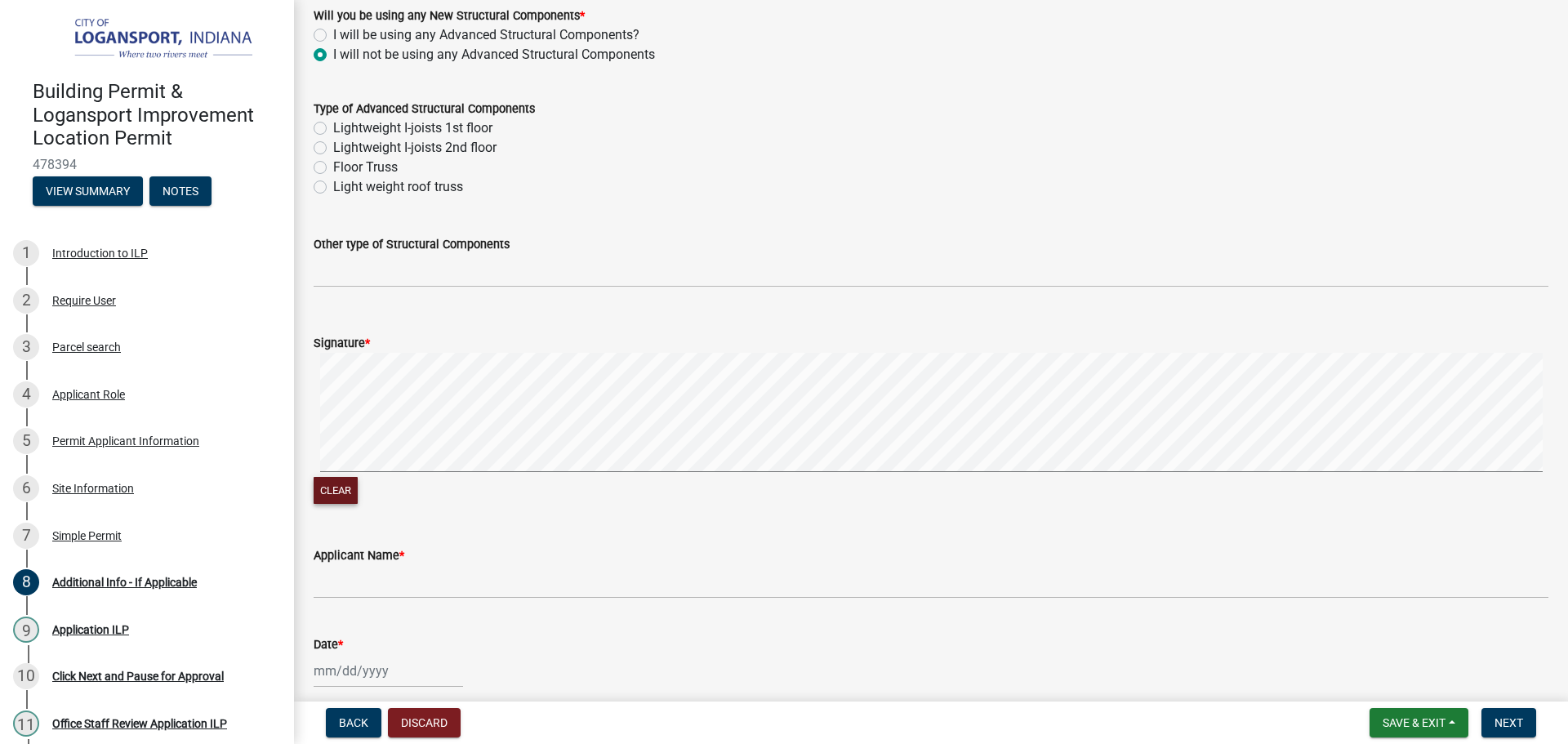
click at [344, 487] on button "Clear" at bounding box center [335, 489] width 44 height 27
click at [391, 550] on label "Applicant Name *" at bounding box center [358, 556] width 90 height 11
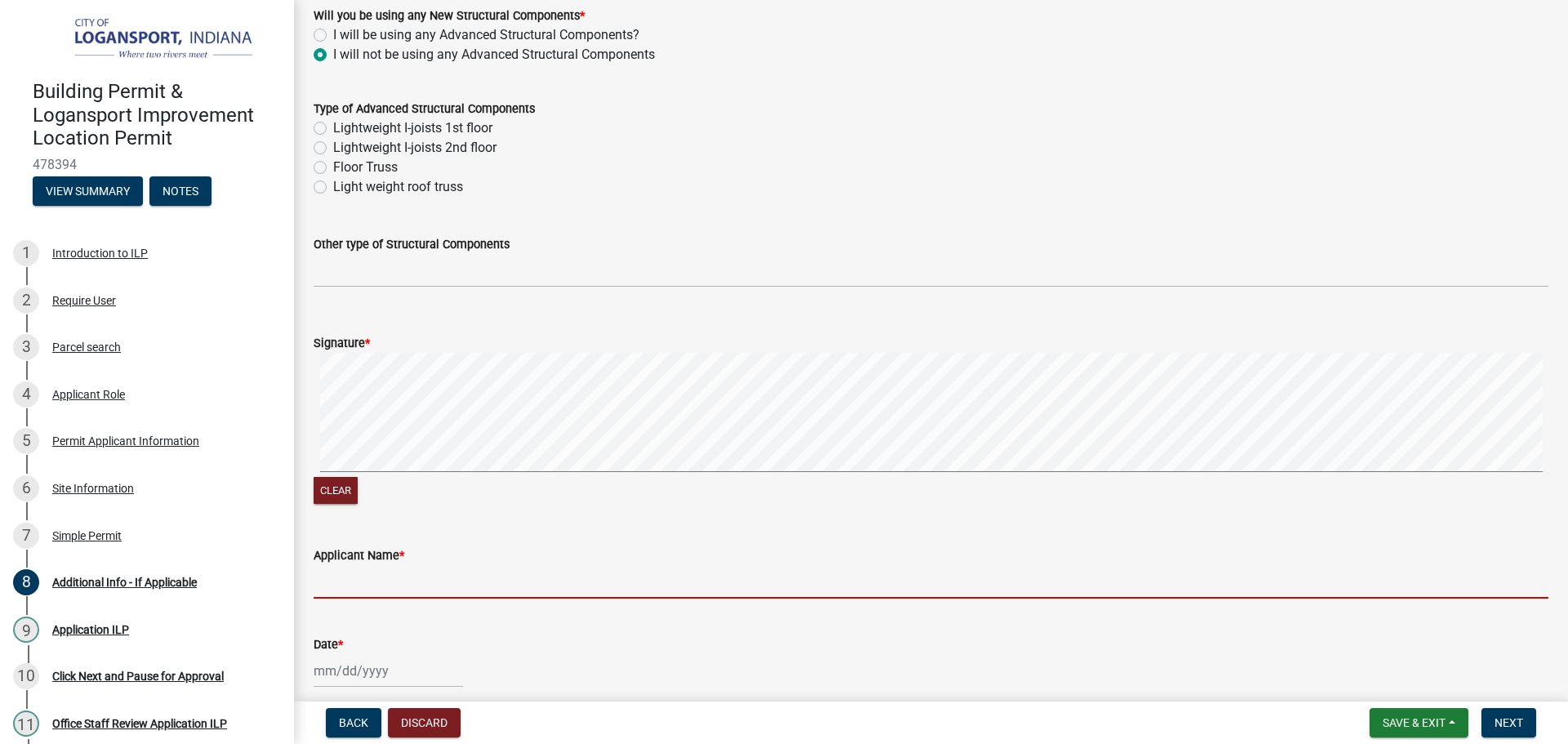
click at [391, 565] on input "Applicant Name *" at bounding box center [930, 582] width 1234 height 34
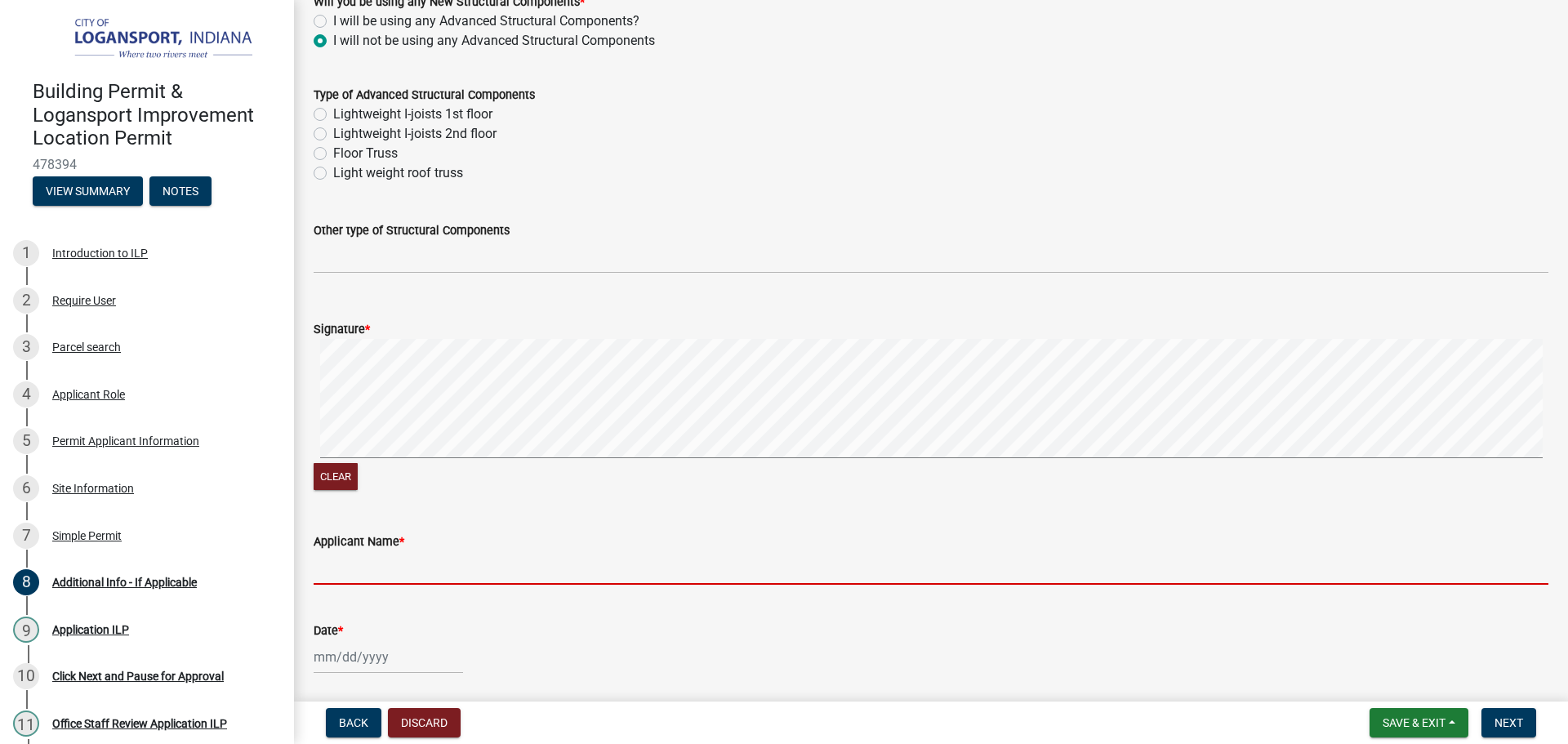
scroll to position [756, 0]
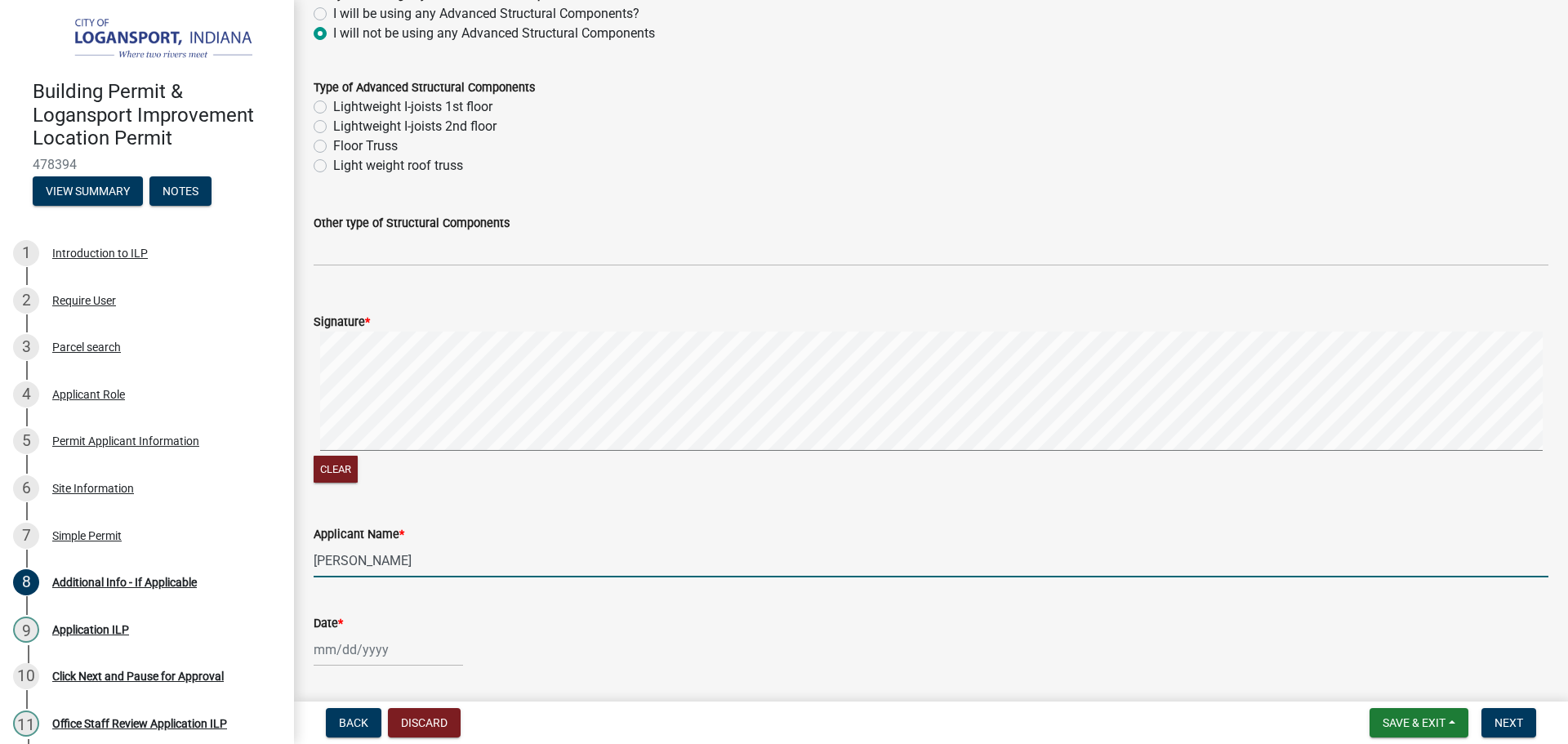
type input "[PERSON_NAME]"
click at [386, 649] on div at bounding box center [388, 650] width 149 height 34
select select "9"
select select "2025"
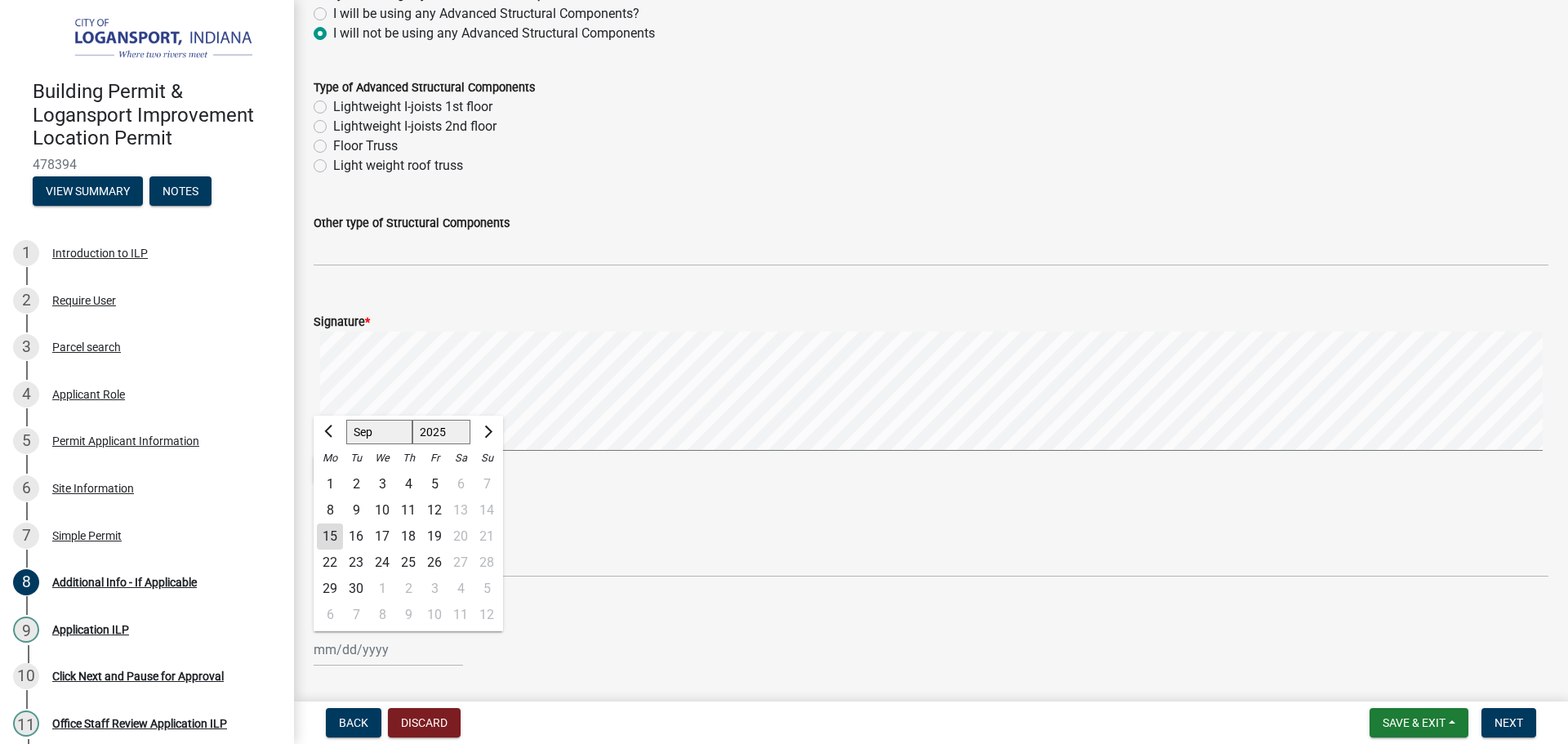
click at [324, 531] on div "15" at bounding box center [330, 536] width 26 height 26
type input "[DATE]"
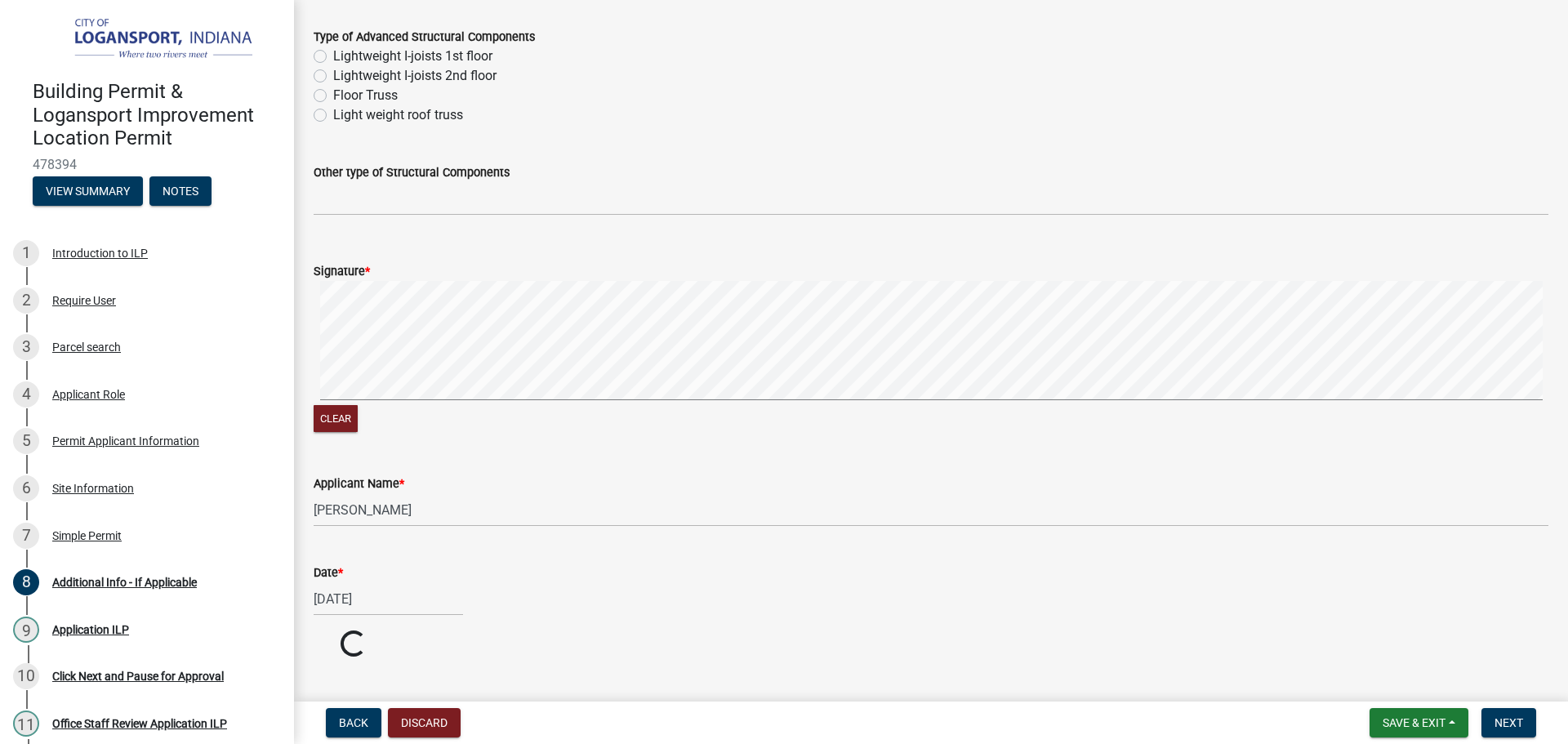
scroll to position [834, 0]
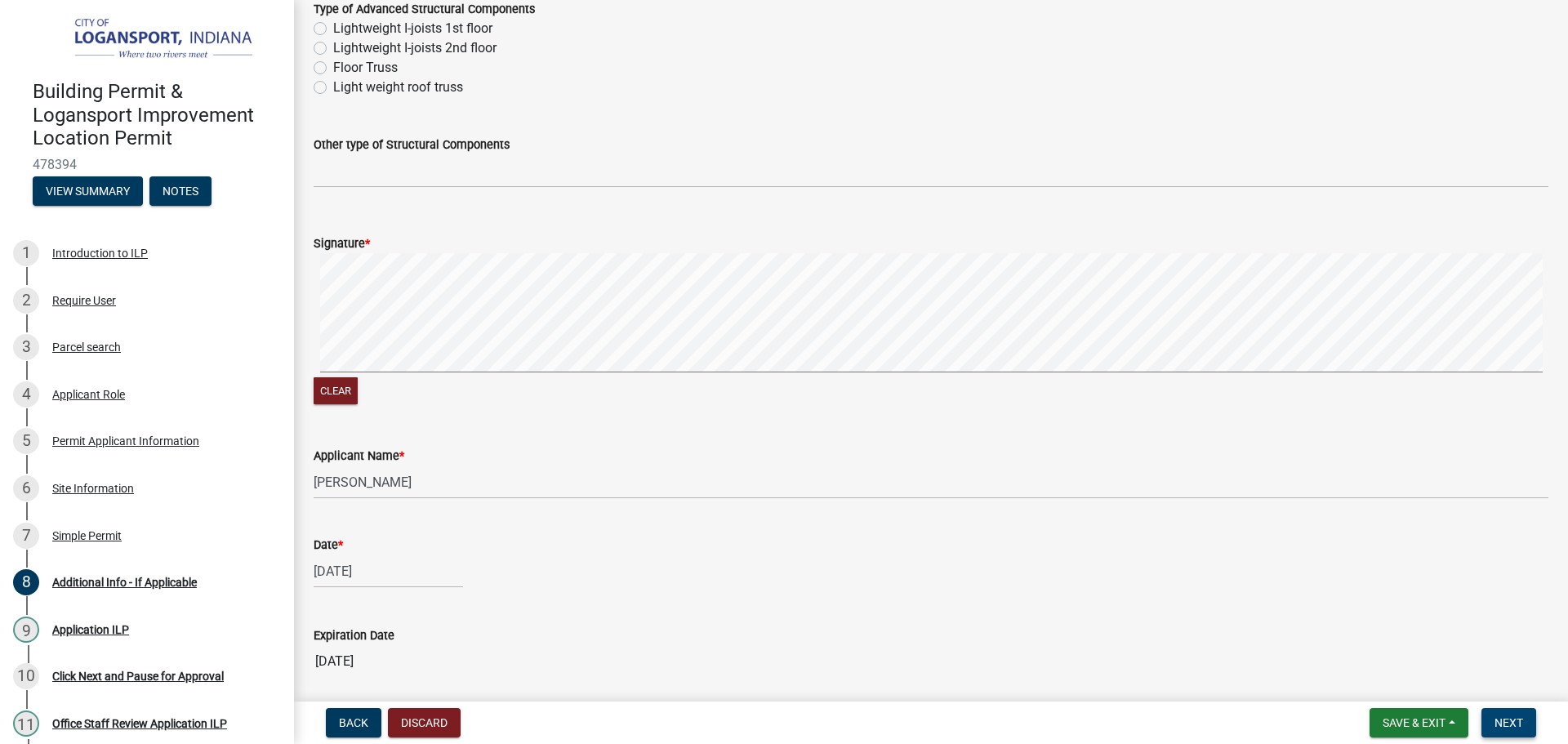
click at [1499, 712] on button "Next" at bounding box center [1508, 723] width 55 height 30
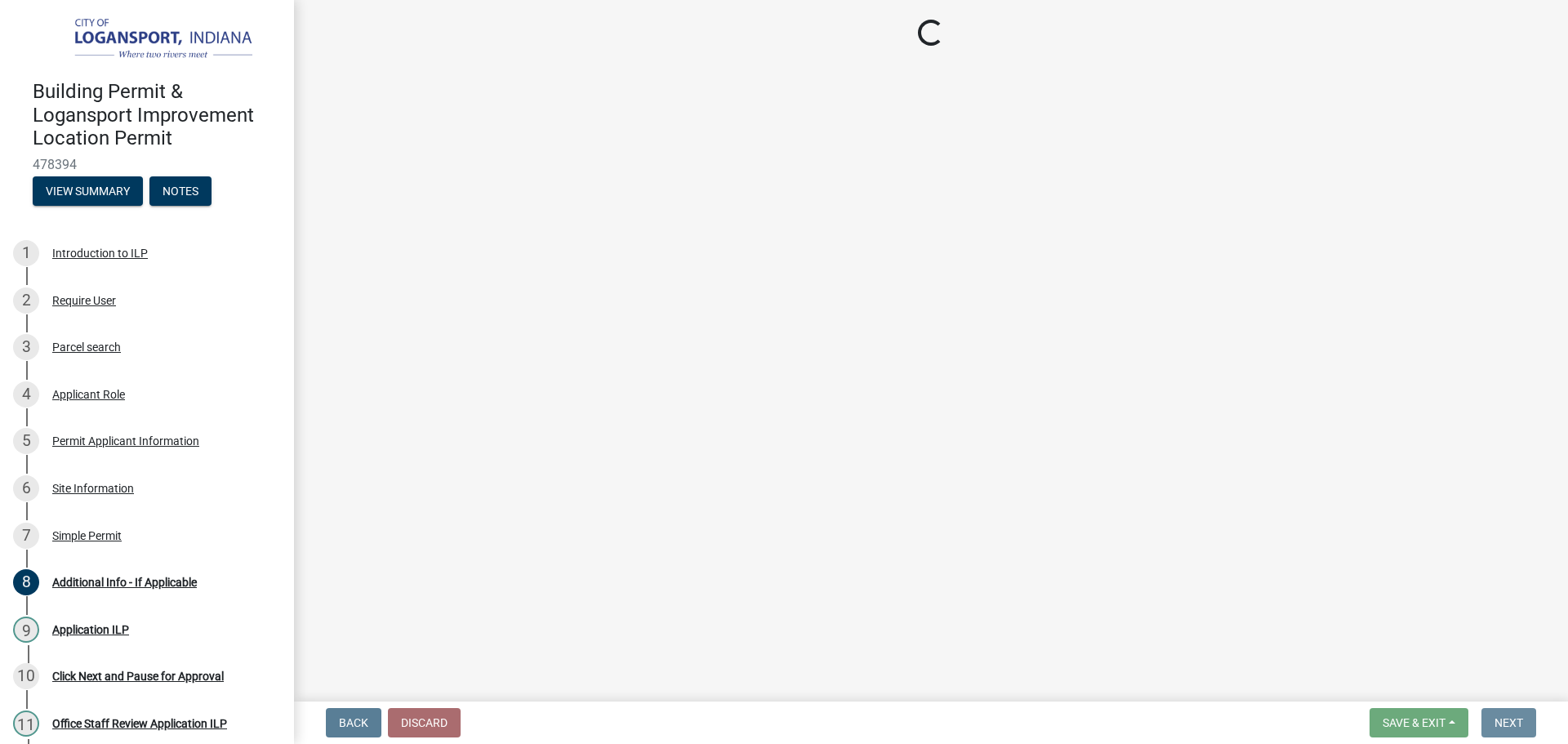
scroll to position [0, 0]
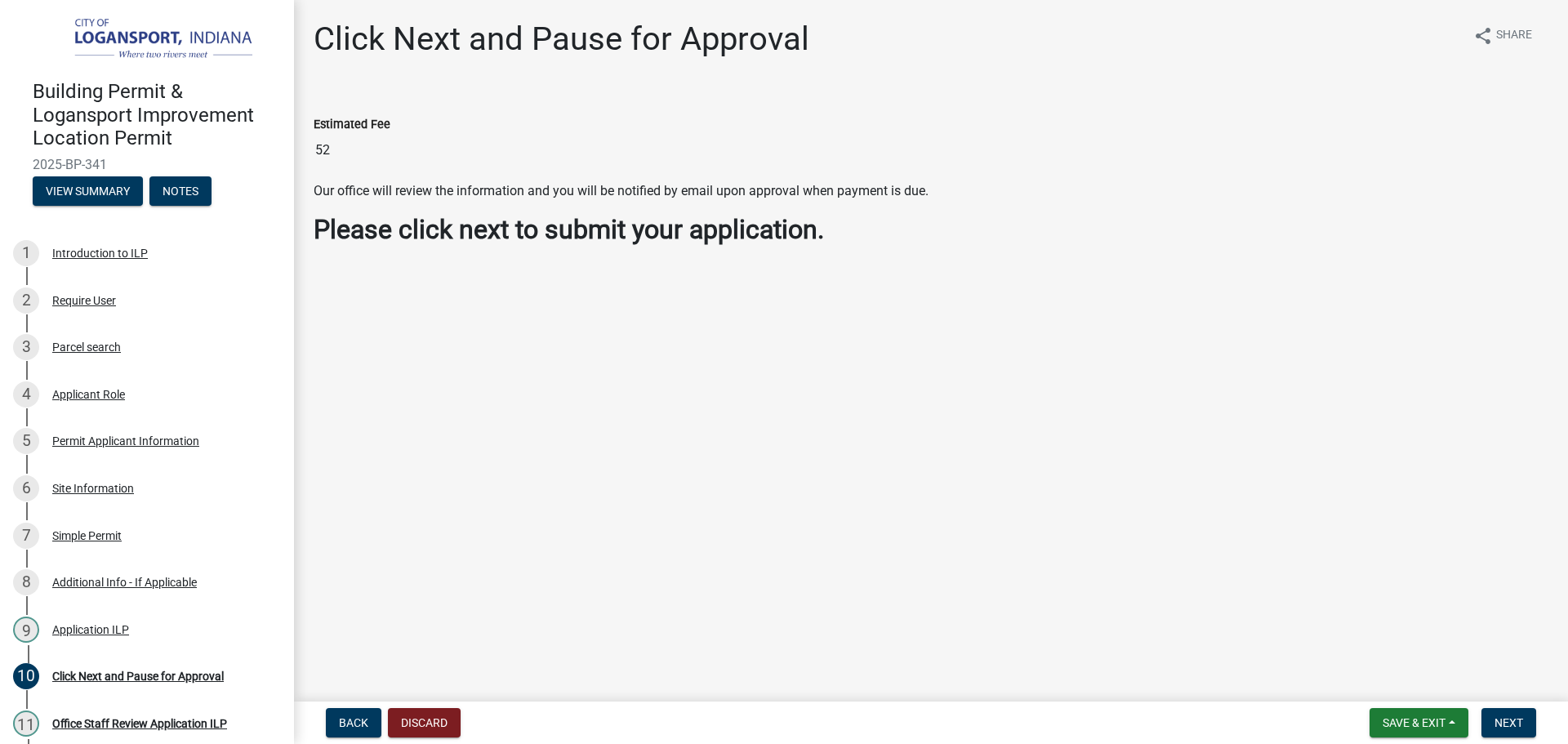
click at [1505, 707] on nav "Back Discard Save & Exit Save Save & Exit Next" at bounding box center [930, 723] width 1273 height 43
click at [1511, 723] on span "Next" at bounding box center [1508, 723] width 29 height 13
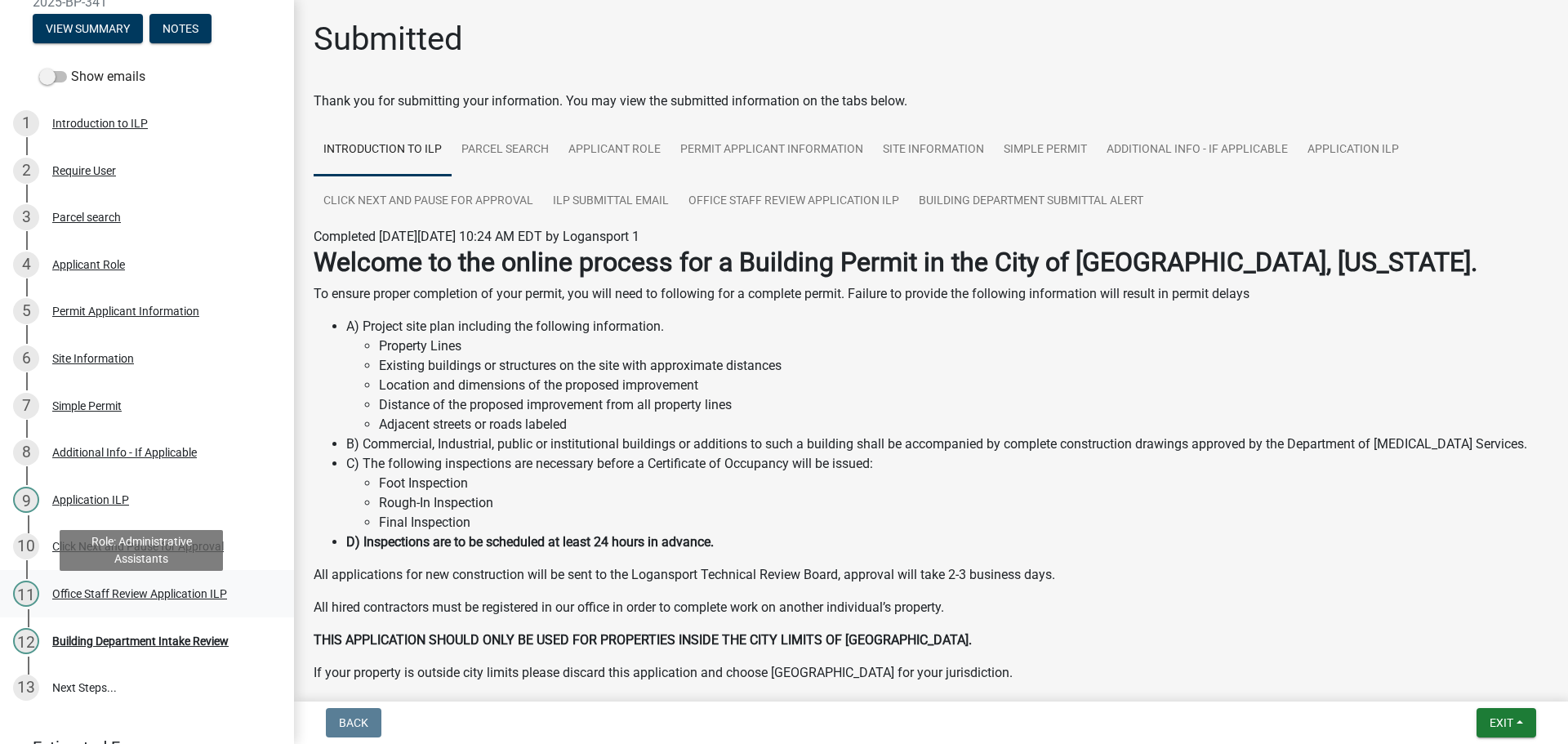
scroll to position [163, 0]
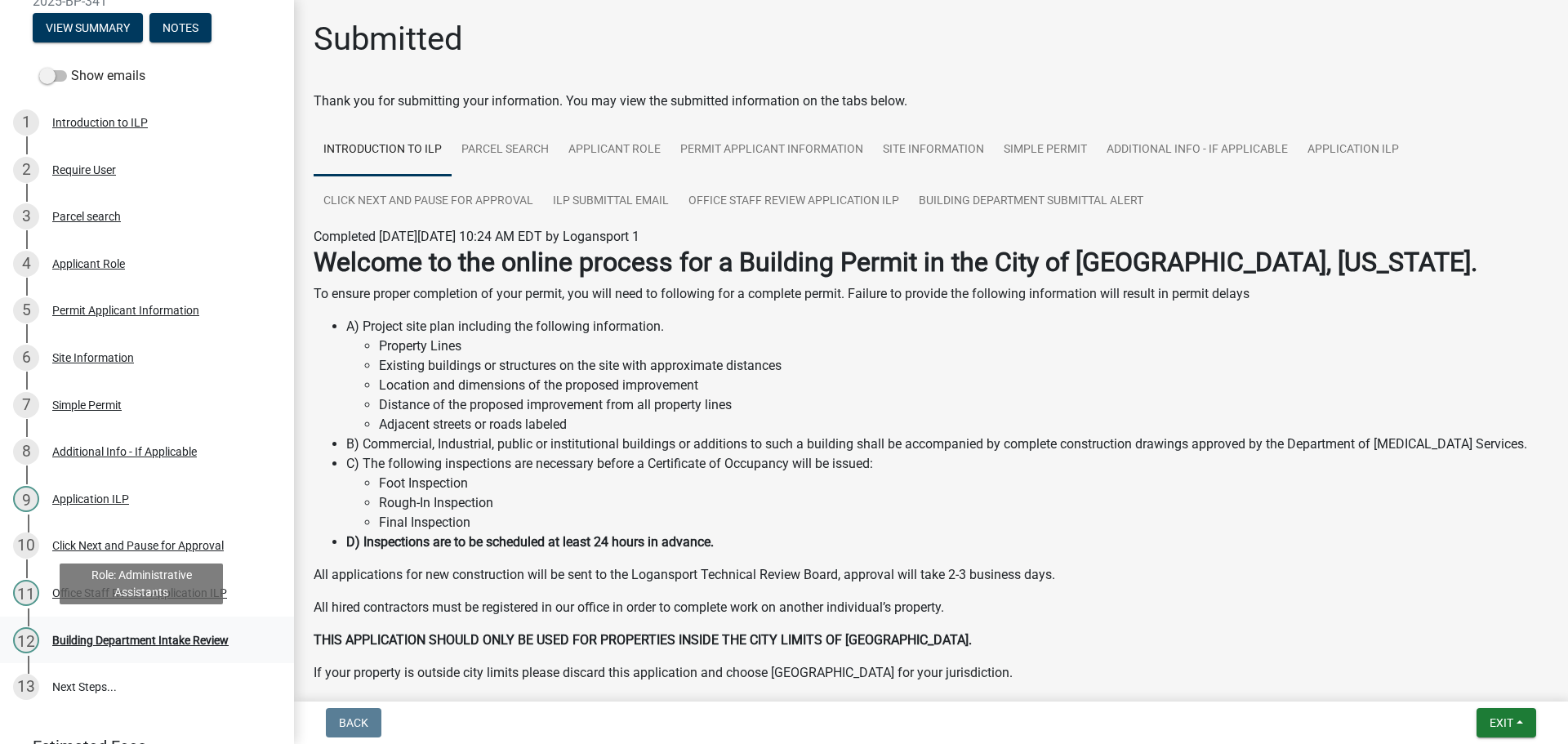
click at [117, 636] on div "Building Department Intake Review" at bounding box center [140, 640] width 176 height 11
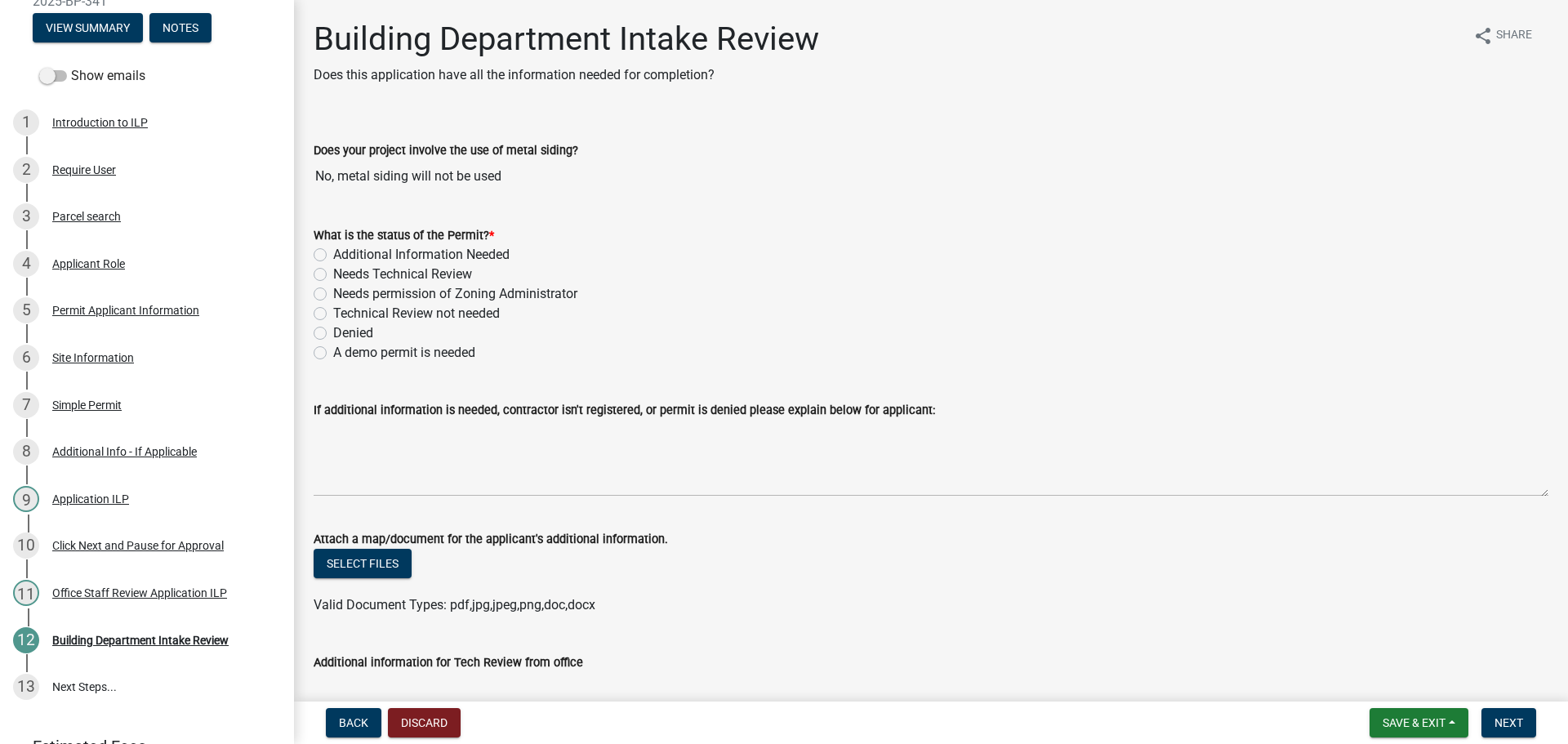
click at [333, 271] on label "Needs Technical Review" at bounding box center [402, 274] width 139 height 20
click at [333, 271] on input "Needs Technical Review" at bounding box center [337, 269] width 10 height 10
radio input "true"
click at [312, 307] on div "What is the status of the Permit? * Additional Information Needed Needs Technic…" at bounding box center [930, 284] width 1259 height 157
click at [333, 313] on label "Technical Review not needed" at bounding box center [416, 313] width 167 height 20
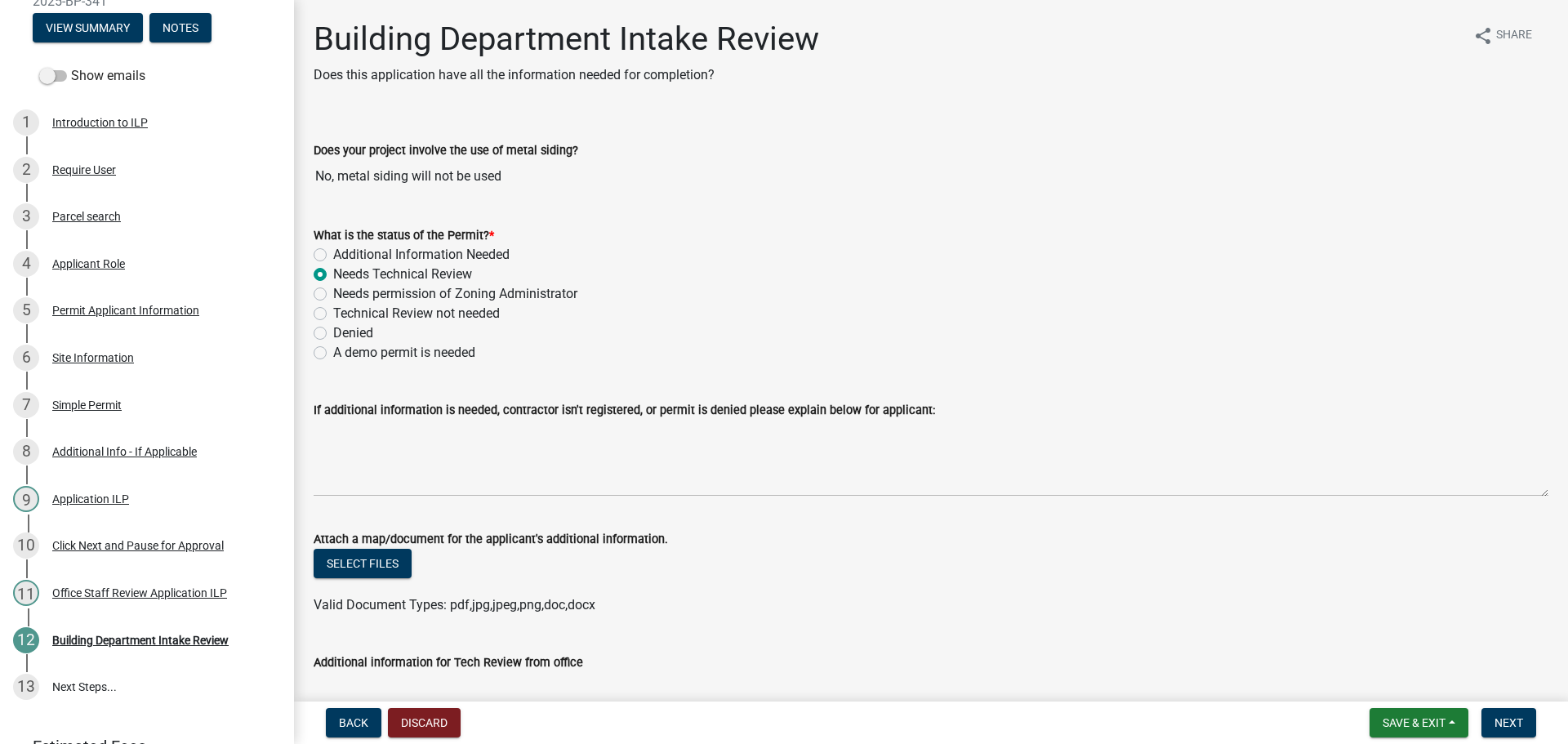
click at [333, 313] on input "Technical Review not needed" at bounding box center [337, 309] width 10 height 10
radio input "true"
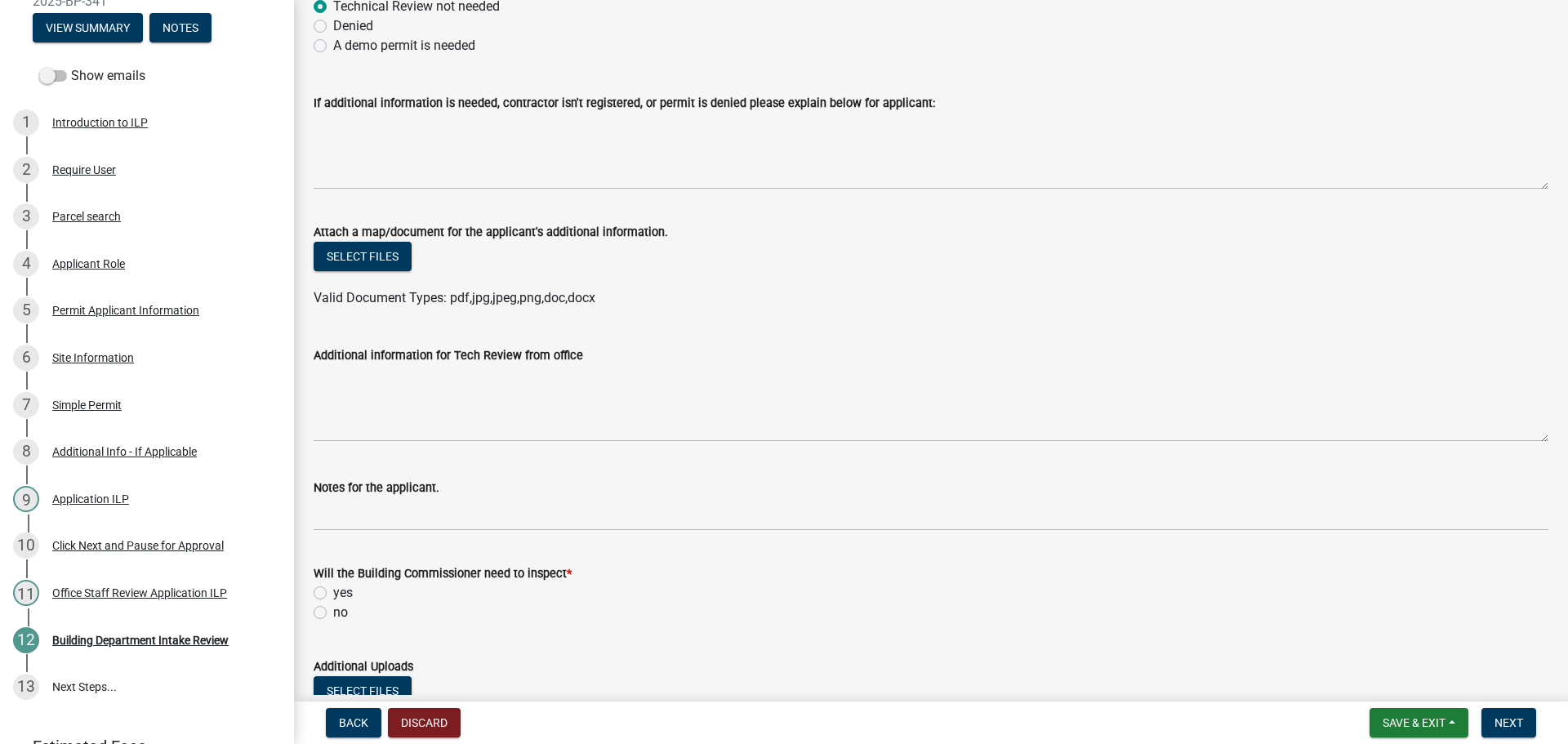
scroll to position [408, 0]
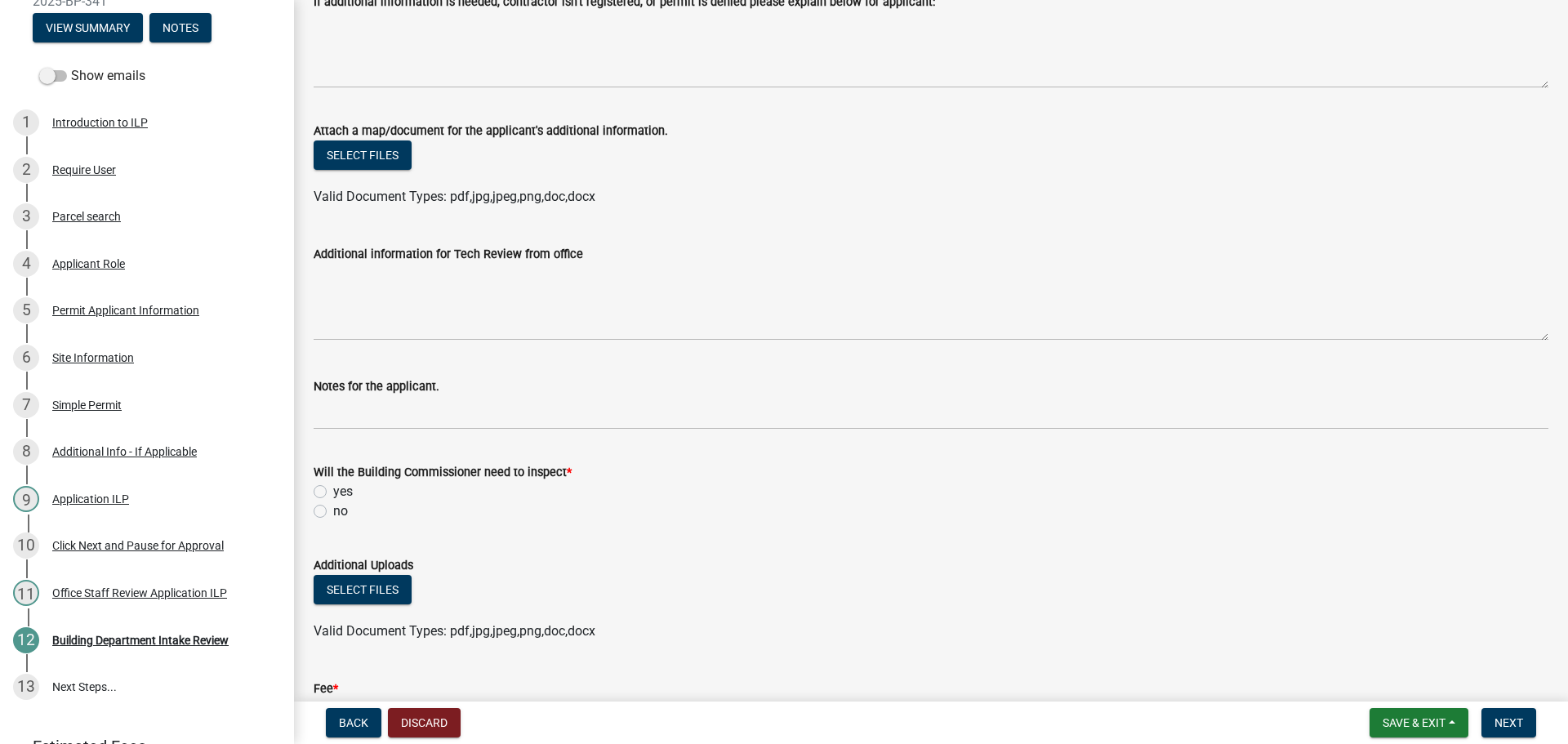
click at [333, 489] on label "yes" at bounding box center [342, 491] width 20 height 20
click at [333, 489] on input "yes" at bounding box center [337, 487] width 10 height 10
radio input "true"
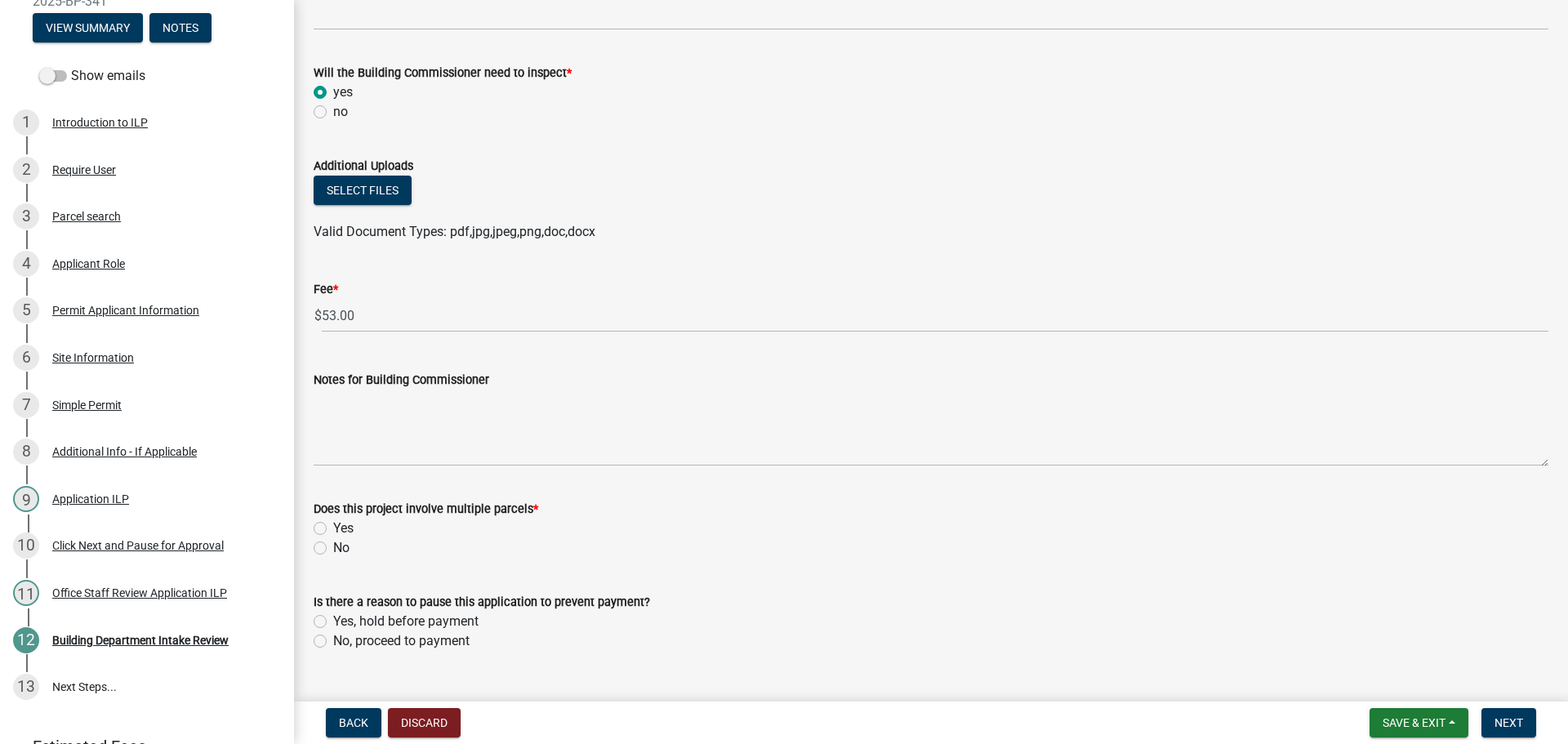
scroll to position [817, 0]
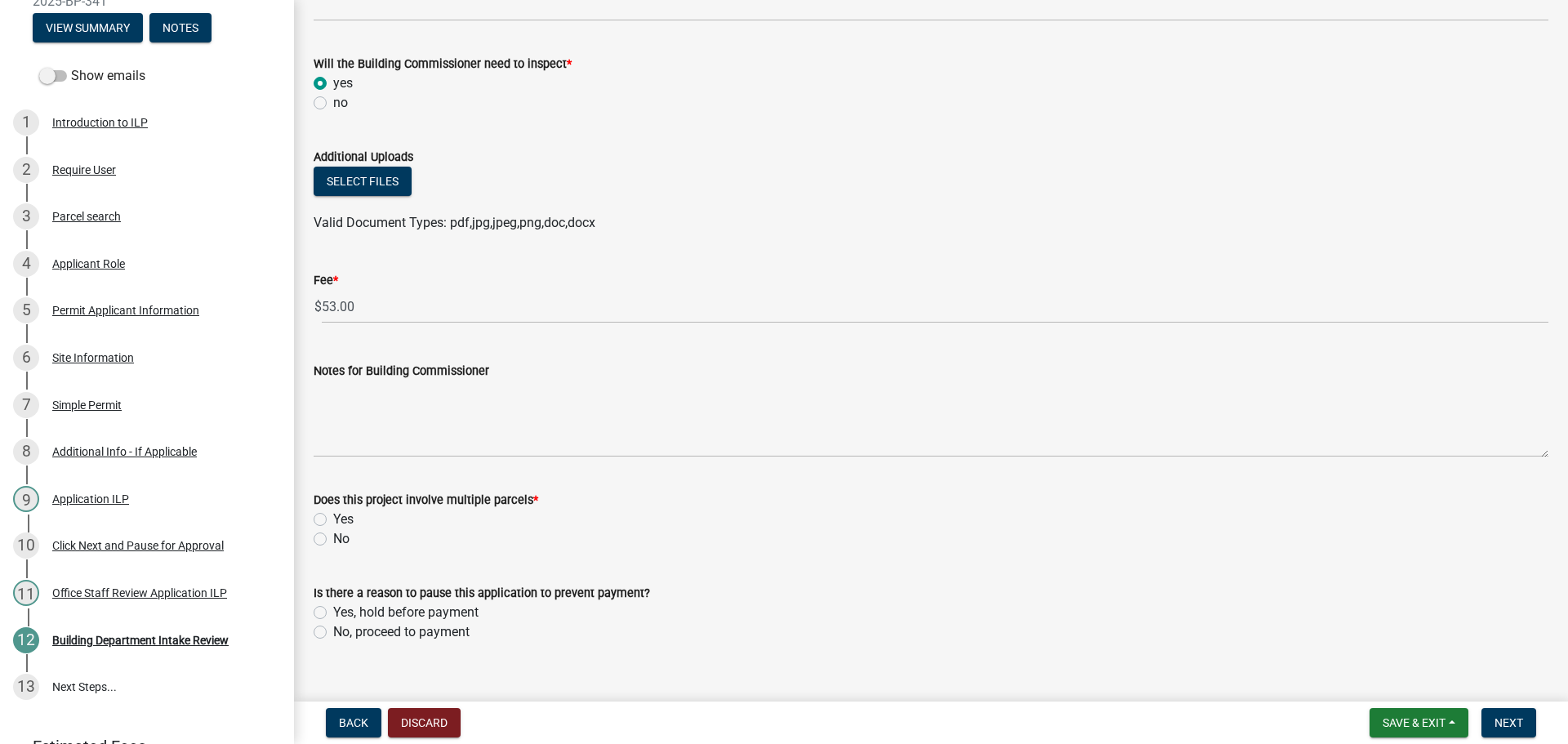
click at [324, 530] on div "No" at bounding box center [930, 539] width 1234 height 20
click at [333, 532] on label "No" at bounding box center [341, 539] width 17 height 20
click at [333, 532] on input "No" at bounding box center [337, 534] width 10 height 10
radio input "true"
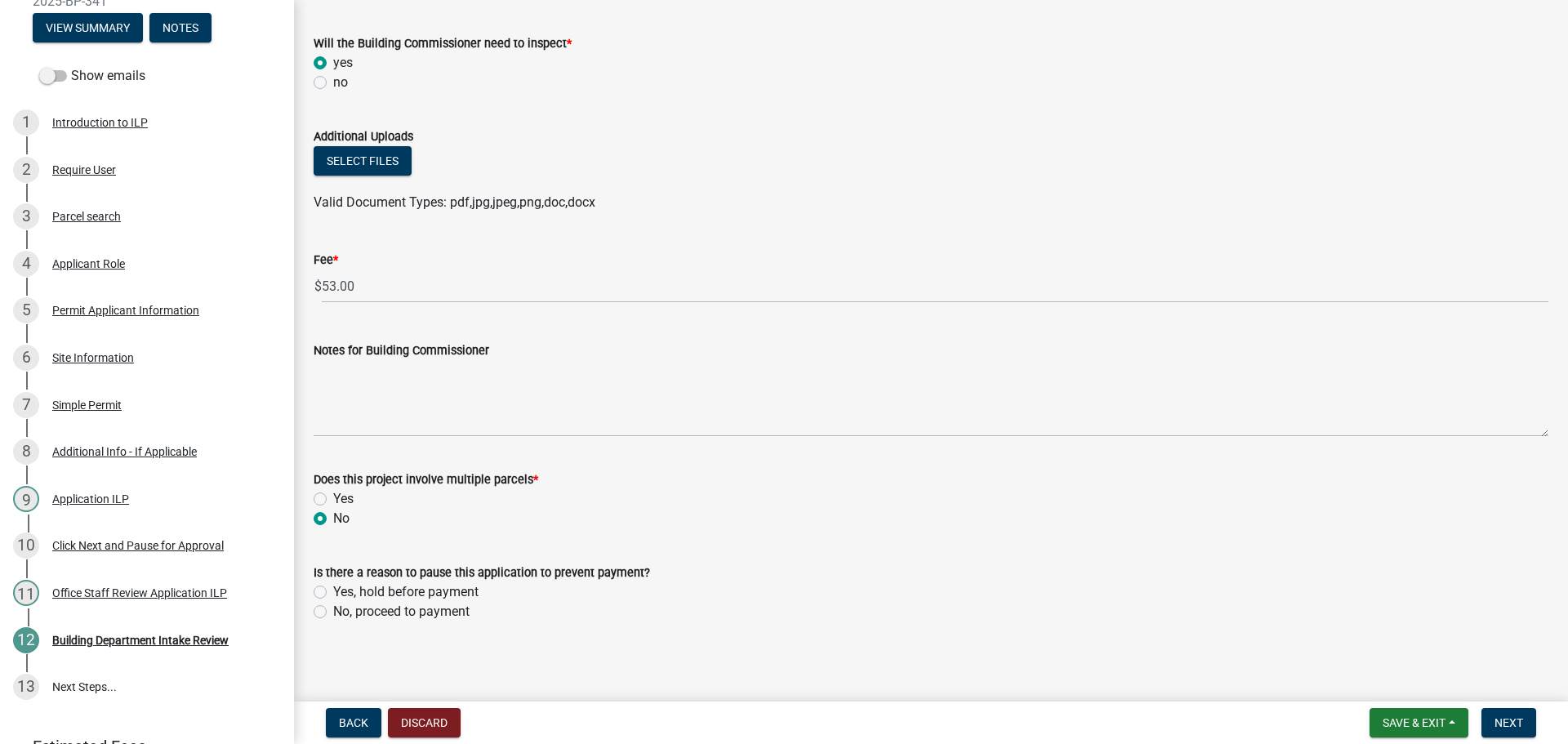
scroll to position [842, 0]
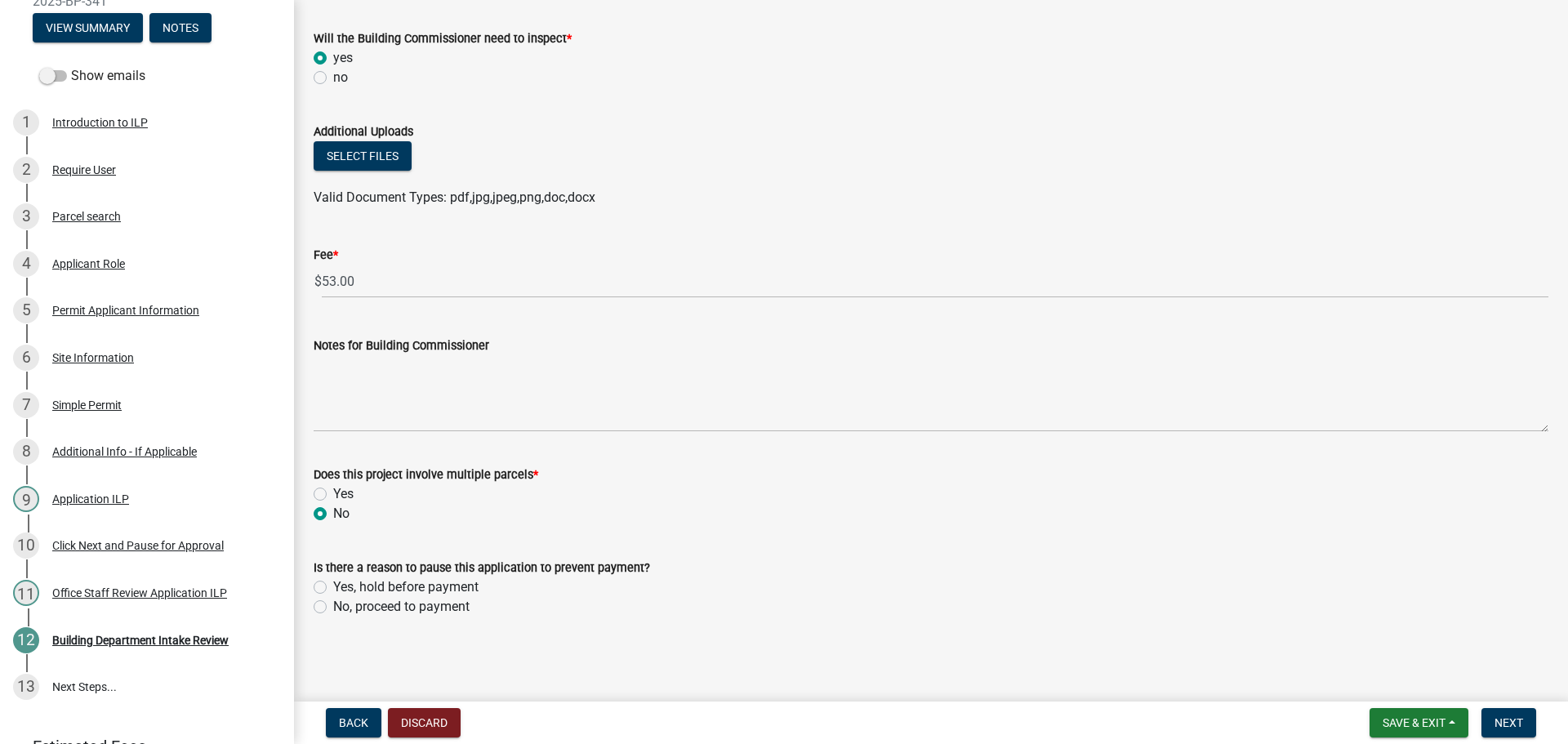
drag, startPoint x: 318, startPoint y: 601, endPoint x: 331, endPoint y: 589, distance: 17.7
click at [333, 601] on label "No, proceed to payment" at bounding box center [401, 606] width 136 height 20
click at [333, 601] on input "No, proceed to payment" at bounding box center [337, 601] width 10 height 10
radio input "true"
click at [1500, 723] on span "Next" at bounding box center [1508, 723] width 29 height 13
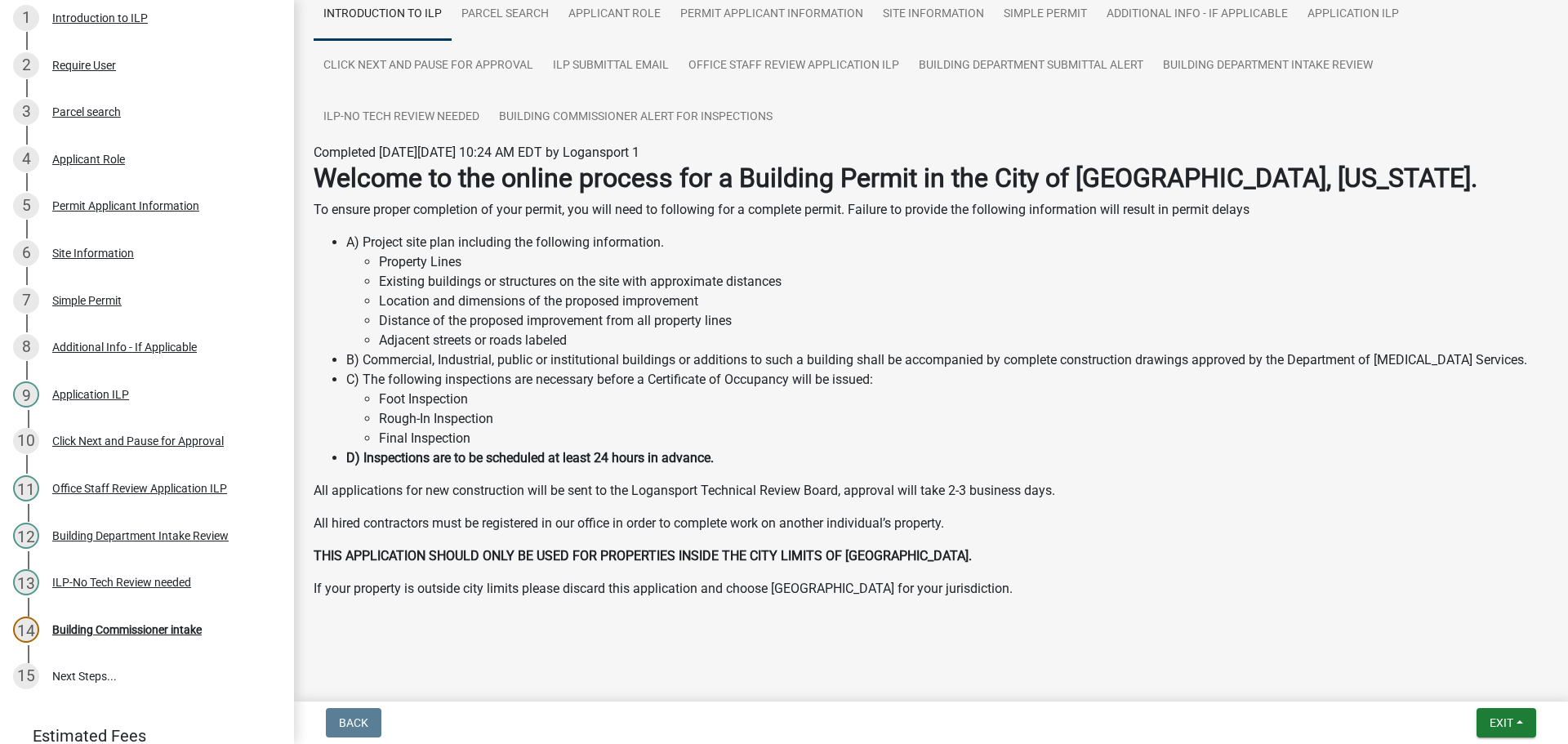
scroll to position [373, 0]
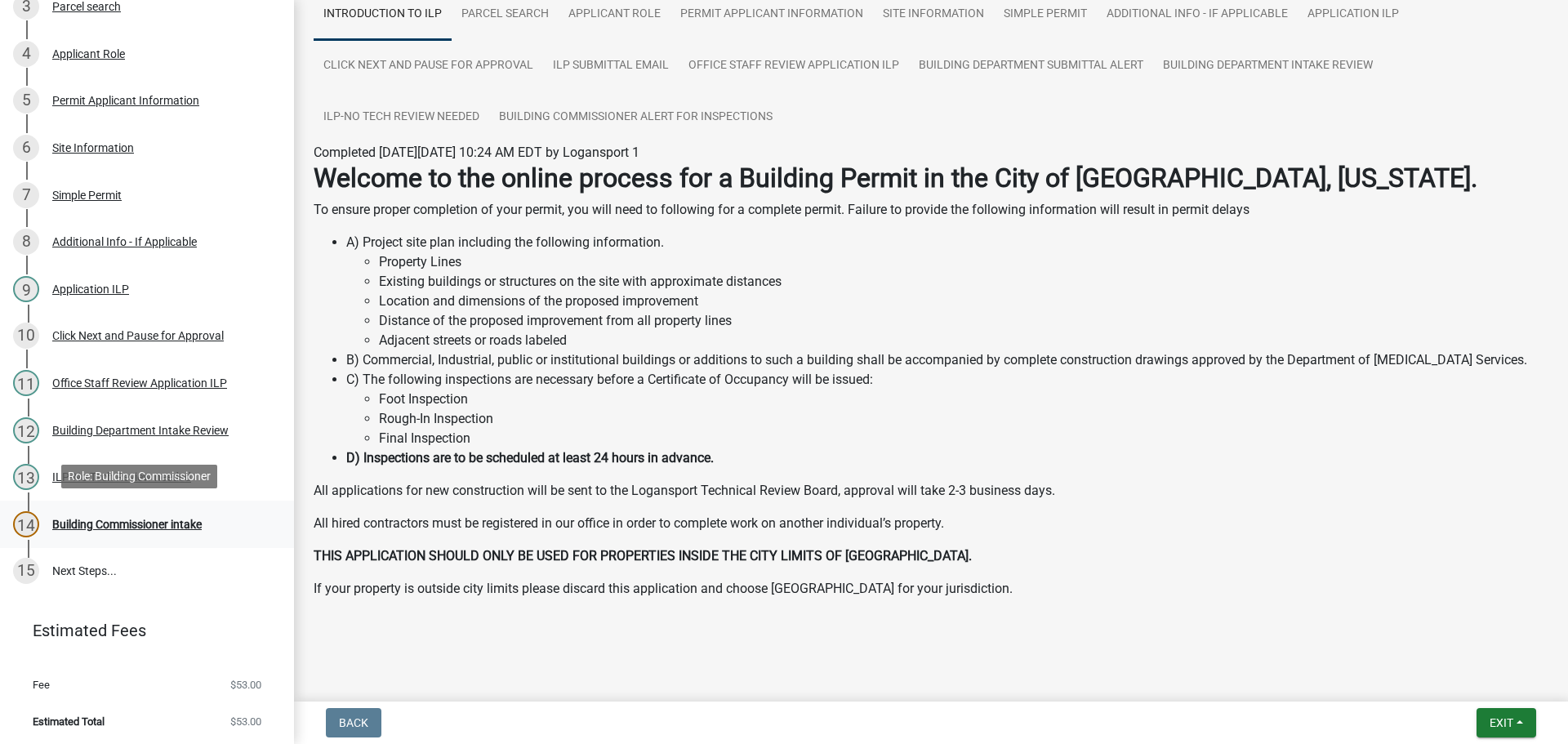
click at [169, 528] on div "Building Commissioner intake" at bounding box center [127, 524] width 149 height 11
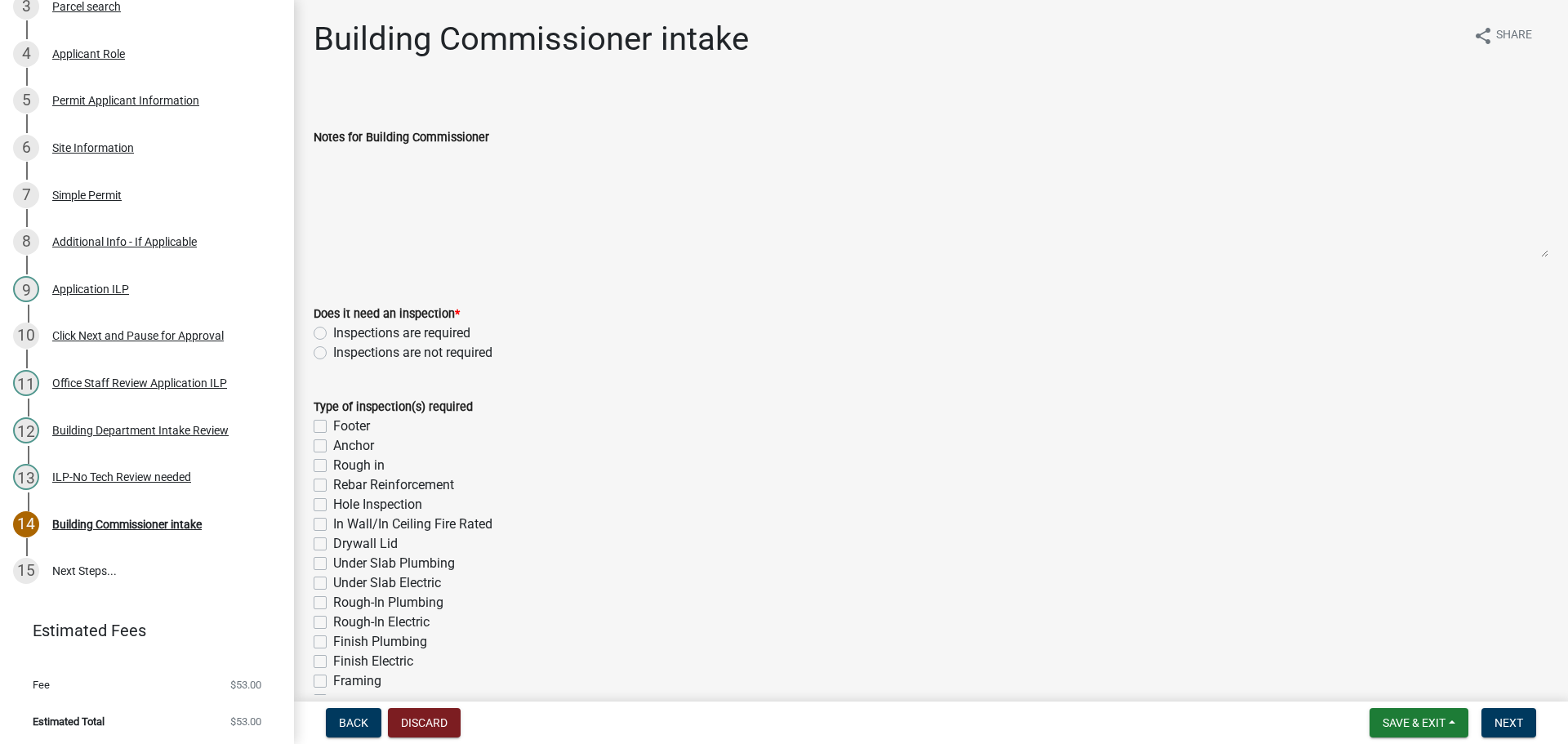
click at [333, 332] on label "Inspections are required" at bounding box center [401, 333] width 137 height 20
click at [333, 332] on input "Inspections are required" at bounding box center [337, 328] width 10 height 10
radio input "true"
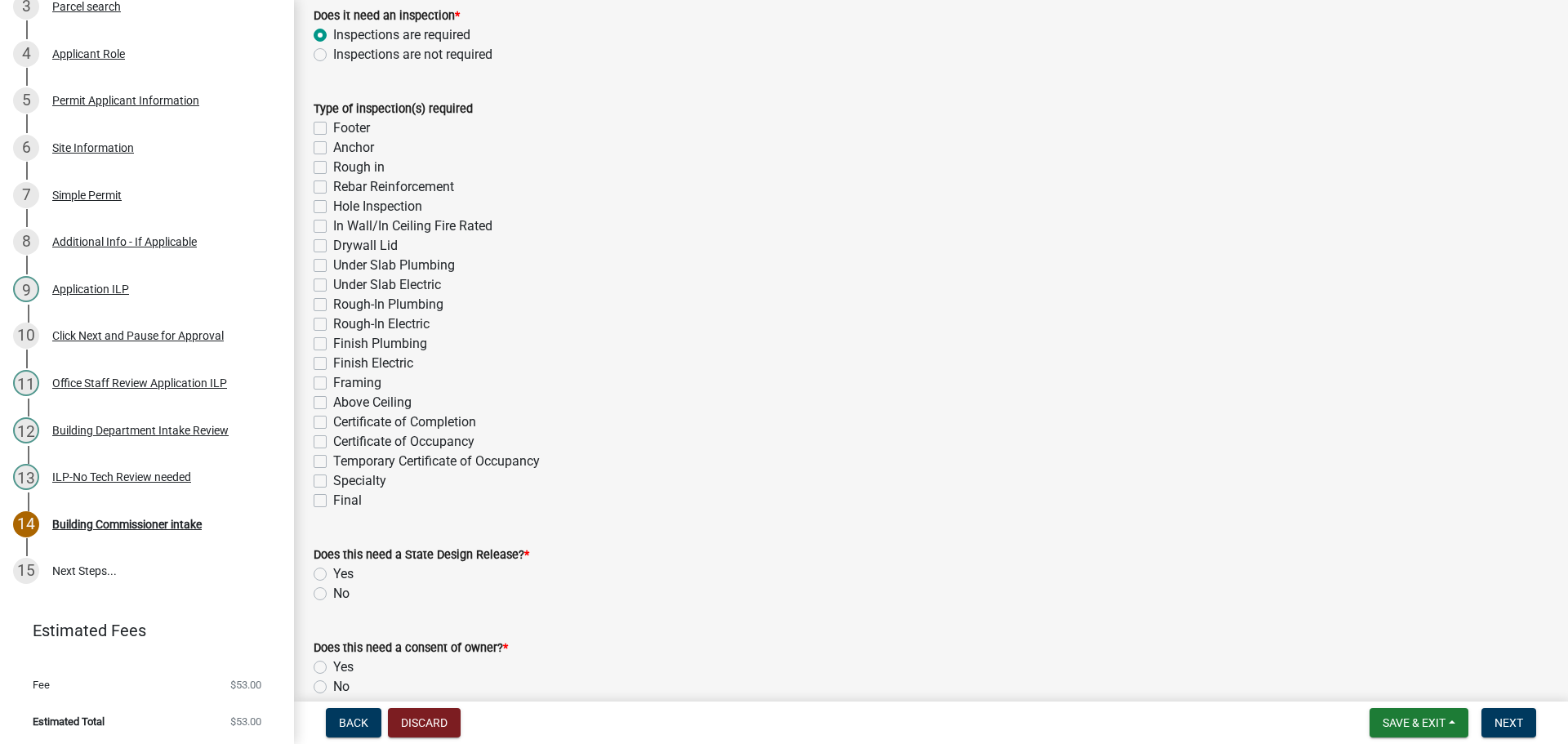
scroll to position [326, 0]
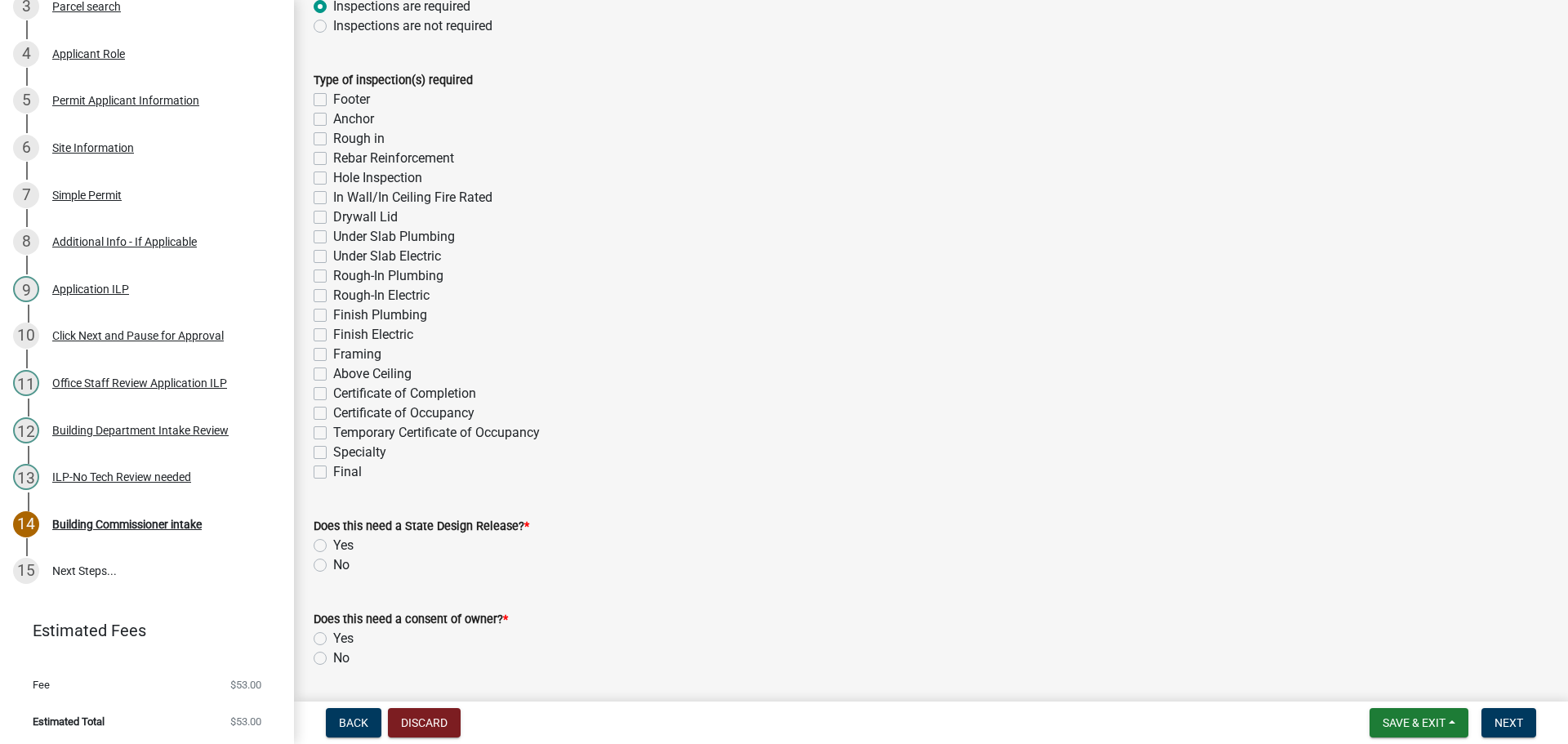
click at [333, 450] on label "Specialty" at bounding box center [359, 452] width 53 height 20
click at [333, 450] on input "Specialty" at bounding box center [337, 448] width 10 height 10
checkbox input "true"
checkbox input "false"
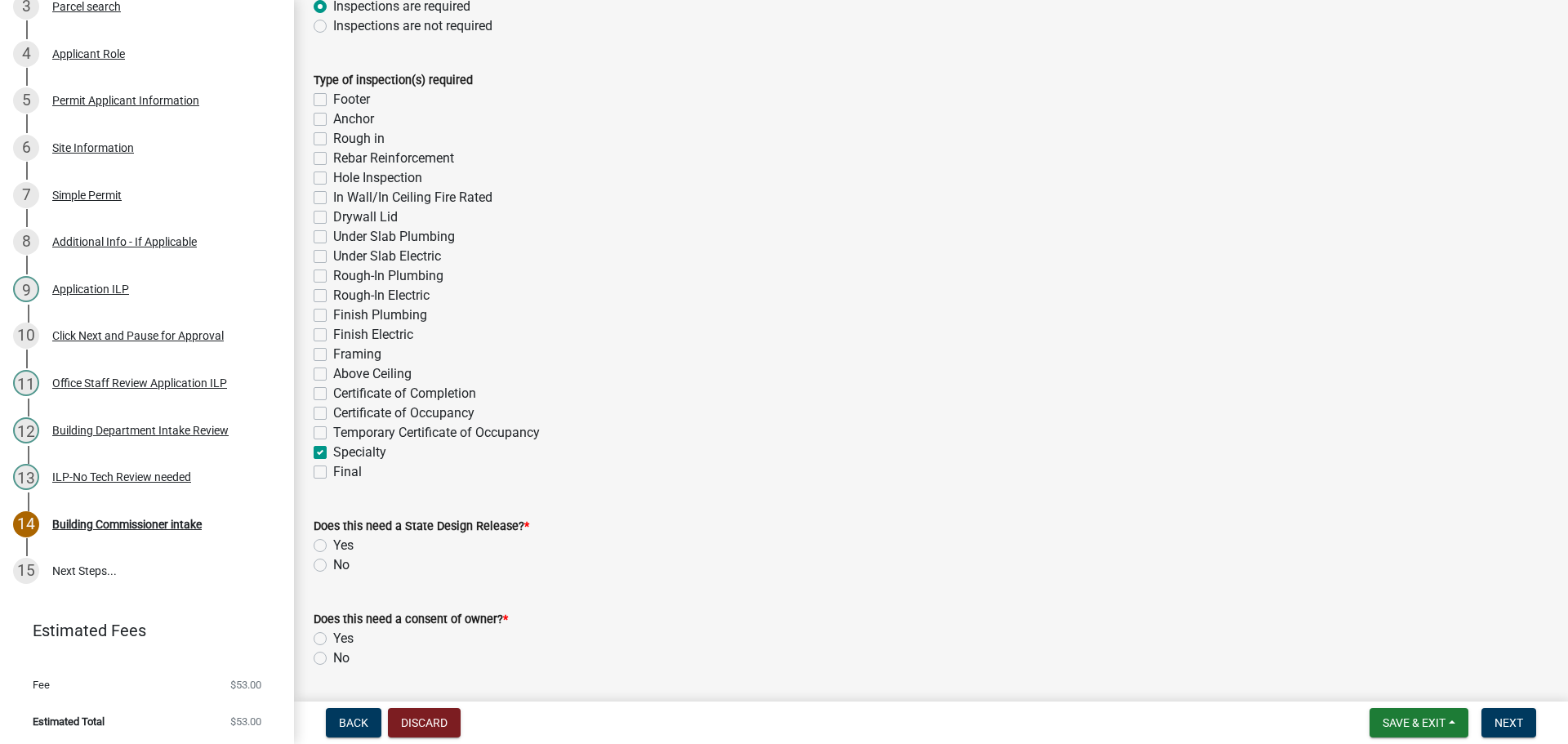
checkbox input "false"
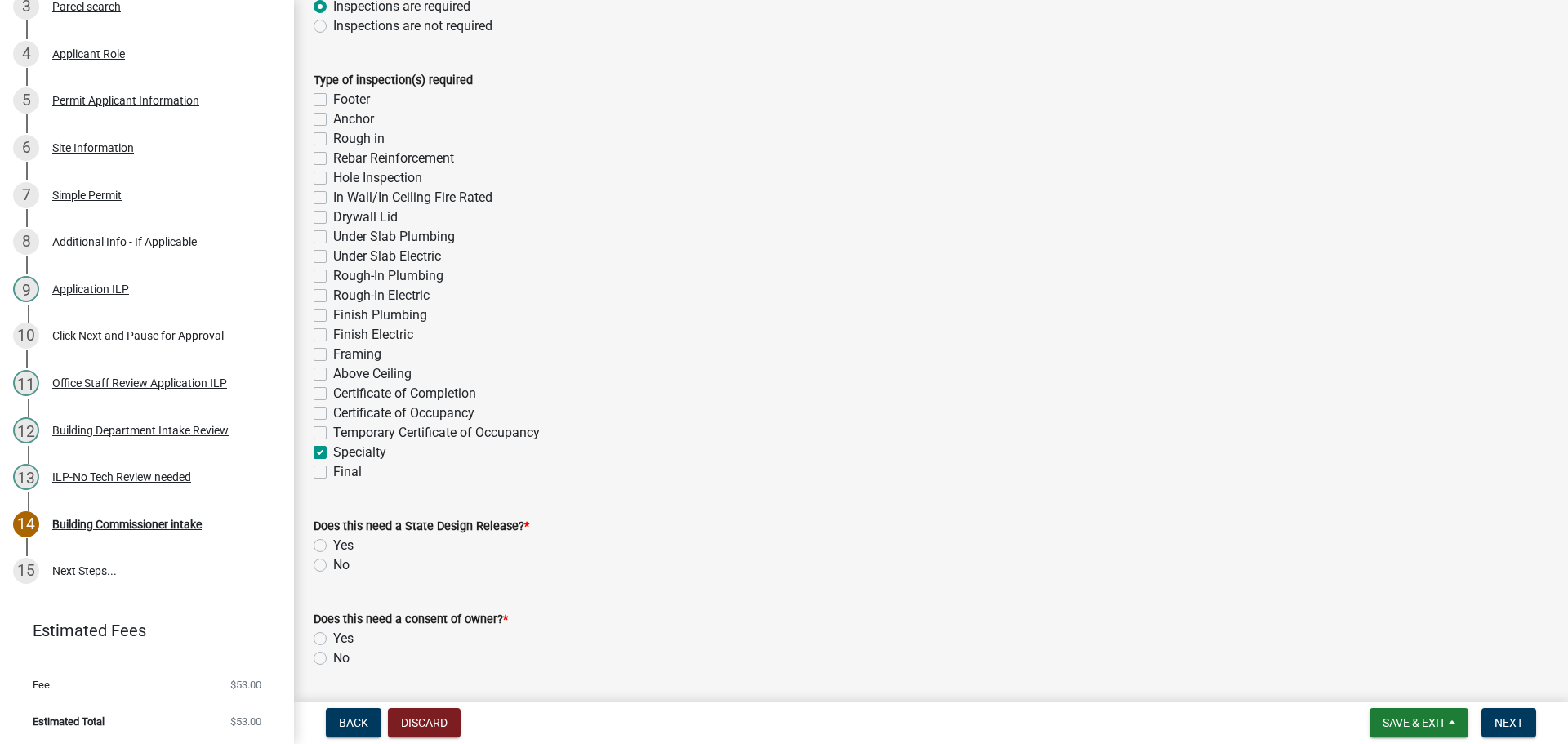
checkbox input "false"
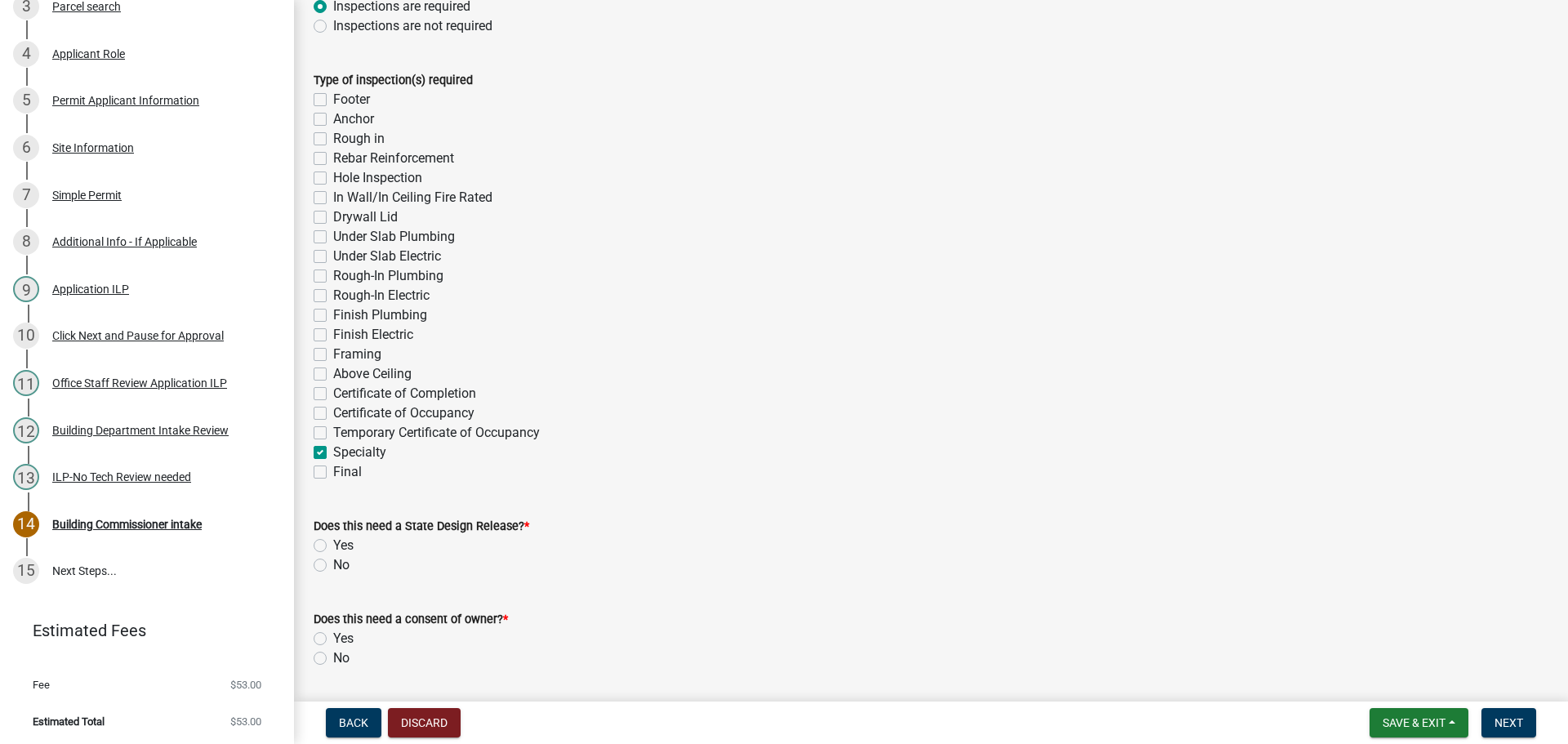
checkbox input "false"
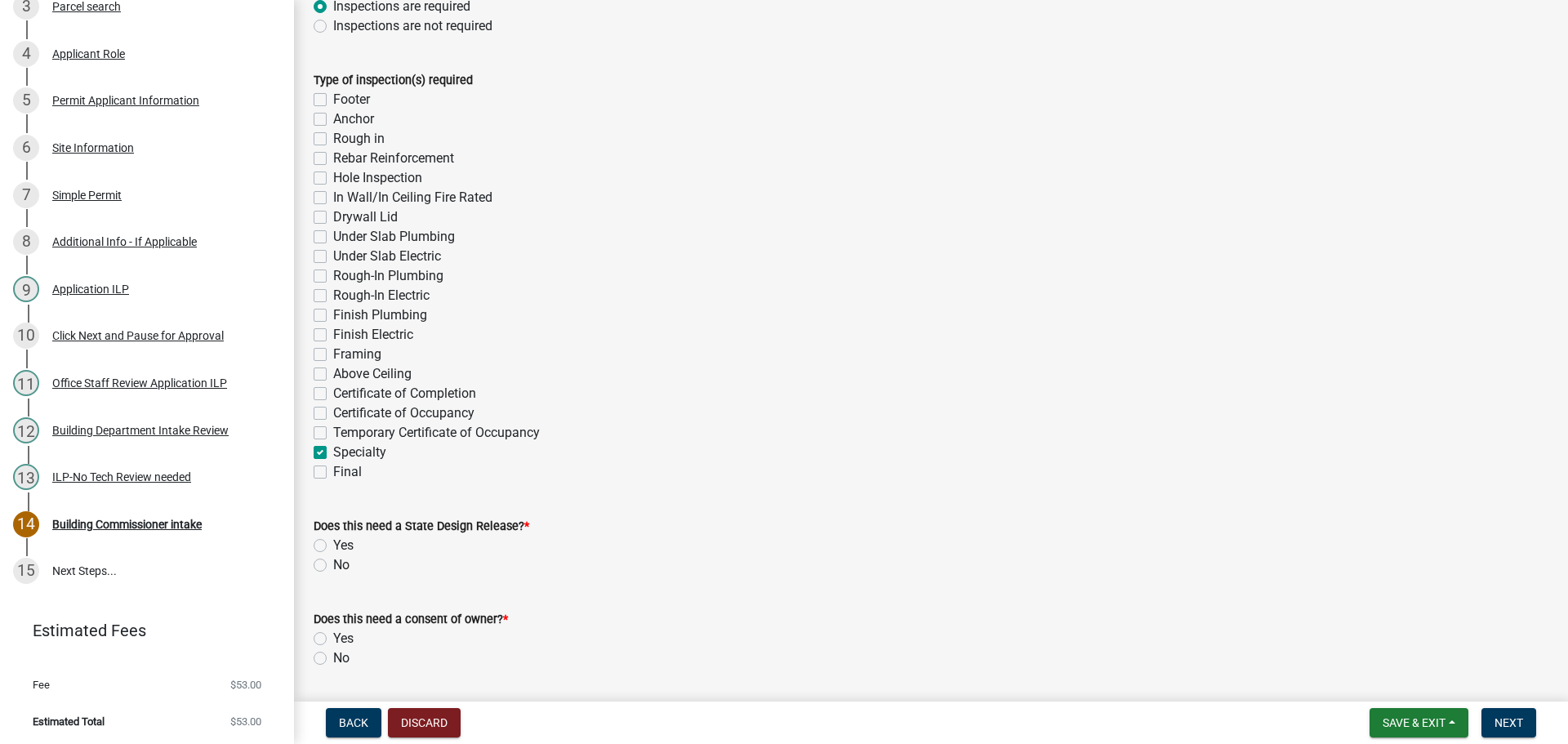
checkbox input "false"
checkbox input "true"
checkbox input "false"
click at [333, 558] on label "No" at bounding box center [341, 565] width 17 height 20
click at [333, 558] on input "No" at bounding box center [337, 560] width 10 height 10
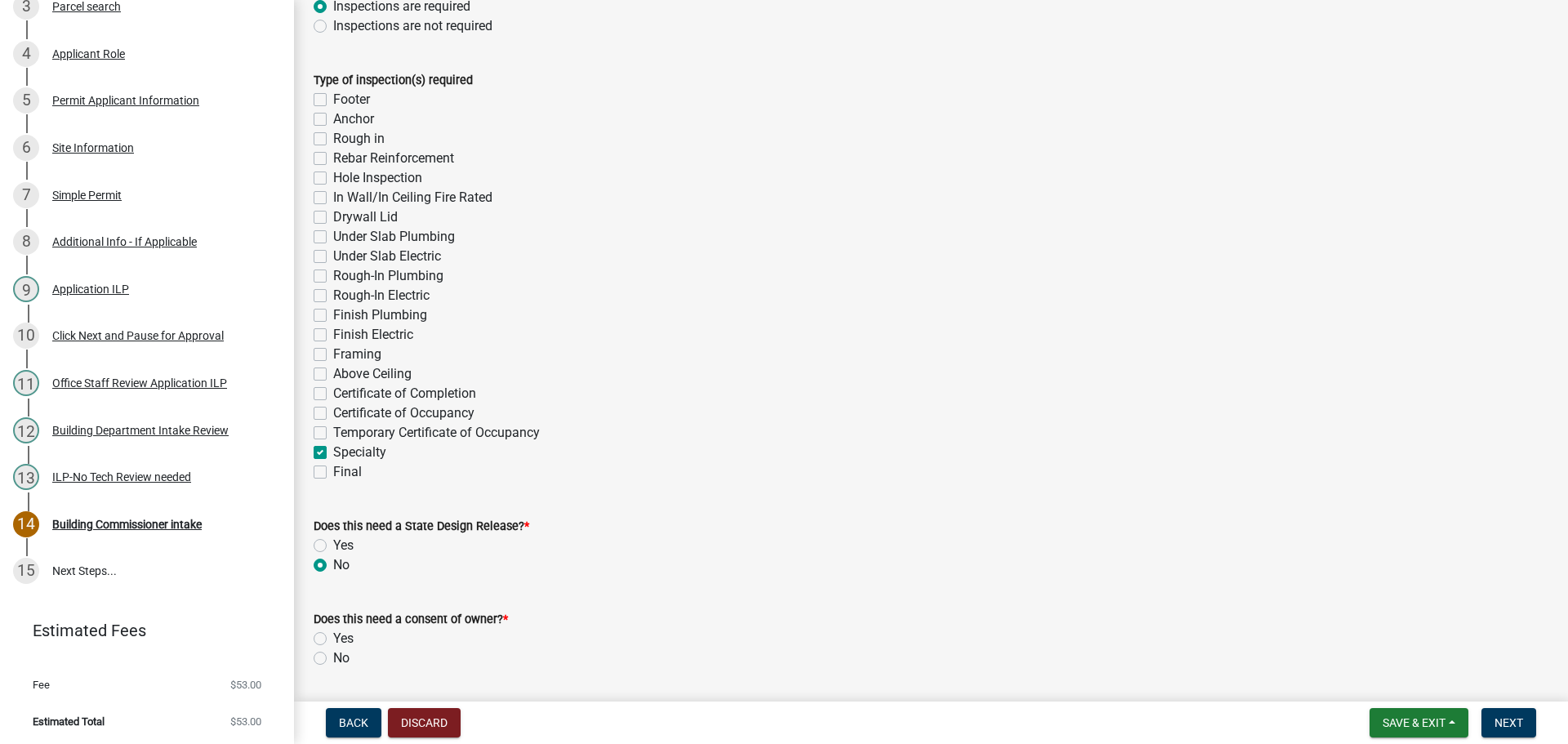
radio input "true"
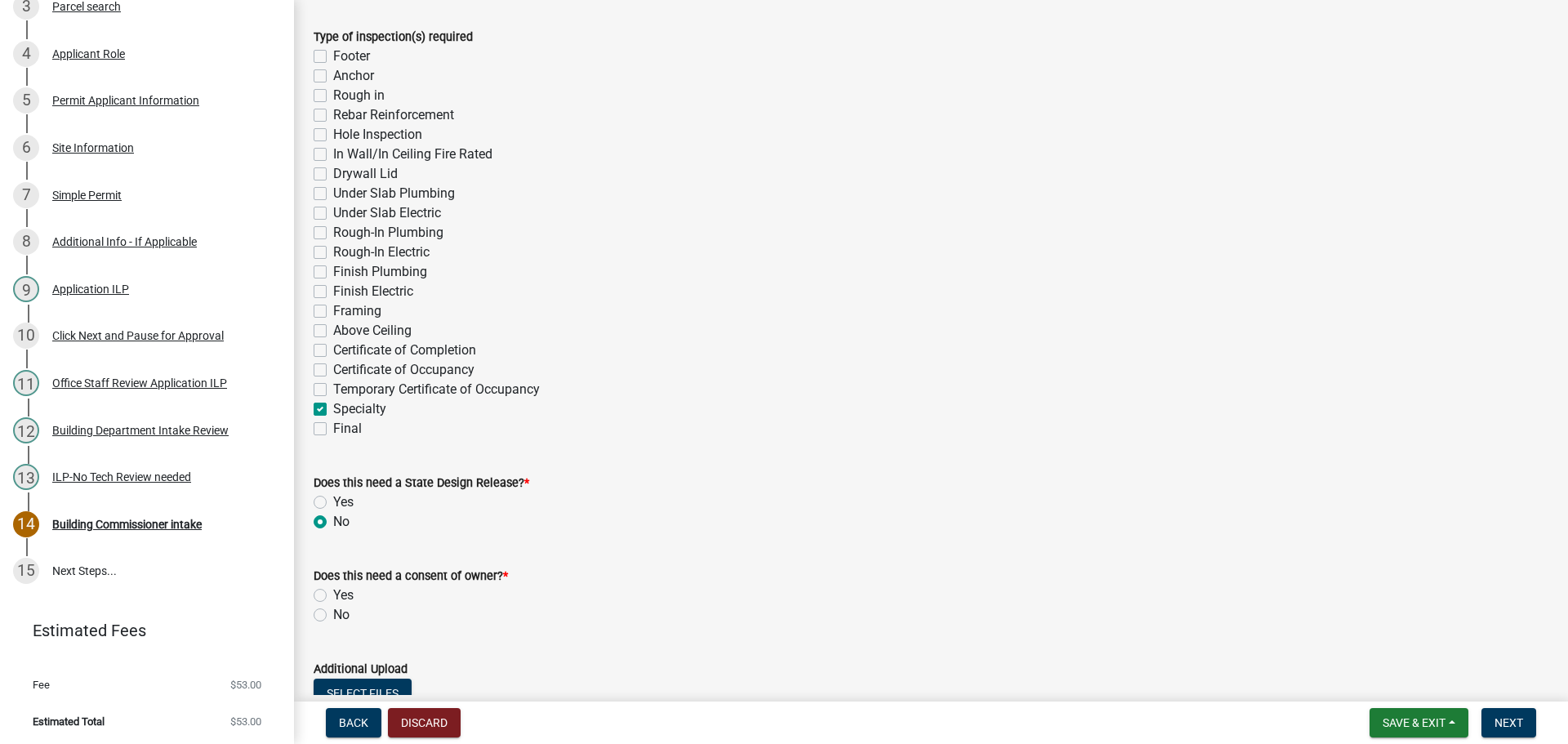
scroll to position [408, 0]
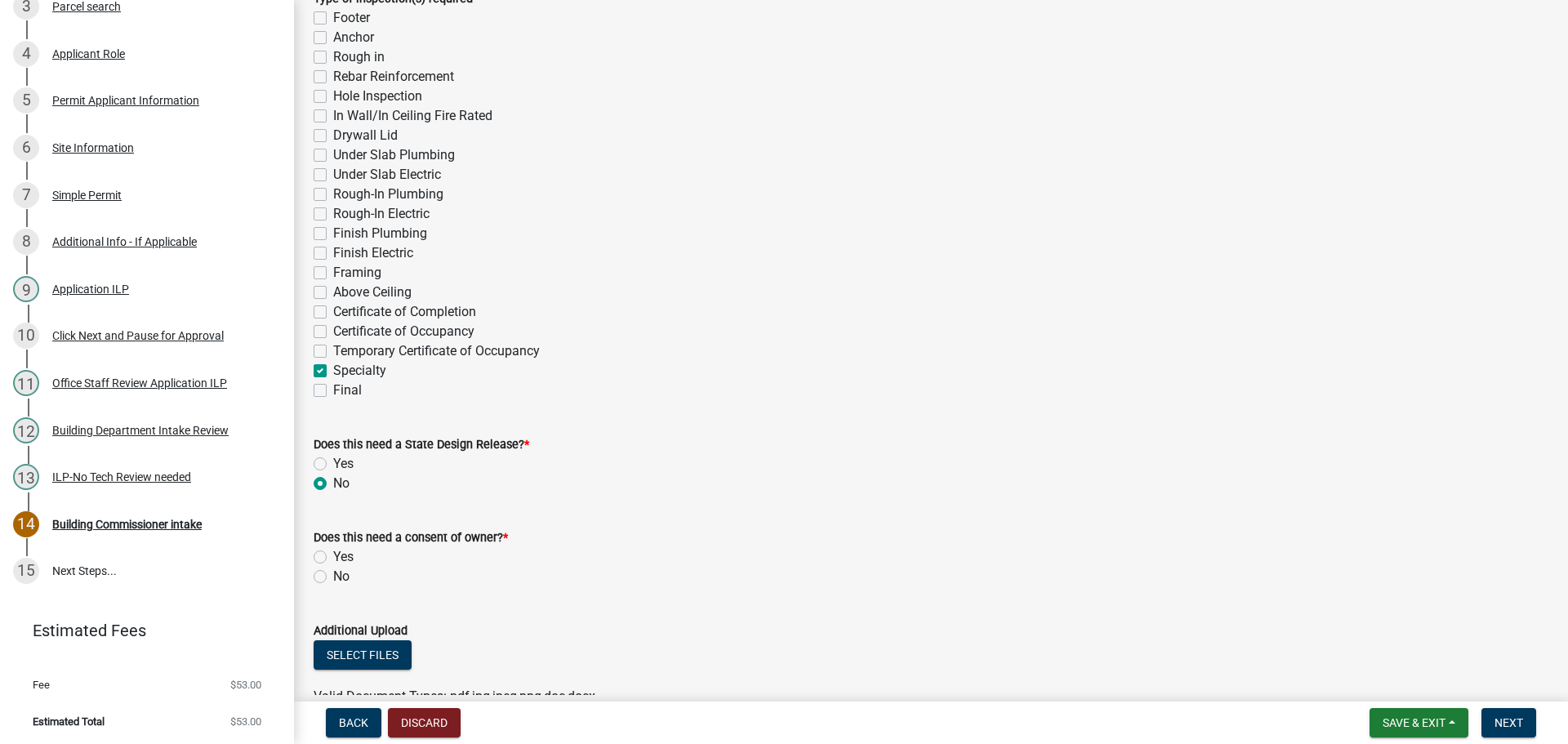
click at [321, 566] on div "Yes" at bounding box center [930, 557] width 1234 height 20
click at [333, 575] on label "No" at bounding box center [341, 576] width 17 height 20
click at [333, 575] on input "No" at bounding box center [337, 572] width 10 height 10
radio input "true"
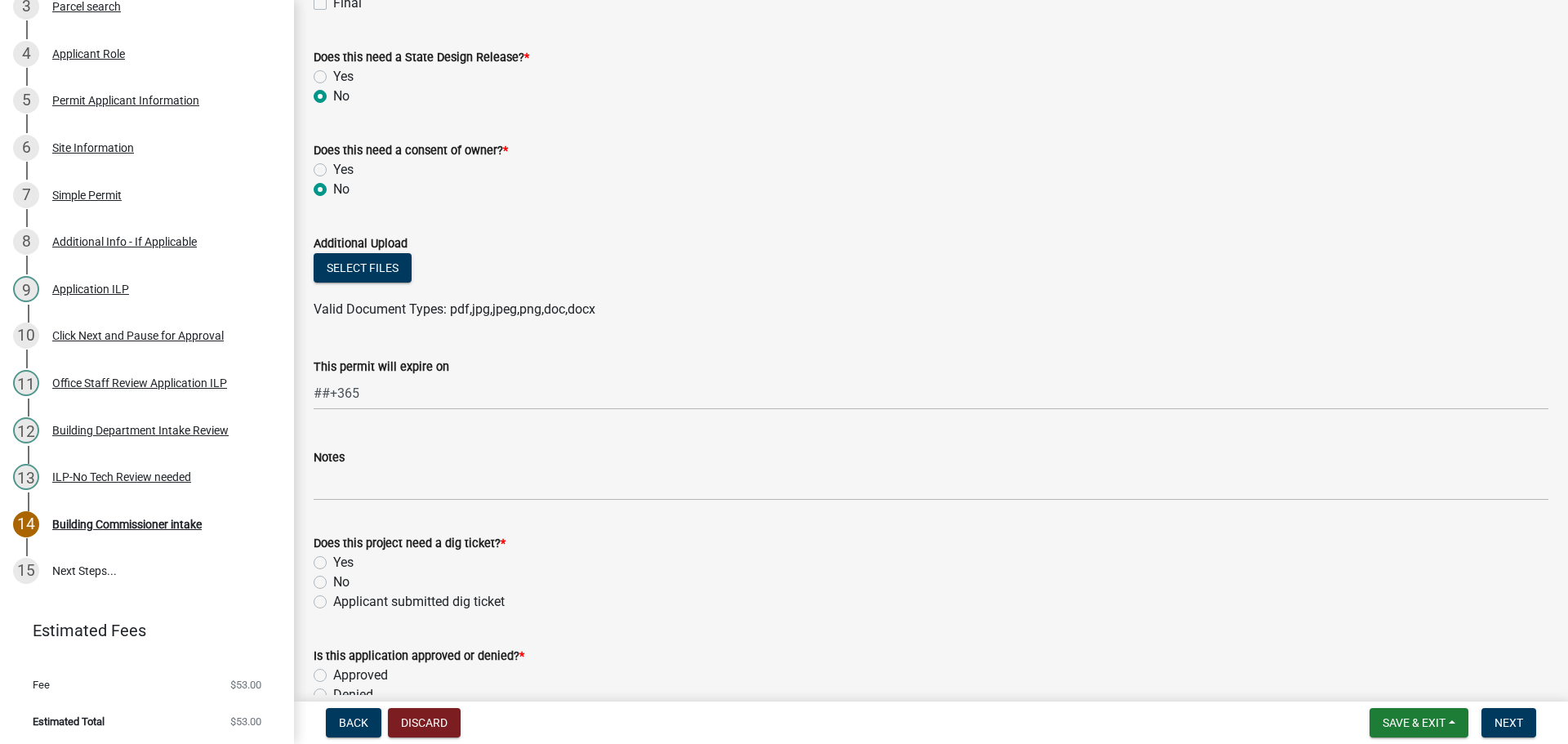
scroll to position [817, 0]
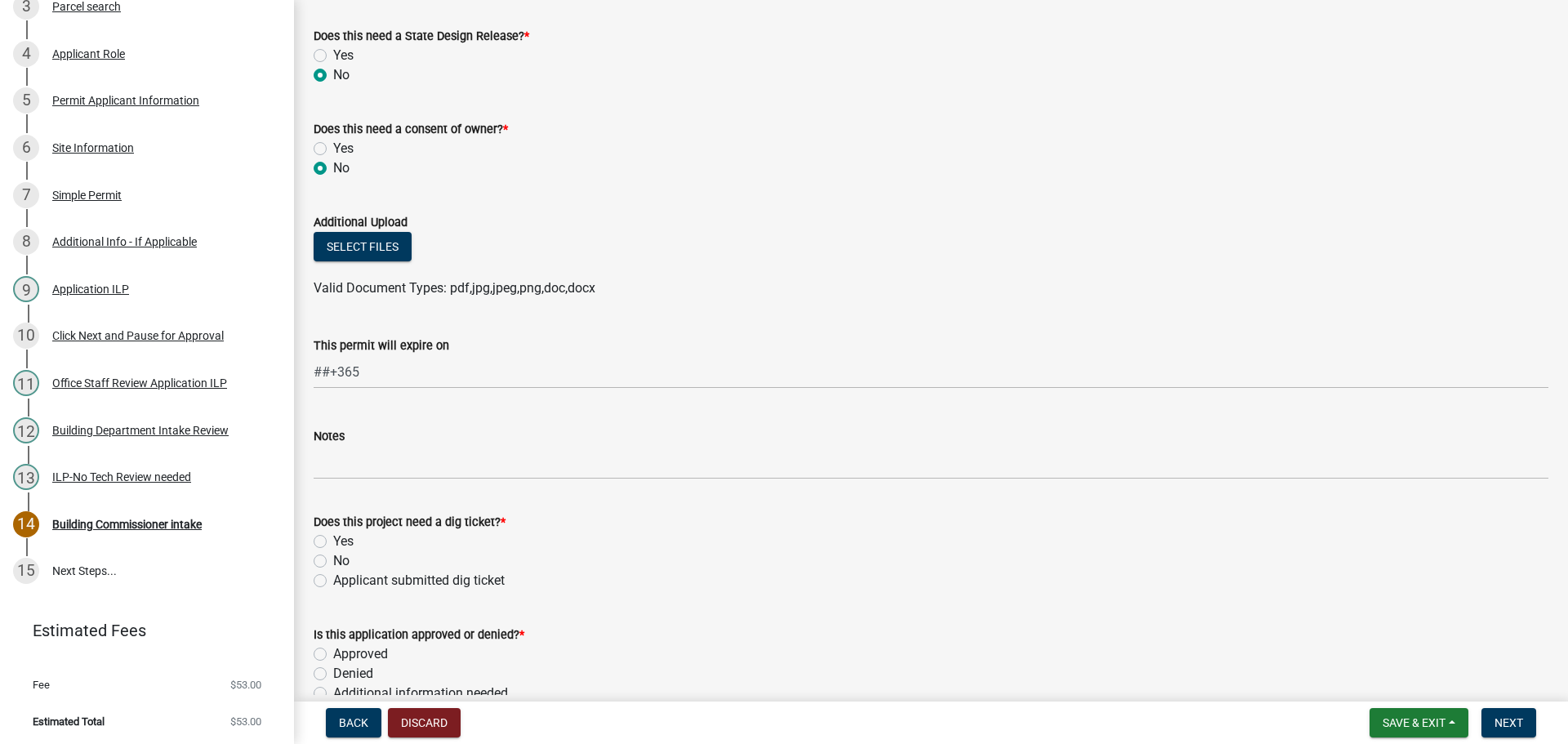
click at [312, 530] on div "Does this project need a dig ticket? * Yes No Applicant submitted dig ticket" at bounding box center [930, 541] width 1259 height 98
click at [333, 556] on label "No" at bounding box center [341, 560] width 17 height 20
click at [333, 556] on input "No" at bounding box center [337, 556] width 10 height 10
radio input "true"
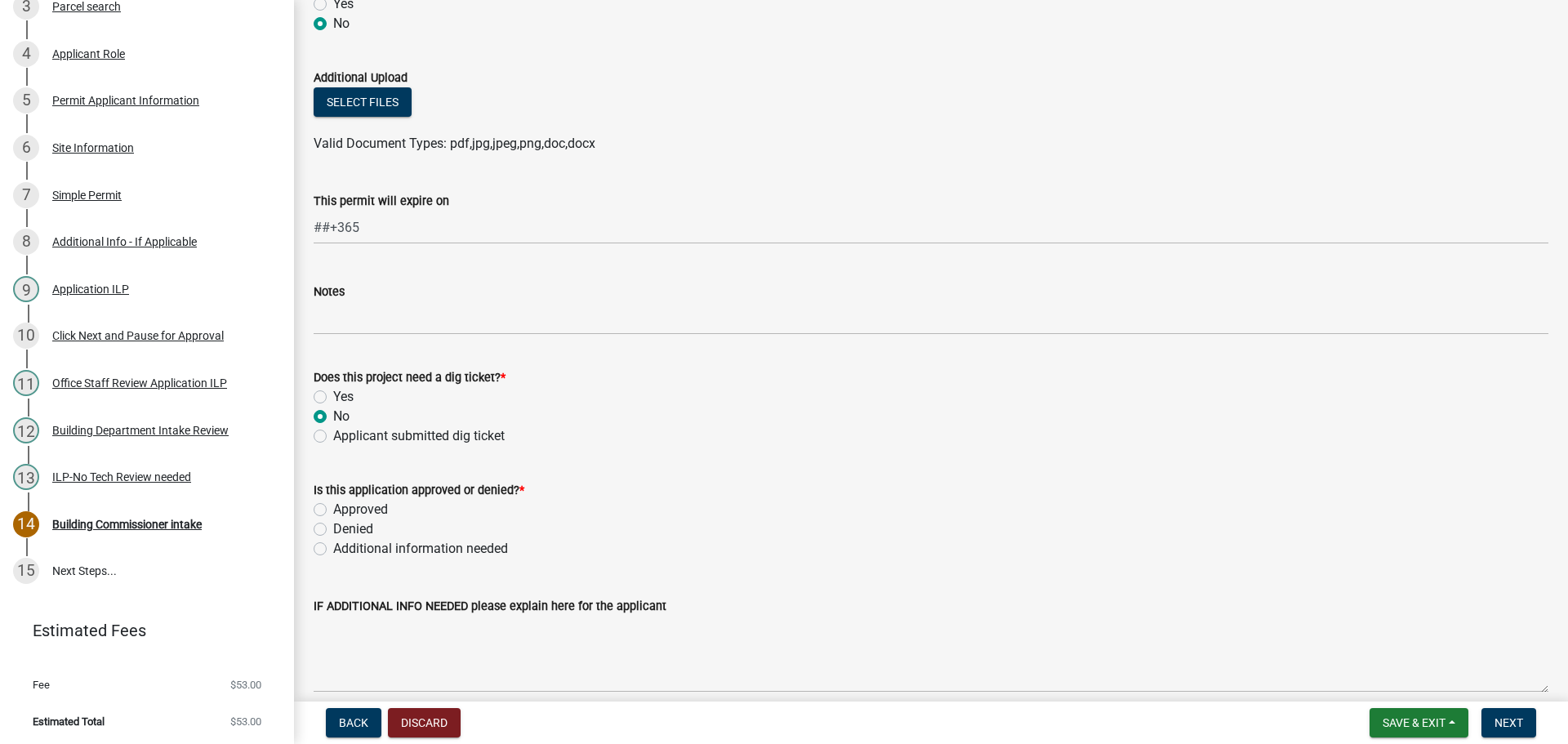
scroll to position [980, 0]
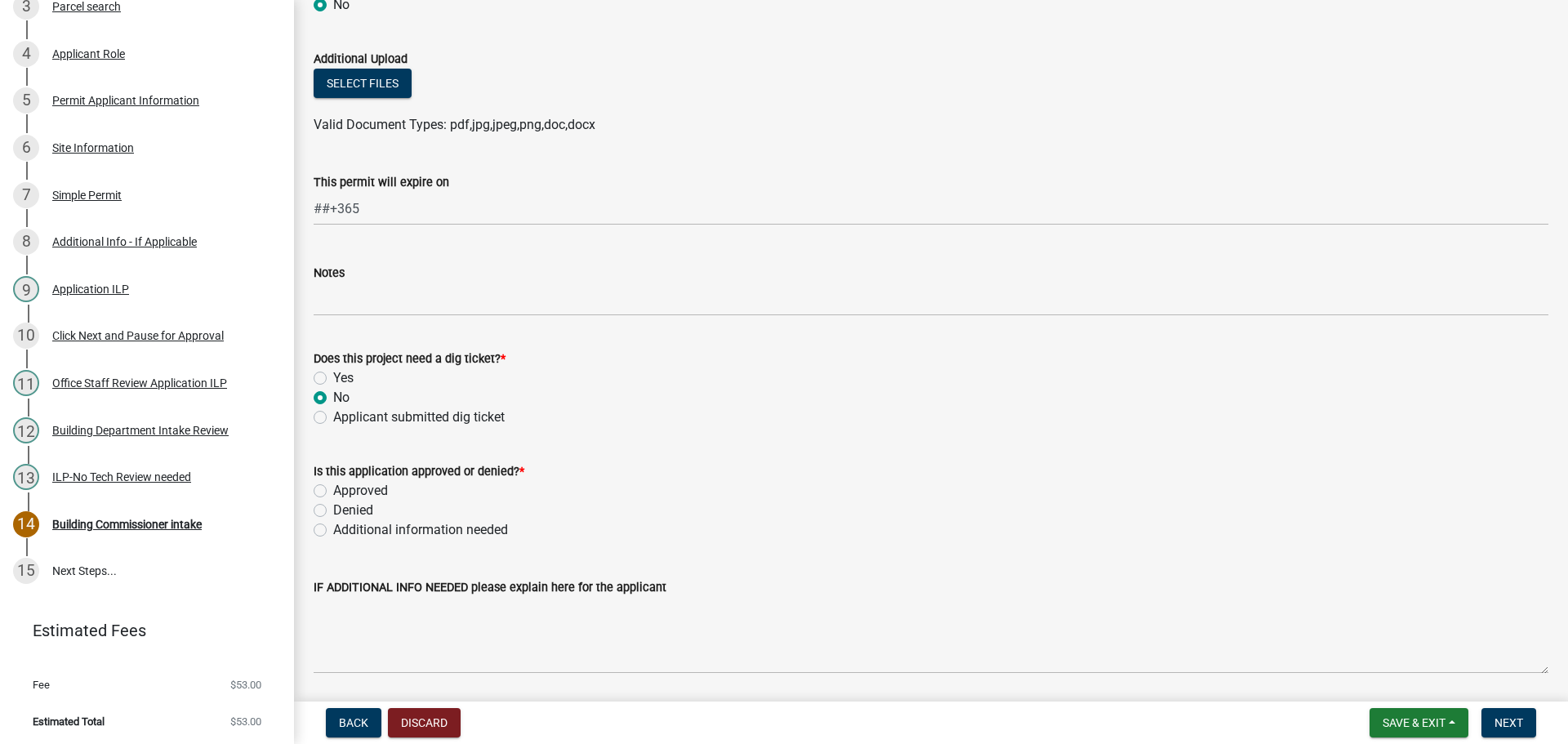
click at [333, 491] on label "Approved" at bounding box center [360, 490] width 55 height 20
click at [333, 491] on input "Approved" at bounding box center [337, 486] width 10 height 10
radio input "true"
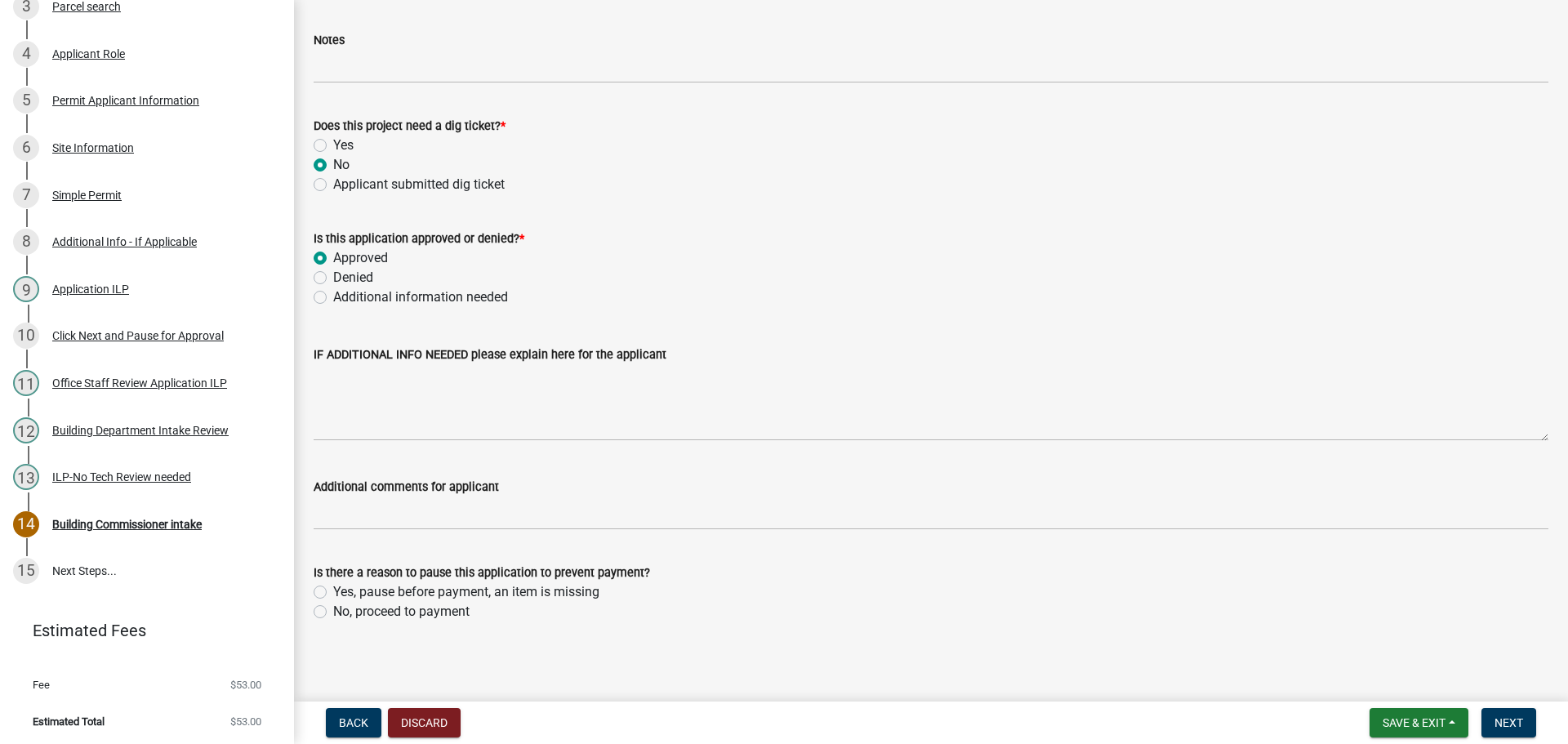
scroll to position [1218, 0]
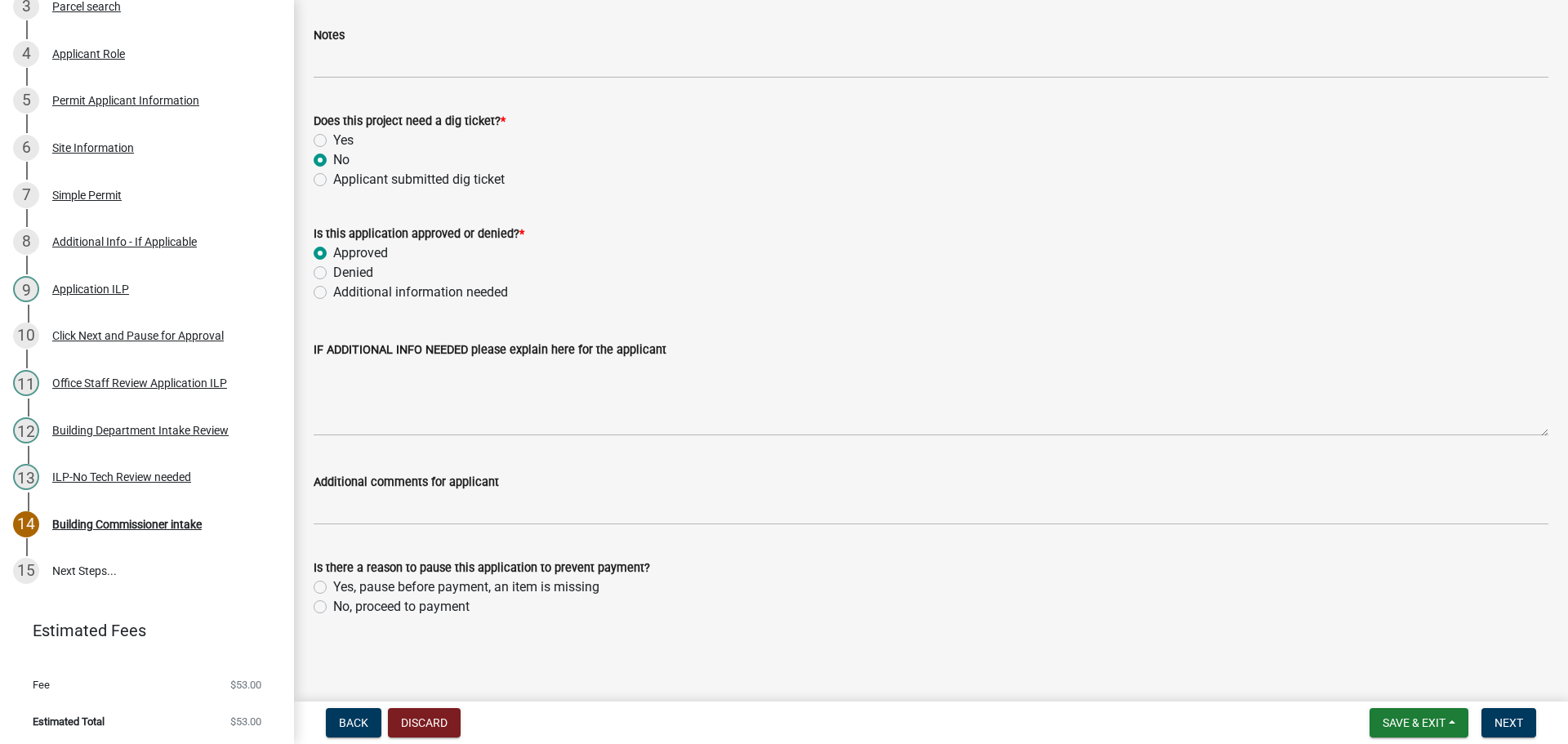
click at [333, 601] on label "No, proceed to payment" at bounding box center [401, 606] width 136 height 20
click at [333, 601] on input "No, proceed to payment" at bounding box center [337, 601] width 10 height 10
radio input "true"
click at [1506, 723] on span "Next" at bounding box center [1508, 723] width 29 height 13
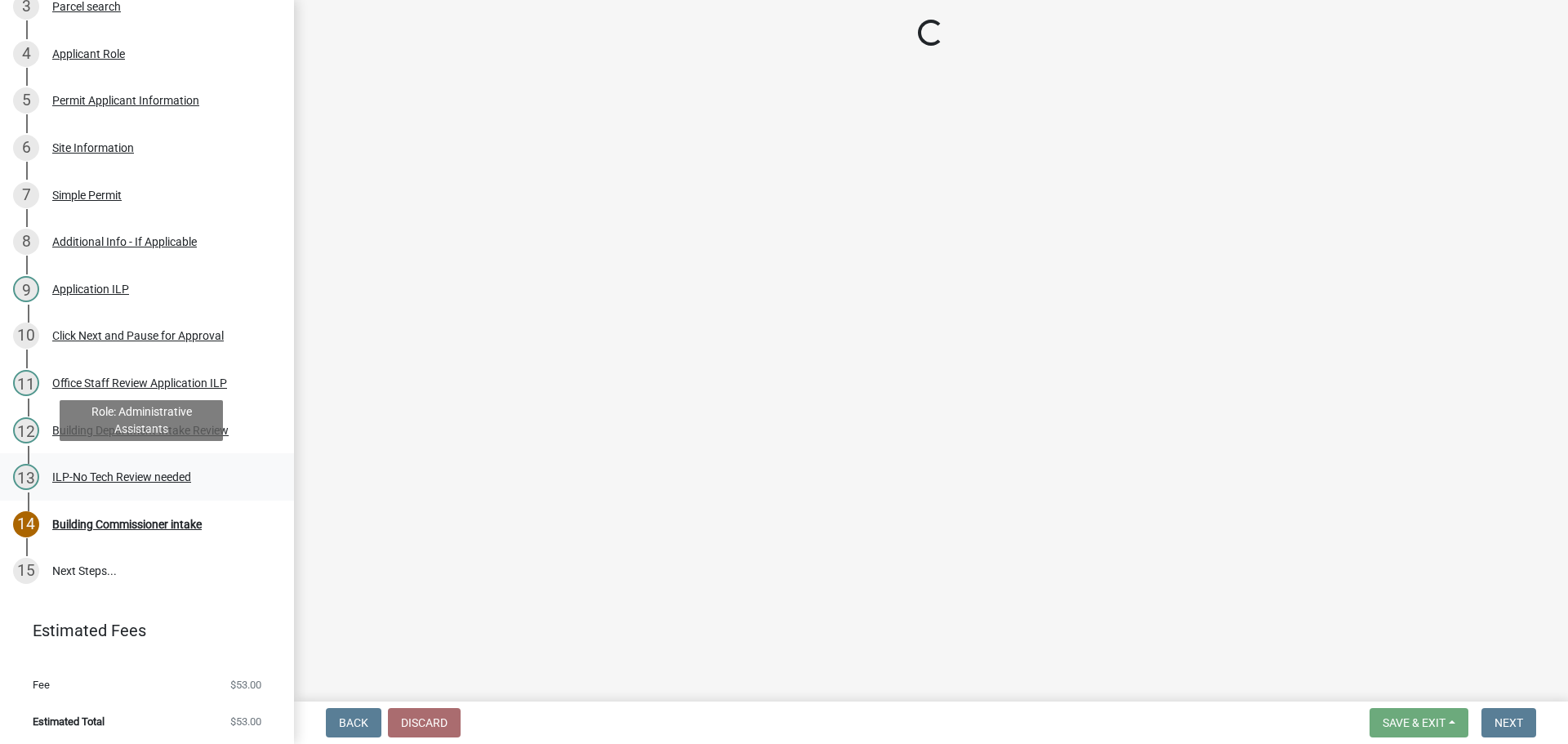
click at [111, 472] on div "ILP-No Tech Review needed" at bounding box center [121, 476] width 139 height 11
click at [135, 471] on div "ILP-No Tech Review needed" at bounding box center [121, 476] width 139 height 11
select select "3: 3"
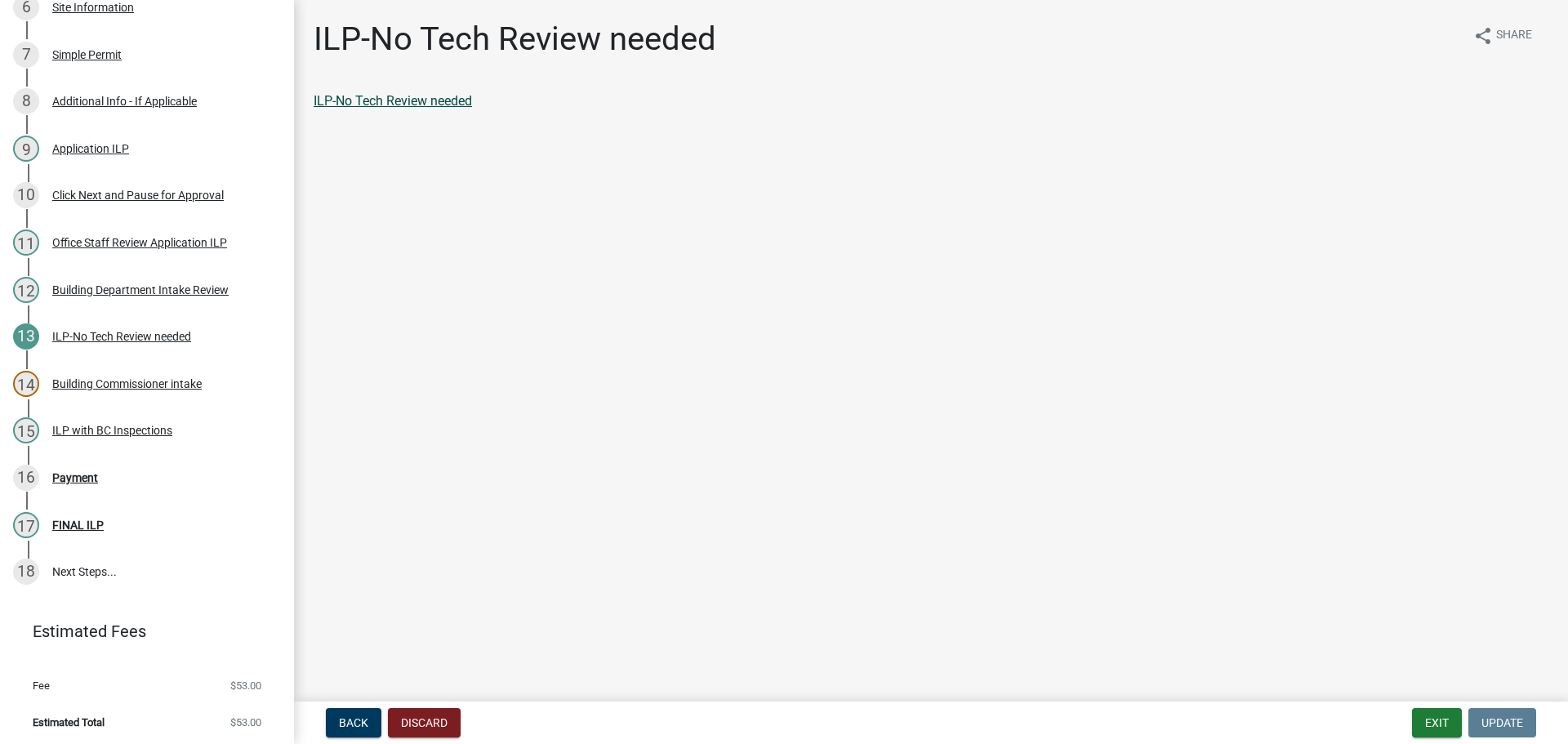
click at [418, 104] on link "ILP-No Tech Review needed" at bounding box center [392, 101] width 158 height 16
click at [82, 532] on div "17 FINAL ILP" at bounding box center [140, 525] width 254 height 26
click at [86, 472] on div "Payment" at bounding box center [75, 477] width 46 height 11
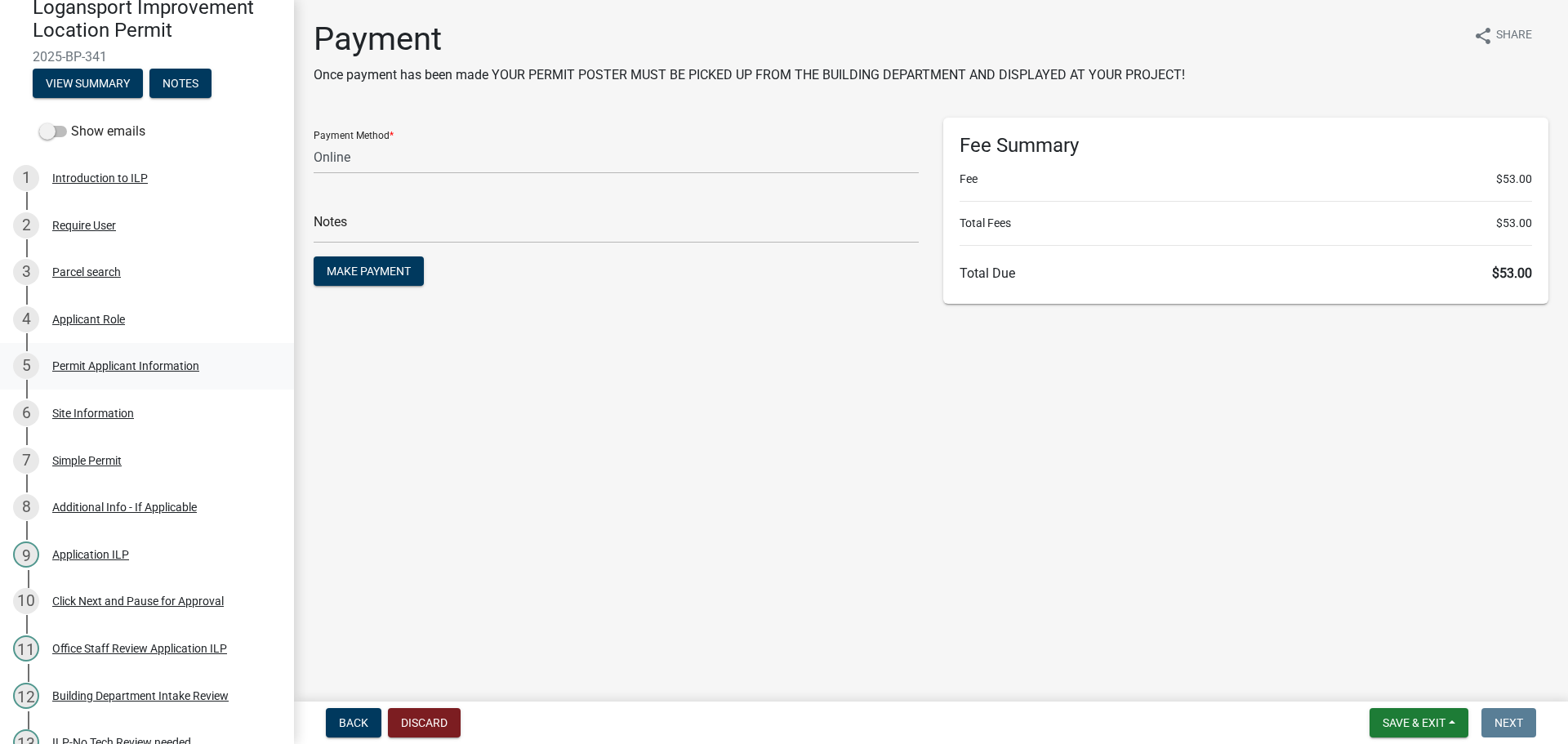
scroll to position [0, 0]
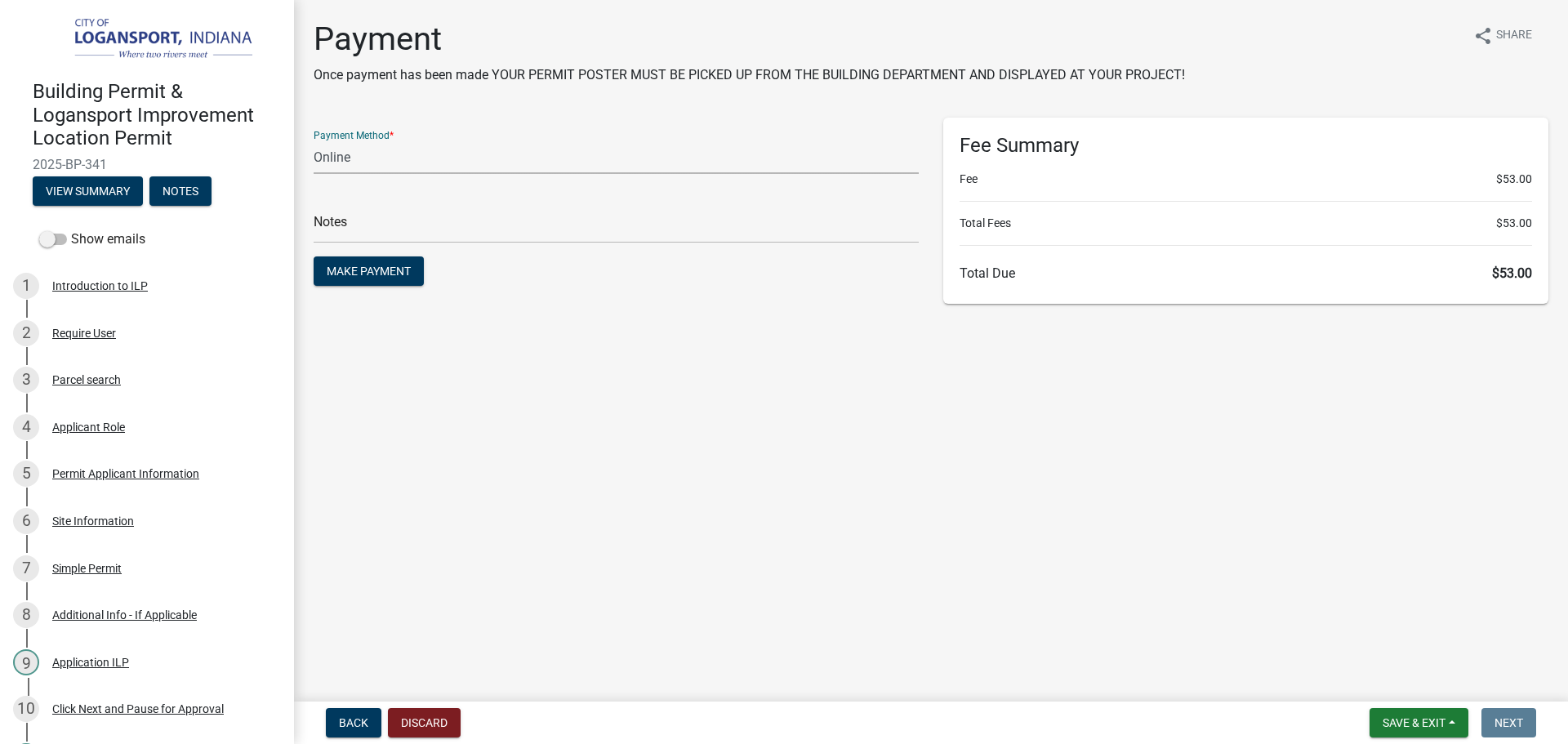
click at [459, 156] on select "Credit Card POS Check Cash Online" at bounding box center [615, 158] width 605 height 34
select select "2: 1"
click at [313, 141] on select "Credit Card POS Check Cash Online" at bounding box center [615, 158] width 605 height 34
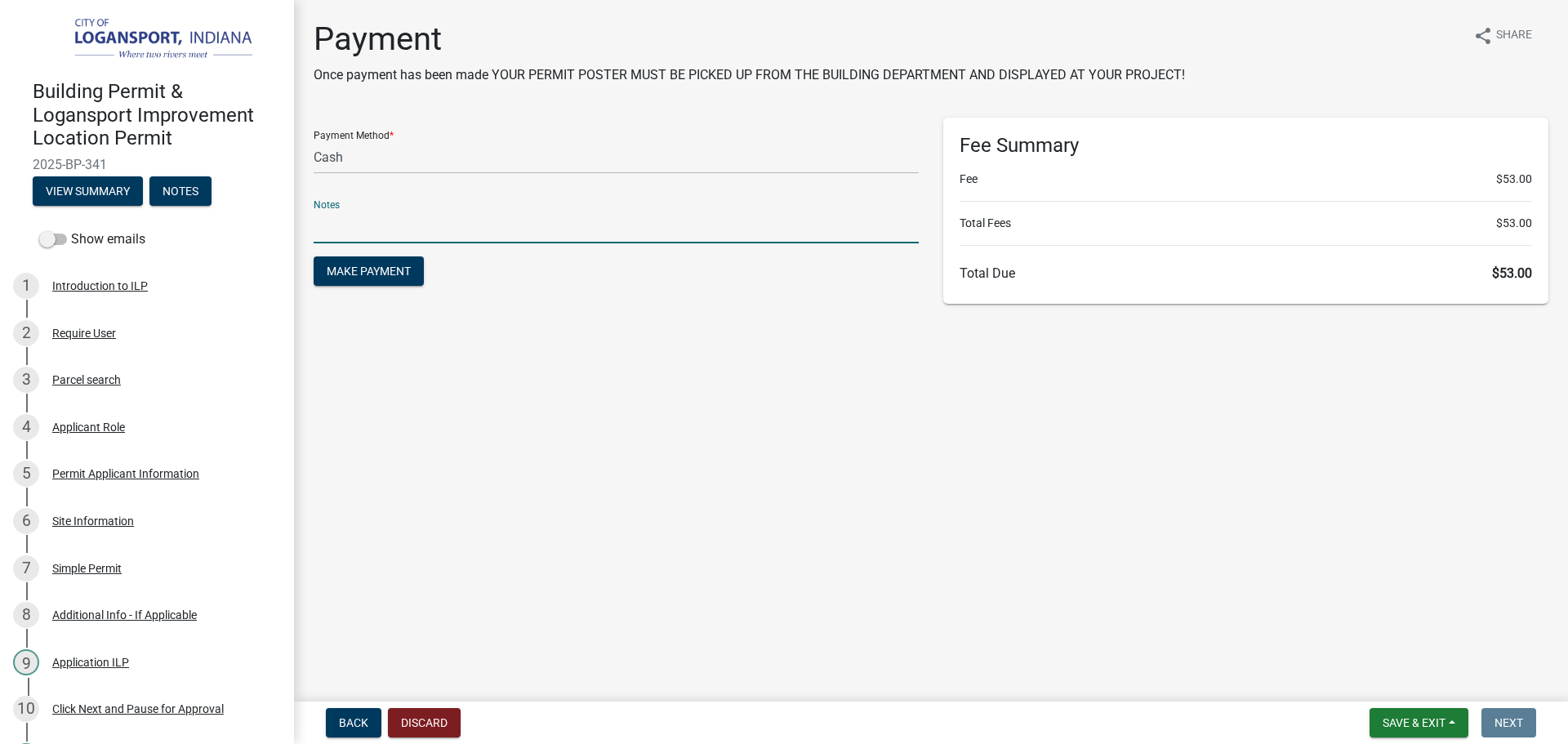
click at [432, 232] on input "text" at bounding box center [615, 227] width 605 height 34
type input "117899"
click at [313, 256] on button "Make Payment" at bounding box center [368, 271] width 110 height 30
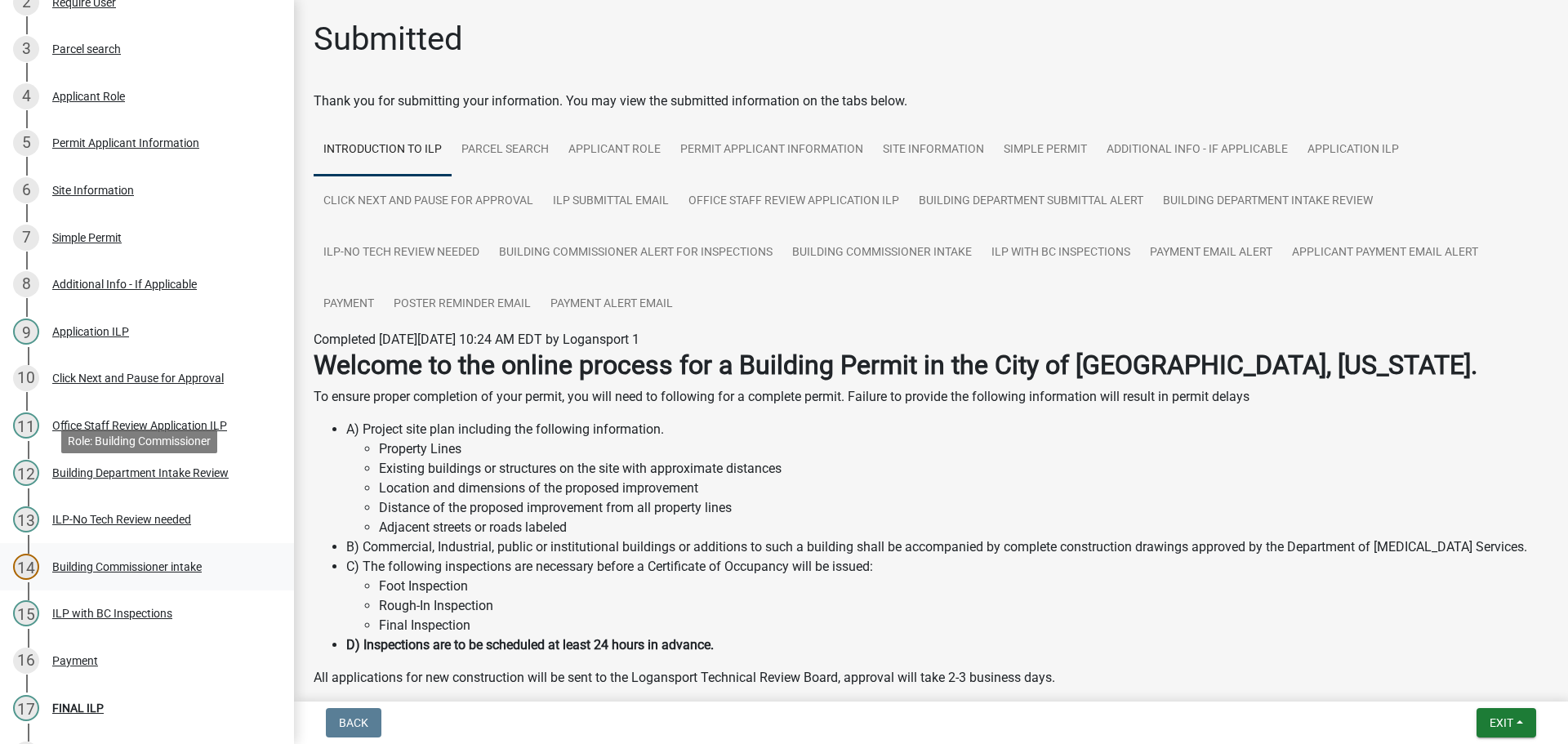
scroll to position [408, 0]
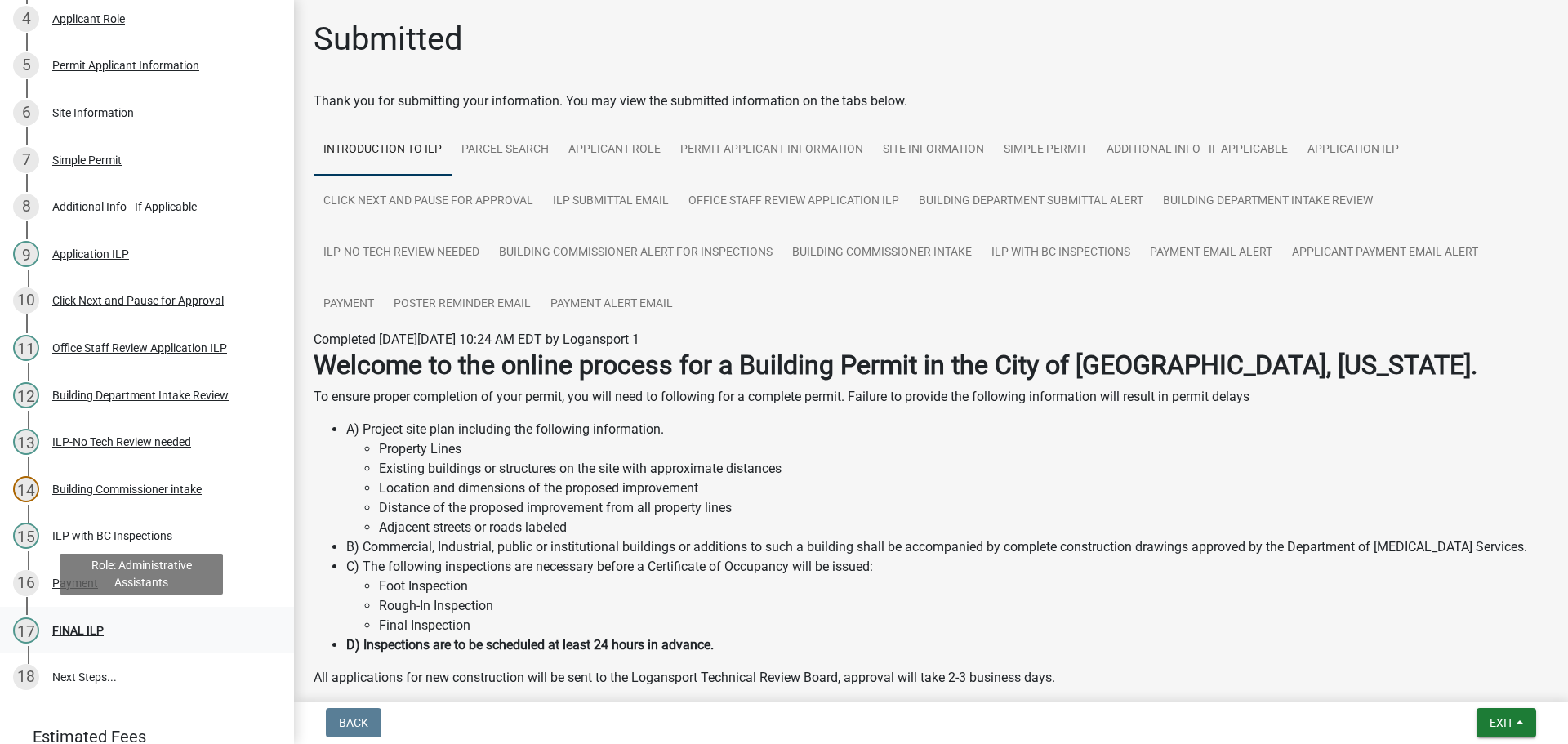
click at [85, 625] on div "FINAL ILP" at bounding box center [77, 630] width 51 height 11
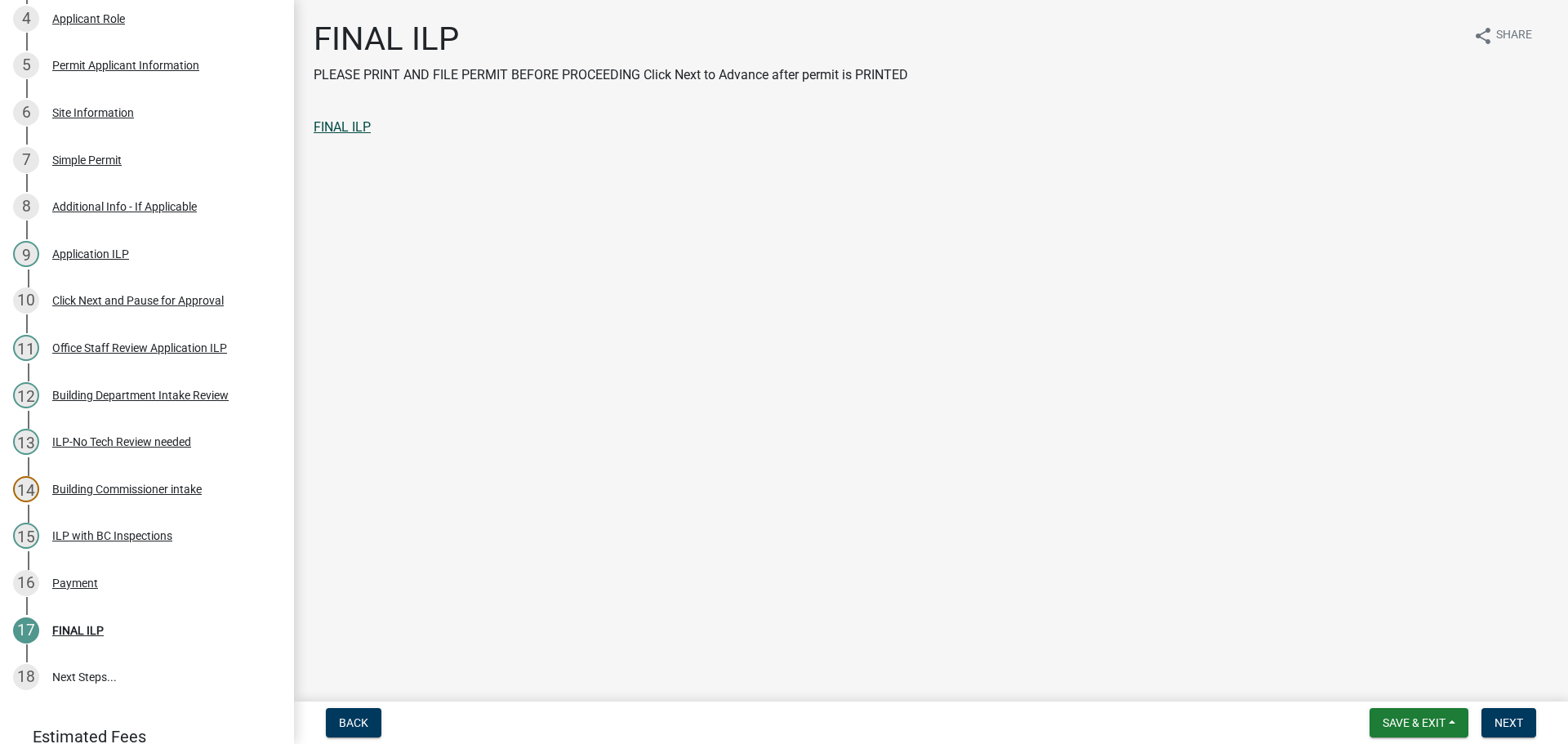
click at [344, 124] on link "FINAL ILP" at bounding box center [341, 127] width 57 height 16
click at [1499, 724] on span "Next" at bounding box center [1508, 723] width 29 height 13
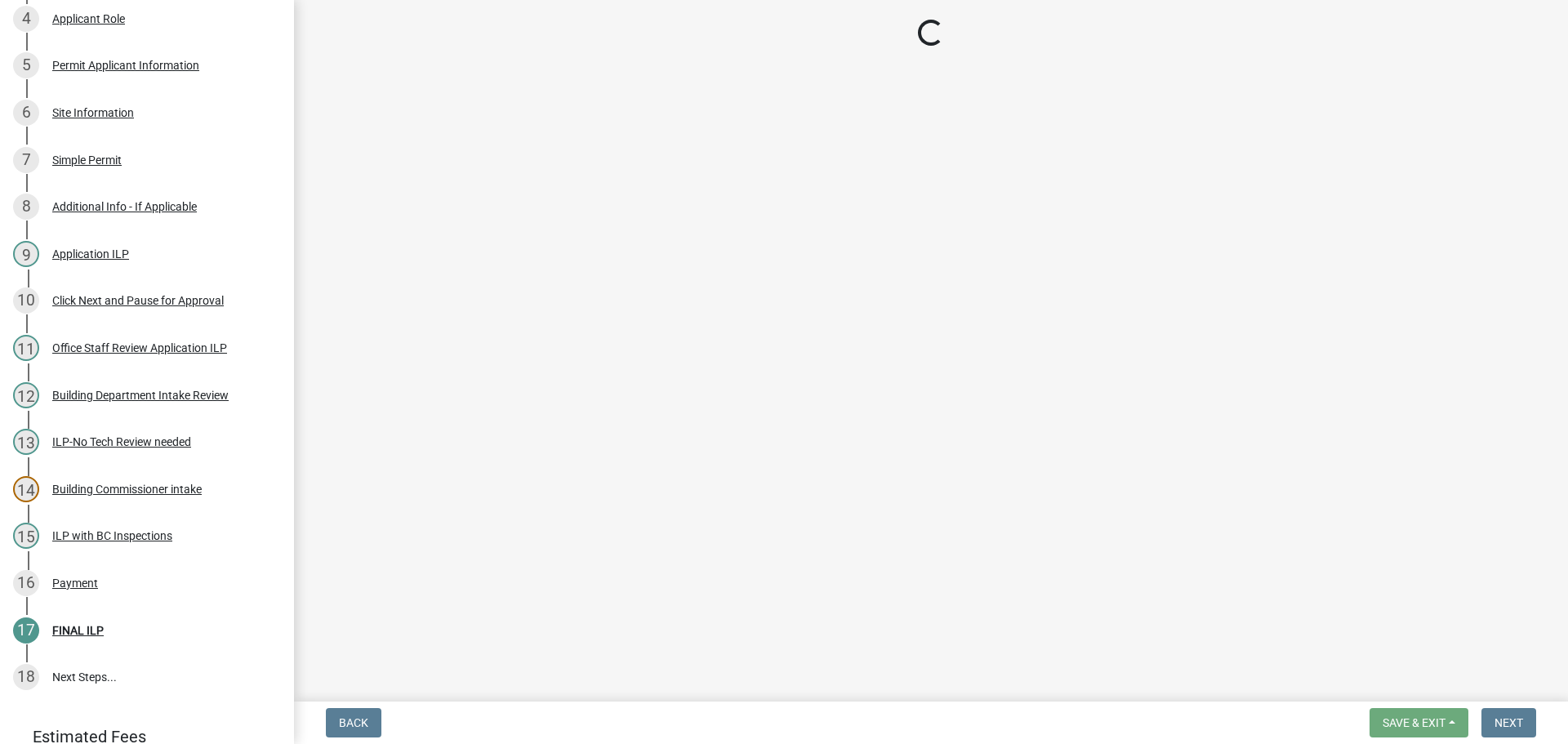
scroll to position [549, 0]
